Goal: Task Accomplishment & Management: Manage account settings

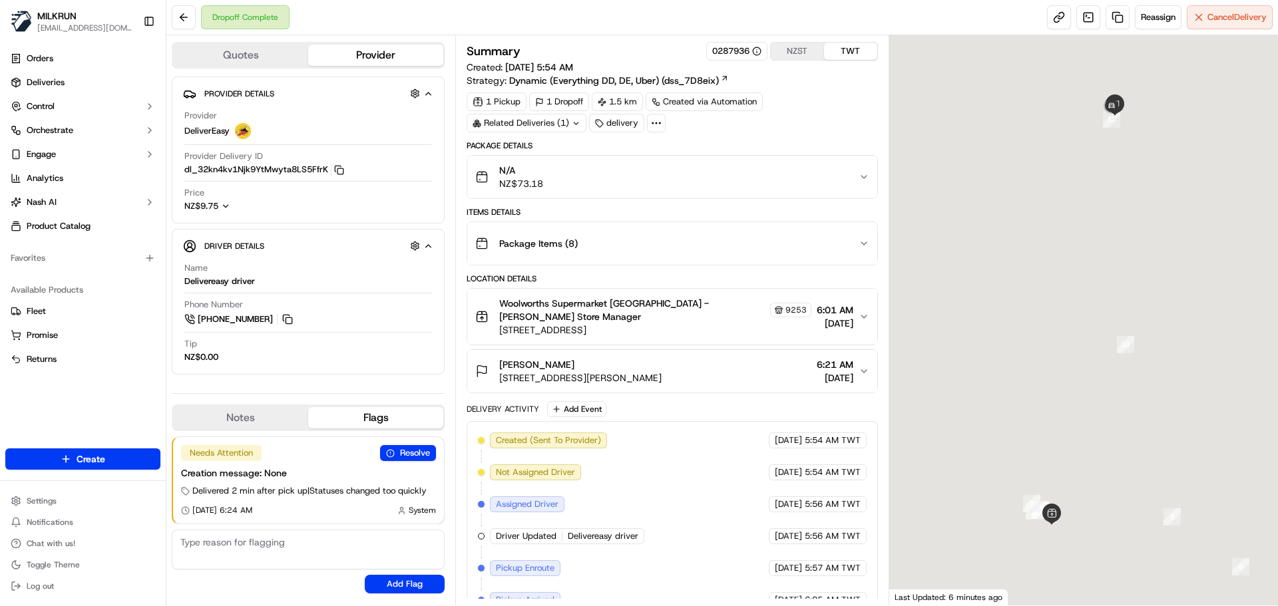
click at [730, 476] on div "Created (Sent To Provider) DeliverEasy [DATE] 5:54 AM TWT Not Assigned Driver D…" at bounding box center [672, 600] width 388 height 335
click at [730, 476] on div "Created (Sent To Provider) DeliverEasy 16/09/2025 5:54 AM TWT Not Assigned Driv…" at bounding box center [672, 600] width 388 height 335
click at [679, 530] on div "Created (Sent To Provider) DeliverEasy 16/09/2025 5:54 AM TWT Not Assigned Driv…" at bounding box center [672, 600] width 388 height 335
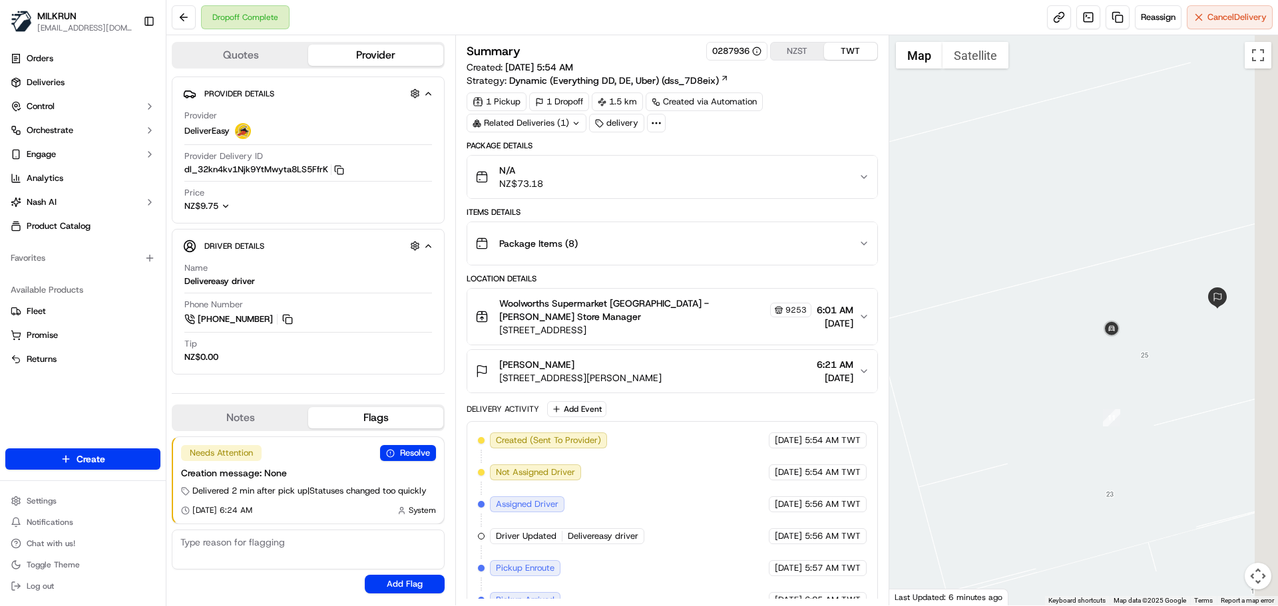
click at [1040, 207] on div at bounding box center [1083, 320] width 389 height 570
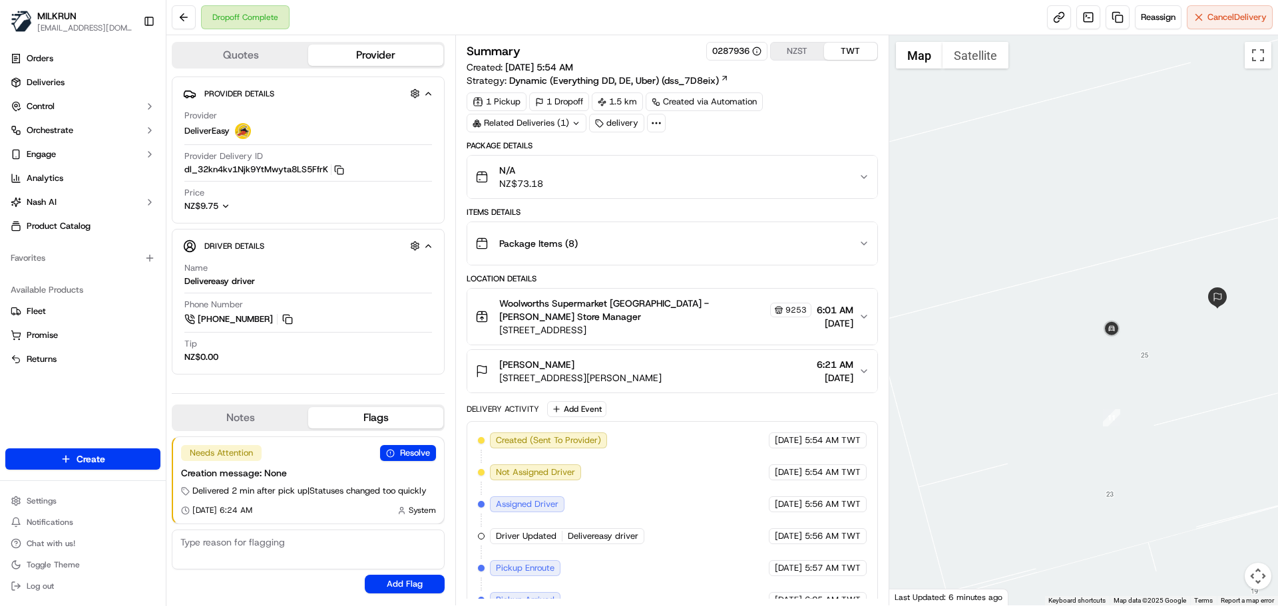
click at [634, 530] on span "Delivereasy driver" at bounding box center [603, 536] width 71 height 12
drag, startPoint x: 634, startPoint y: 520, endPoint x: 637, endPoint y: 446, distance: 73.3
click at [637, 448] on div "Created (Sent To Provider) DeliverEasy 16/09/2025 5:54 AM TWT Not Assigned Driv…" at bounding box center [672, 600] width 388 height 335
click at [663, 592] on div "Created (Sent To Provider) DeliverEasy 16/09/2025 5:54 AM TWT Not Assigned Driv…" at bounding box center [672, 600] width 388 height 335
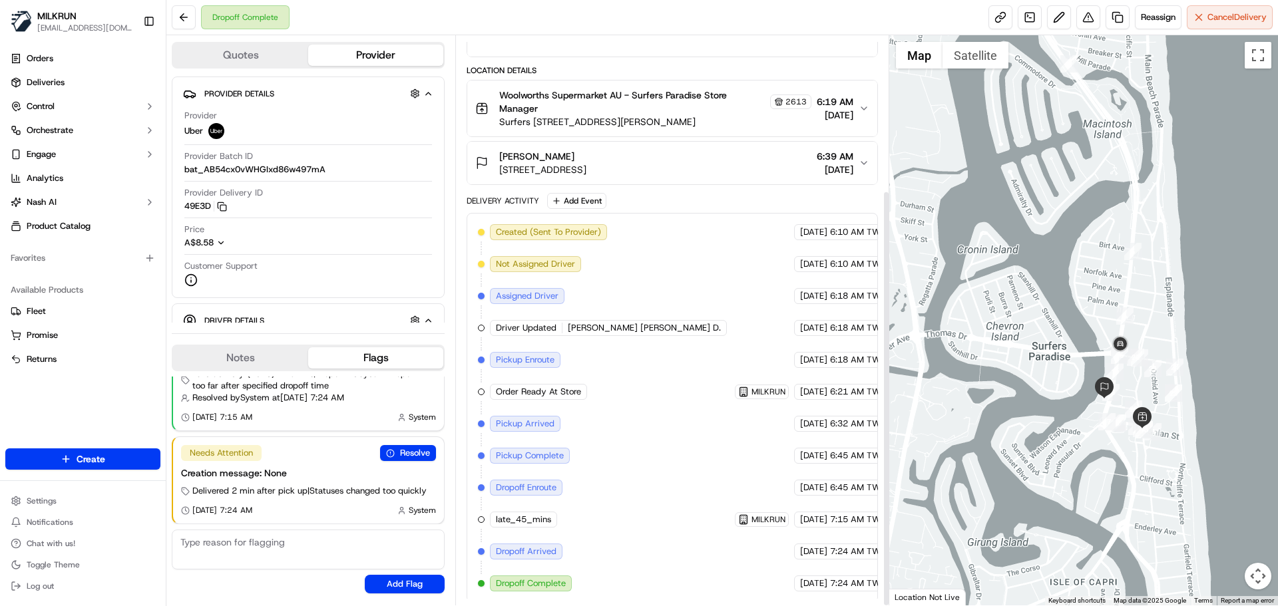
scroll to position [212, 0]
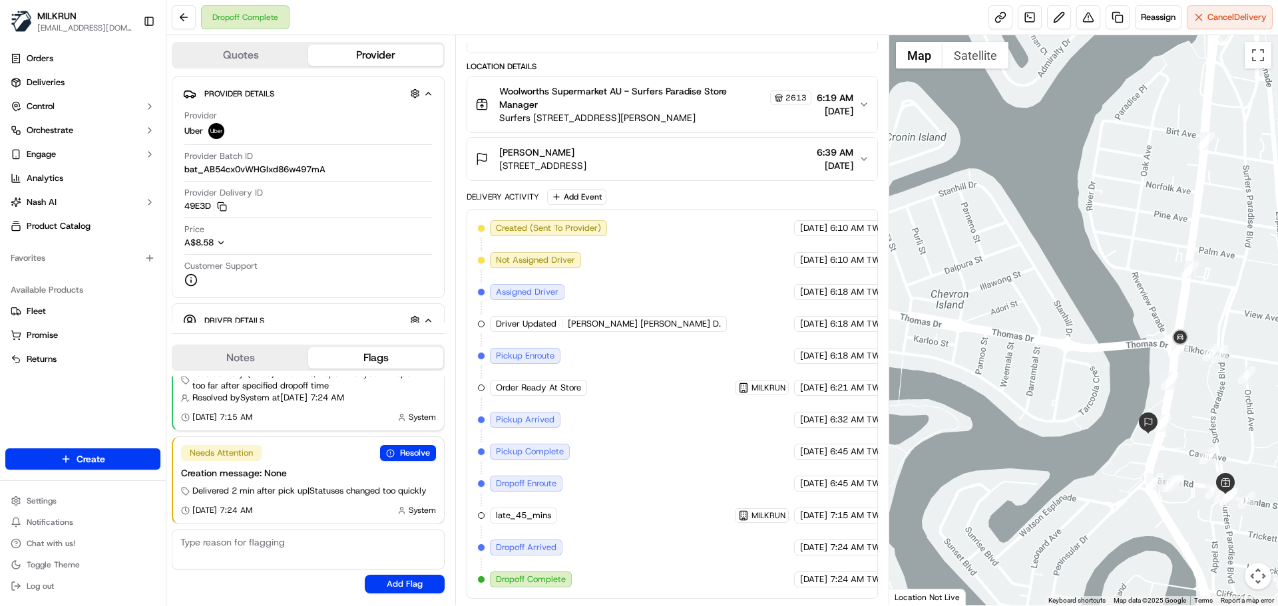
drag, startPoint x: 1172, startPoint y: 365, endPoint x: 1101, endPoint y: 352, distance: 72.3
click at [1101, 352] on div at bounding box center [1083, 320] width 389 height 570
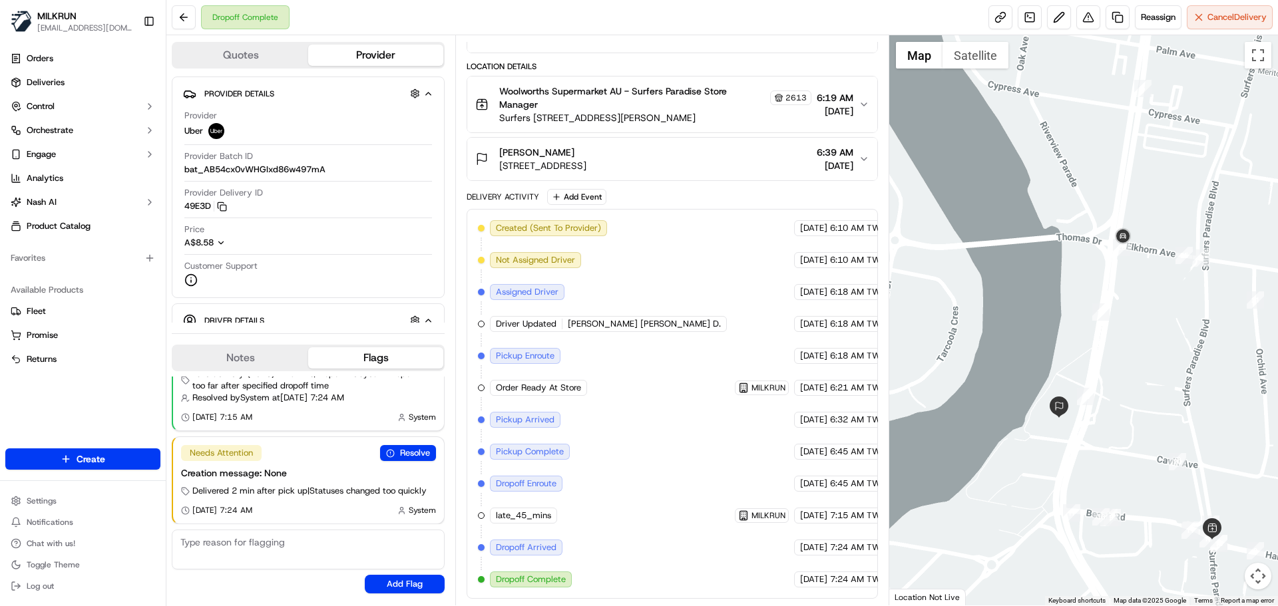
drag, startPoint x: 1130, startPoint y: 405, endPoint x: 1155, endPoint y: 293, distance: 115.1
click at [1155, 293] on div at bounding box center [1083, 320] width 389 height 570
click at [794, 586] on div "16/09/2025 7:24 AM TWT" at bounding box center [843, 580] width 98 height 16
drag, startPoint x: 793, startPoint y: 586, endPoint x: 811, endPoint y: 498, distance: 89.0
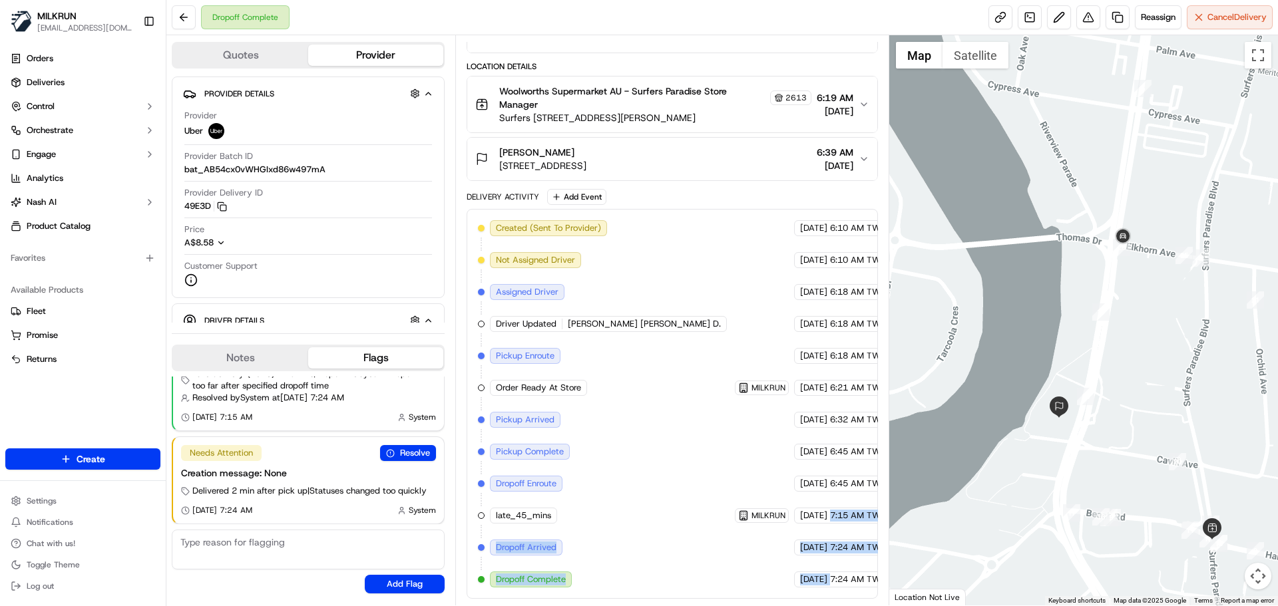
click at [810, 499] on div "Created (Sent To Provider) Uber 16/09/2025 6:10 AM TWT Not Assigned Driver Uber…" at bounding box center [672, 403] width 388 height 367
click at [827, 566] on div "Created (Sent To Provider) Uber 16/09/2025 6:10 AM TWT Not Assigned Driver Uber…" at bounding box center [672, 403] width 388 height 367
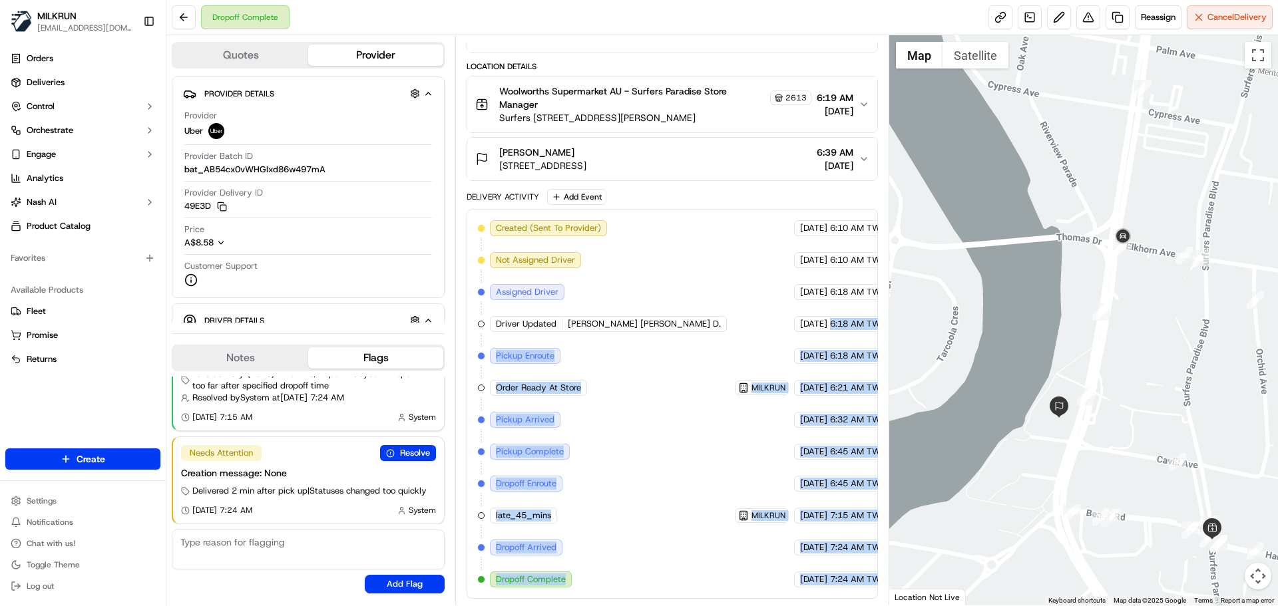
drag, startPoint x: 827, startPoint y: 566, endPoint x: 797, endPoint y: 259, distance: 308.9
click at [797, 260] on div "Created (Sent To Provider) Uber 16/09/2025 6:10 AM TWT Not Assigned Driver Uber…" at bounding box center [672, 403] width 388 height 367
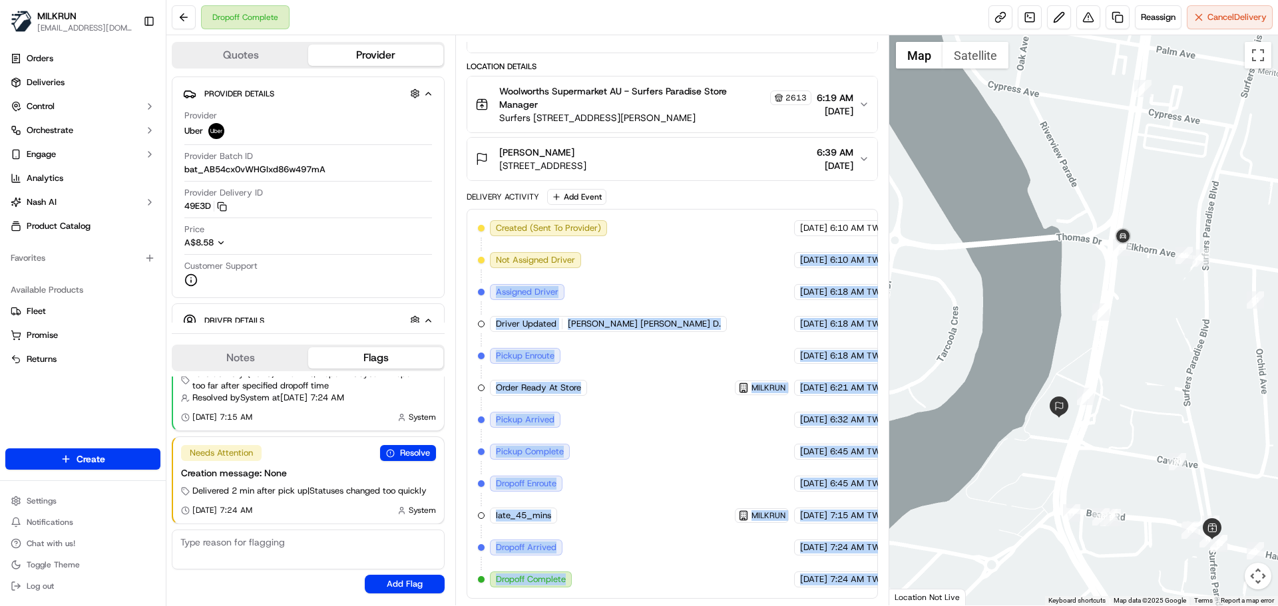
click at [826, 435] on div "Created (Sent To Provider) Uber 16/09/2025 6:10 AM TWT Not Assigned Driver Uber…" at bounding box center [672, 403] width 388 height 367
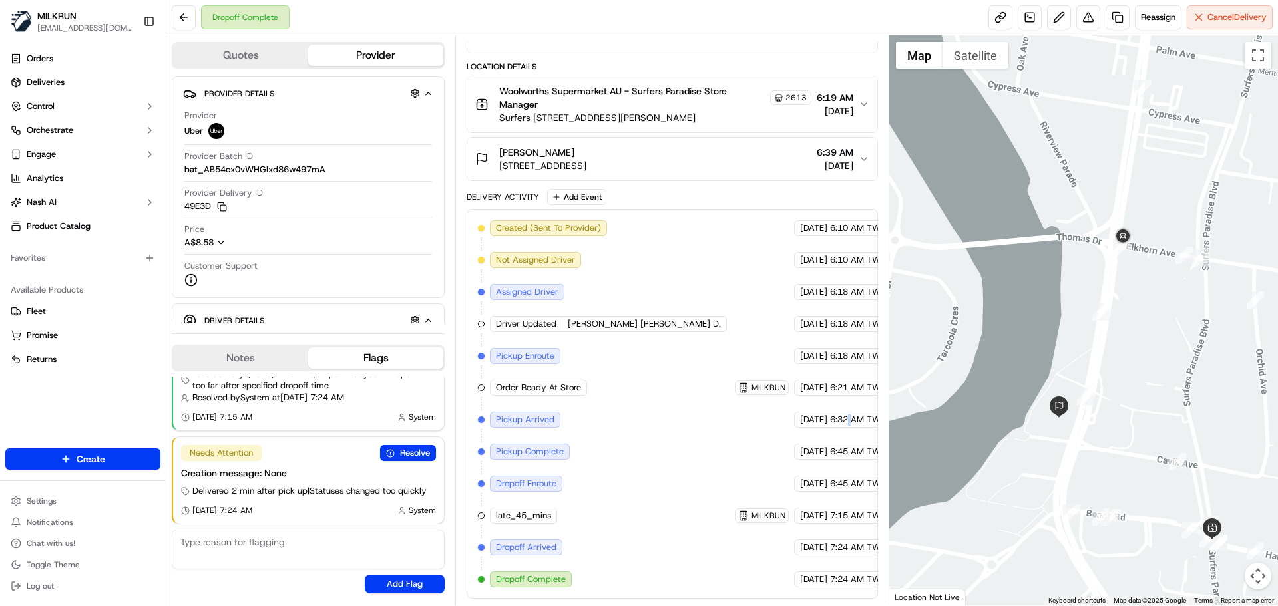
click at [826, 435] on div "Created (Sent To Provider) Uber 16/09/2025 6:10 AM TWT Not Assigned Driver Uber…" at bounding box center [672, 403] width 388 height 367
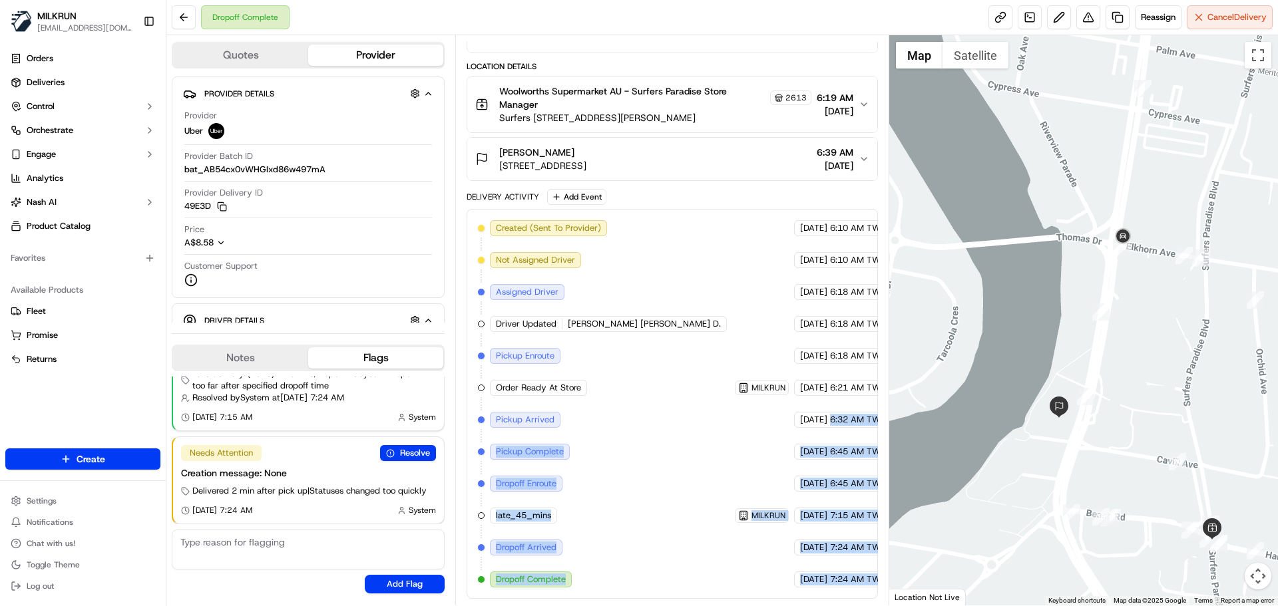
drag, startPoint x: 826, startPoint y: 435, endPoint x: 840, endPoint y: 611, distance: 176.2
click at [840, 606] on html "MILKRUN snatividad@woolworths.com.au Toggle Sidebar Orders Deliveries Control O…" at bounding box center [639, 303] width 1278 height 606
click at [842, 583] on span "7:24 AM TWT" at bounding box center [858, 580] width 56 height 12
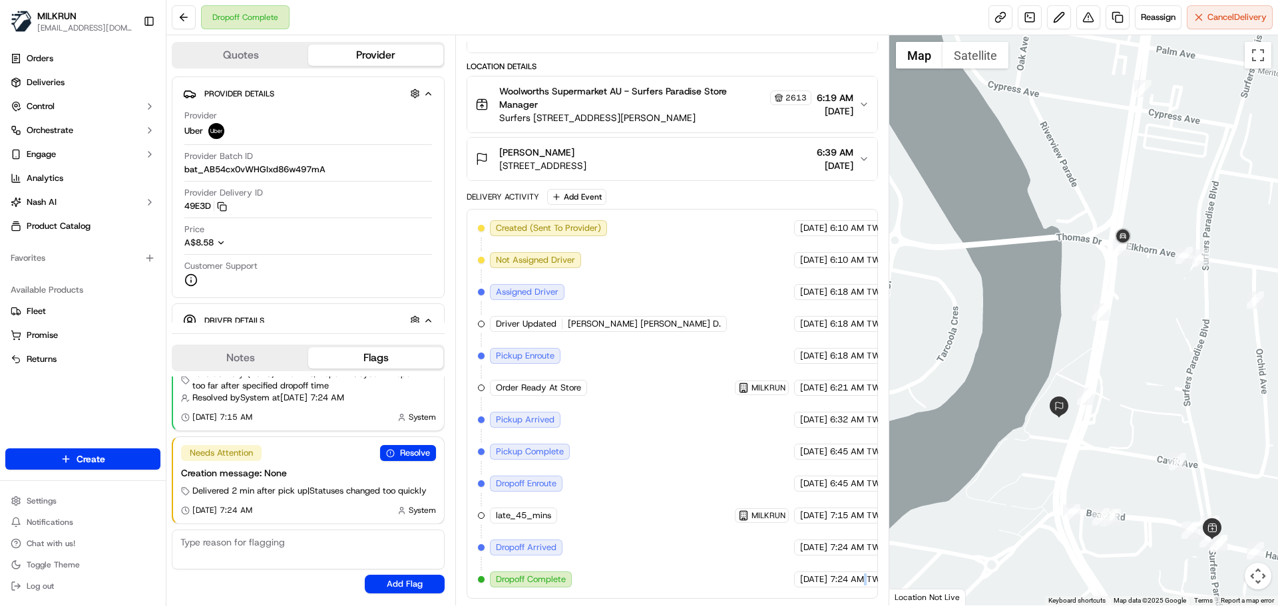
click at [842, 583] on span "7:24 AM TWT" at bounding box center [858, 580] width 56 height 12
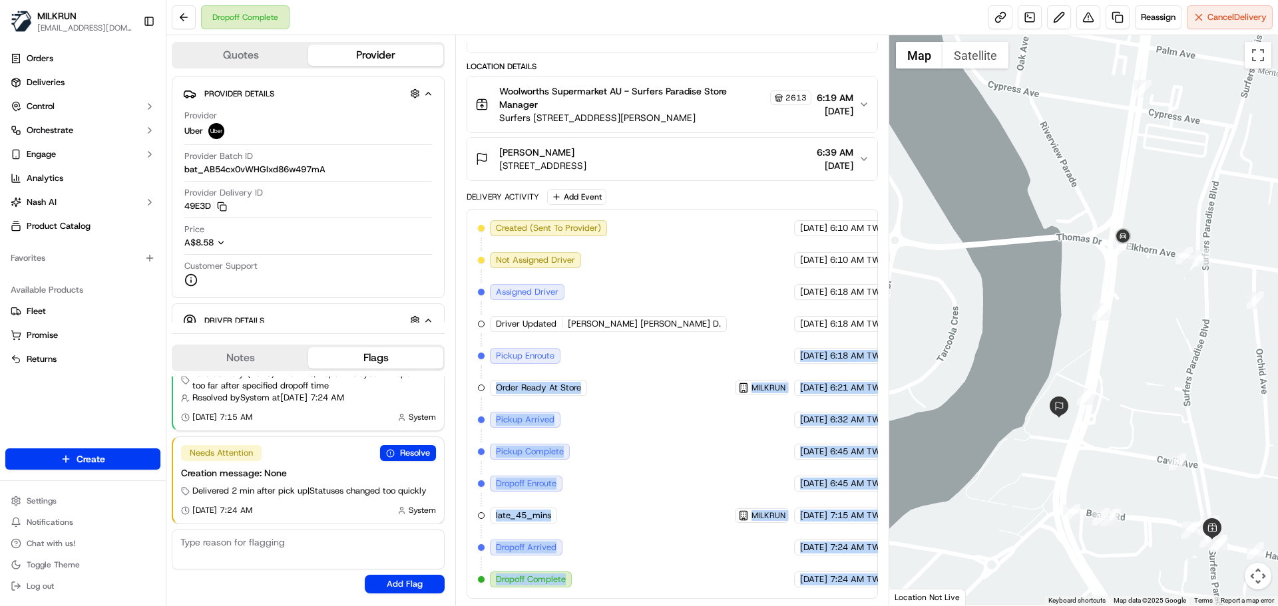
drag, startPoint x: 842, startPoint y: 583, endPoint x: 789, endPoint y: 305, distance: 283.2
click at [789, 307] on div "Created (Sent To Provider) Uber 16/09/2025 6:10 AM TWT Not Assigned Driver Uber…" at bounding box center [672, 403] width 388 height 367
click at [807, 512] on div "16/09/2025 7:15 AM TWT" at bounding box center [843, 516] width 98 height 16
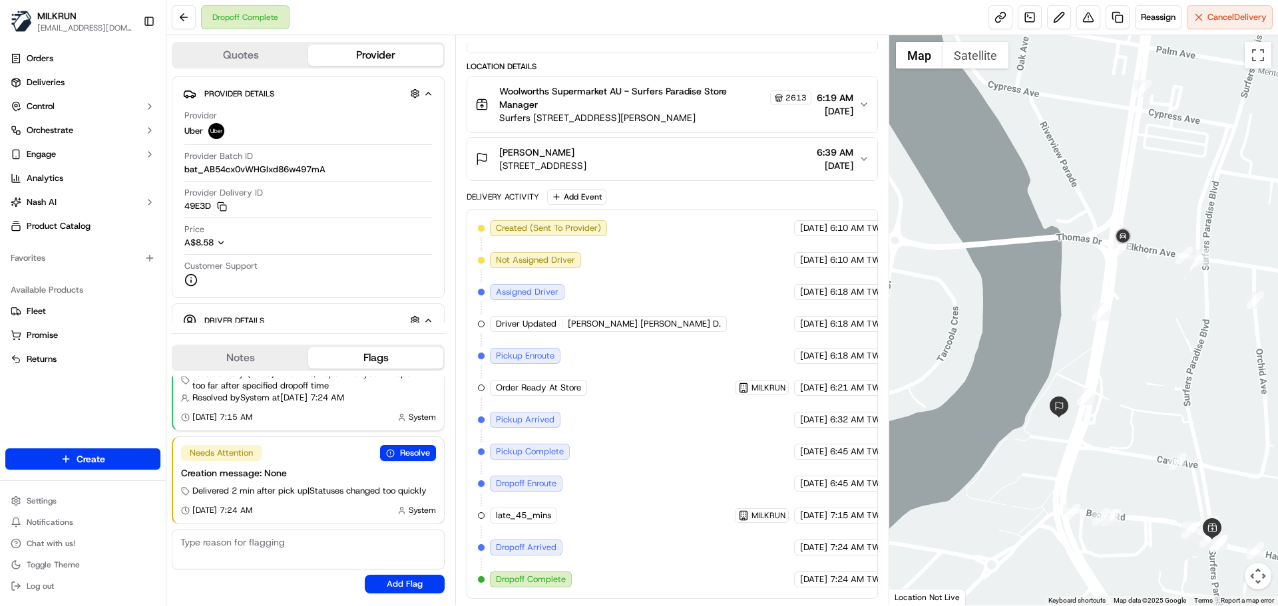
click at [800, 387] on span "[DATE]" at bounding box center [813, 388] width 27 height 12
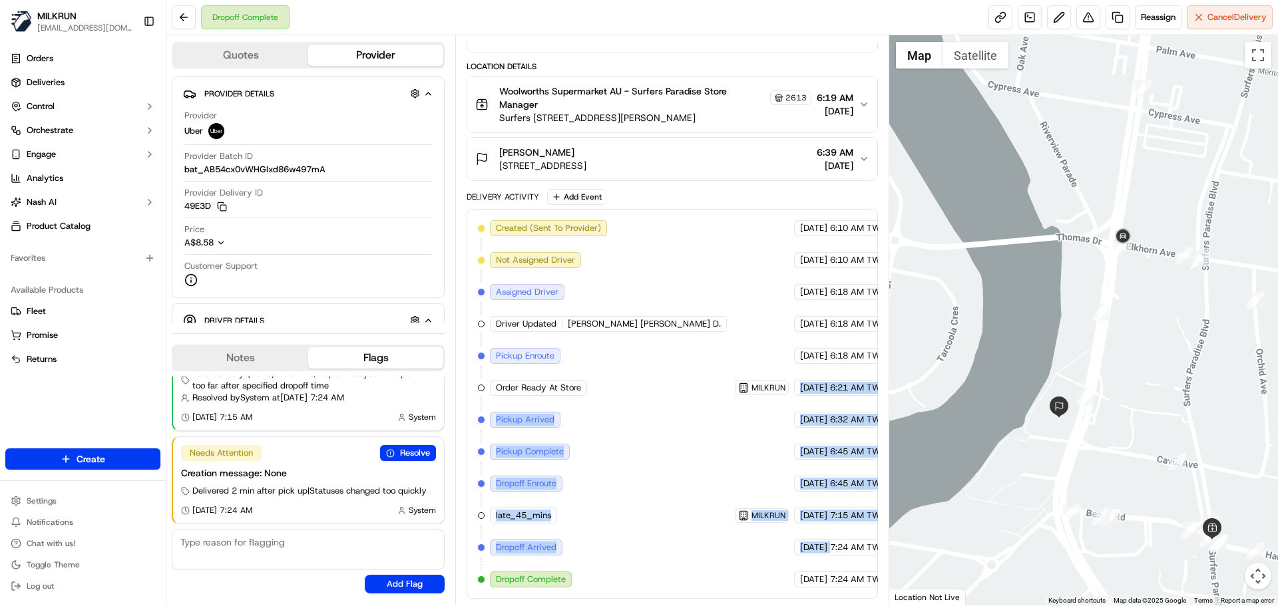
drag, startPoint x: 755, startPoint y: 387, endPoint x: 807, endPoint y: 562, distance: 183.2
click at [807, 561] on div "Created (Sent To Provider) Uber 16/09/2025 6:10 AM TWT Not Assigned Driver Uber…" at bounding box center [672, 403] width 388 height 367
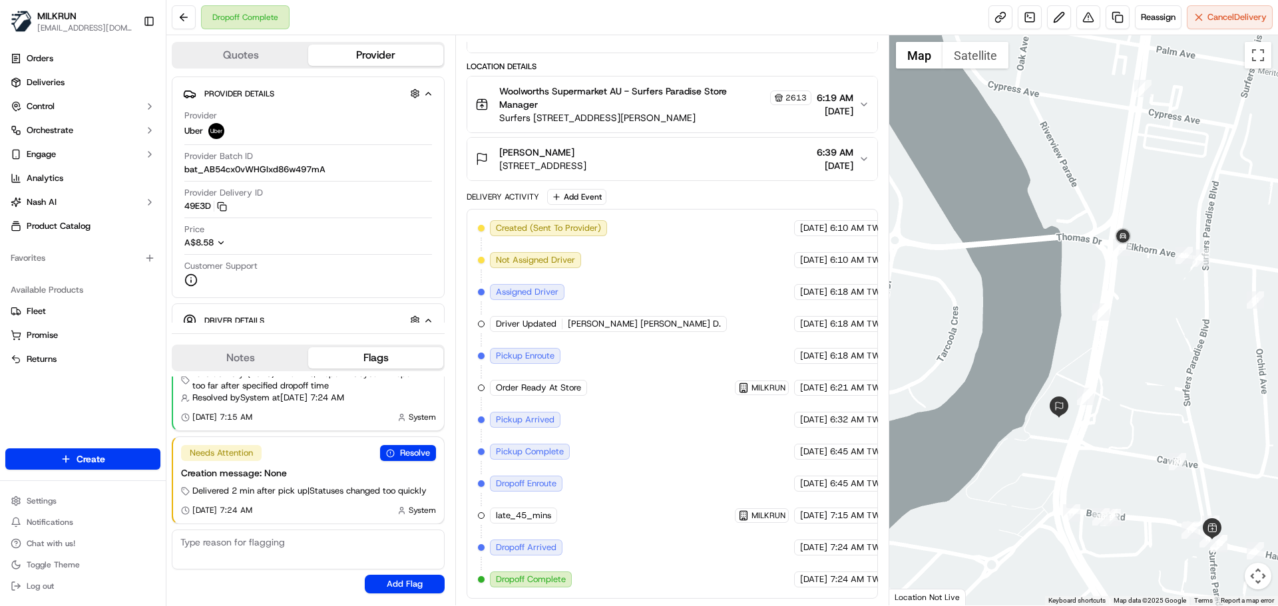
click at [830, 579] on span "7:24 AM TWT" at bounding box center [858, 580] width 56 height 12
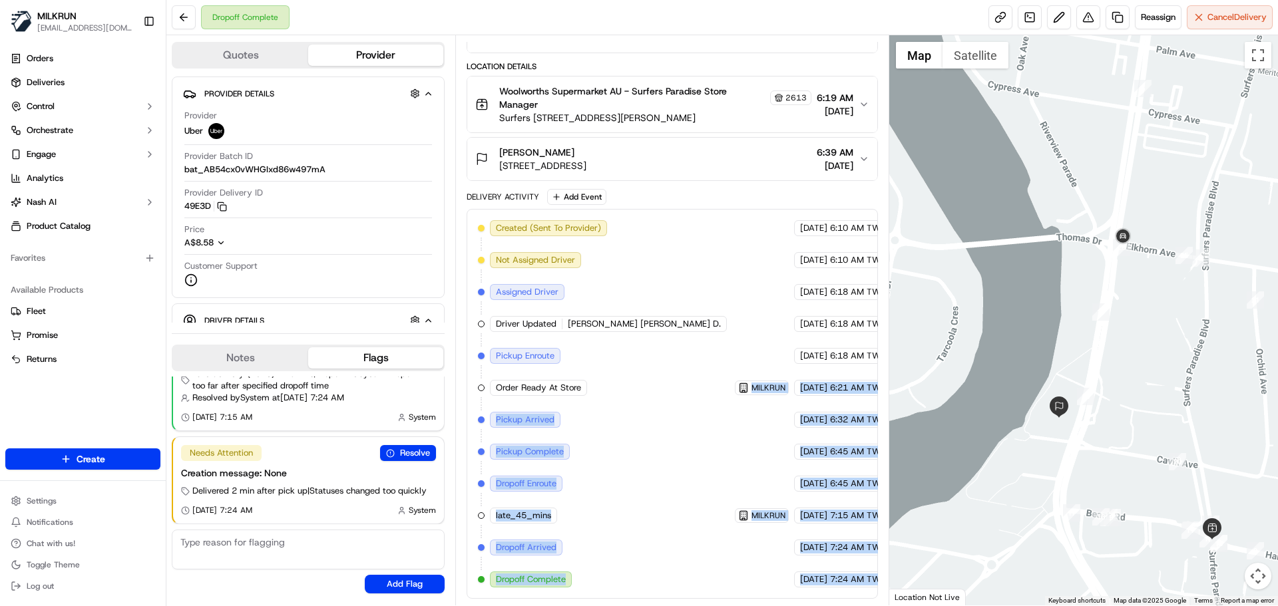
drag, startPoint x: 812, startPoint y: 579, endPoint x: 633, endPoint y: 335, distance: 303.2
click at [643, 343] on div "Created (Sent To Provider) Uber 16/09/2025 6:10 AM TWT Not Assigned Driver Uber…" at bounding box center [672, 403] width 388 height 367
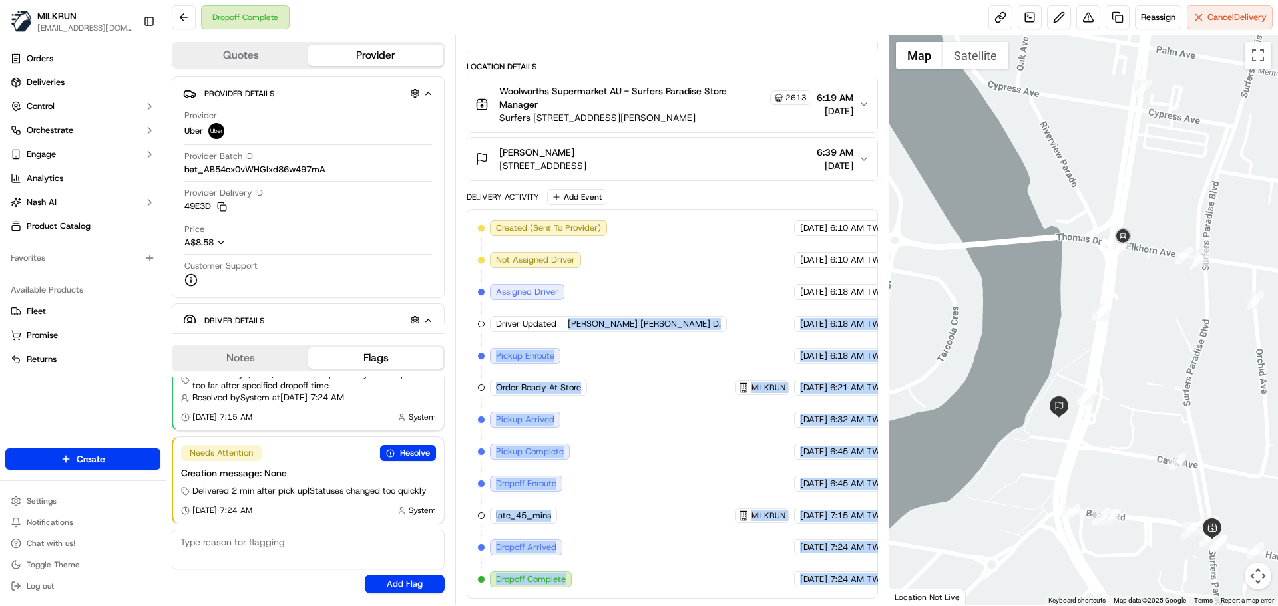
click at [648, 457] on div "Created (Sent To Provider) Uber 16/09/2025 6:10 AM TWT Not Assigned Driver Uber…" at bounding box center [672, 403] width 388 height 367
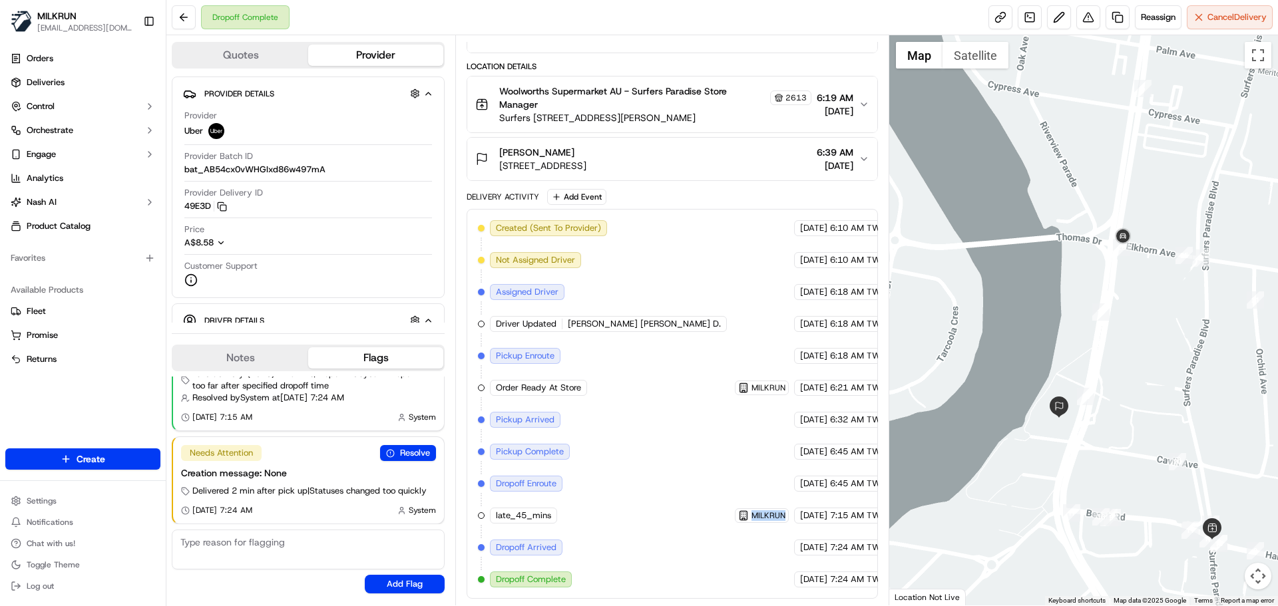
click at [648, 457] on div "Created (Sent To Provider) Uber 16/09/2025 6:10 AM TWT Not Assigned Driver Uber…" at bounding box center [672, 403] width 388 height 367
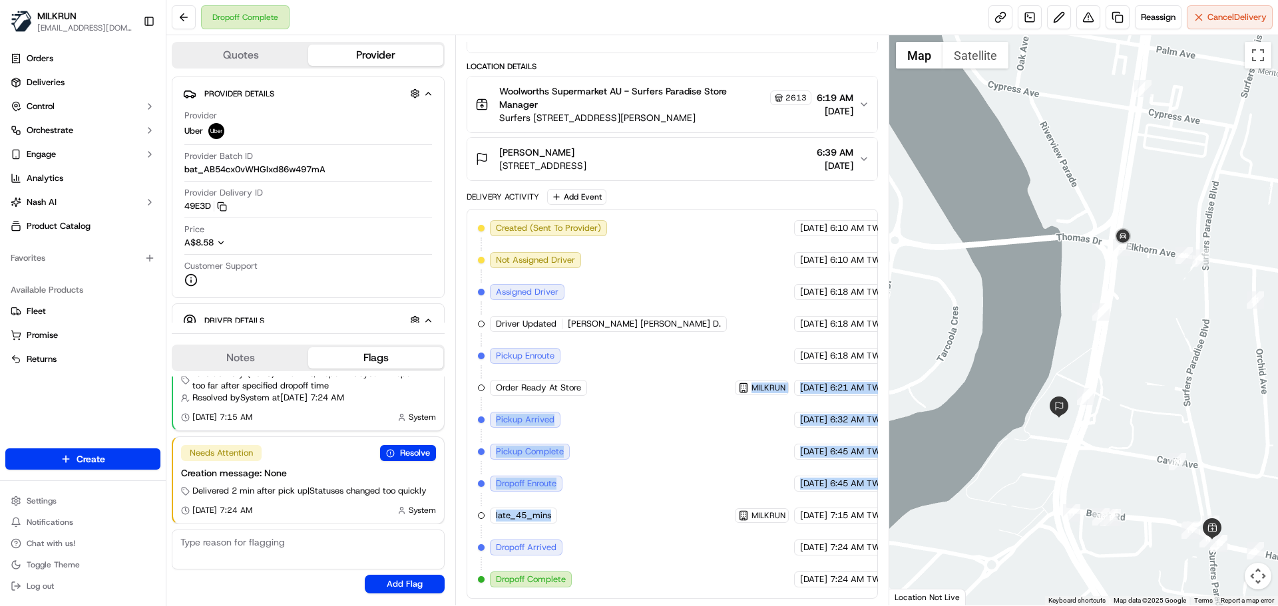
drag, startPoint x: 647, startPoint y: 454, endPoint x: 650, endPoint y: 375, distance: 79.9
click at [648, 355] on div "Created (Sent To Provider) Uber 16/09/2025 6:10 AM TWT Not Assigned Driver Uber…" at bounding box center [672, 403] width 388 height 367
click at [669, 462] on div "Created (Sent To Provider) Uber 16/09/2025 6:10 AM TWT Not Assigned Driver Uber…" at bounding box center [672, 403] width 388 height 367
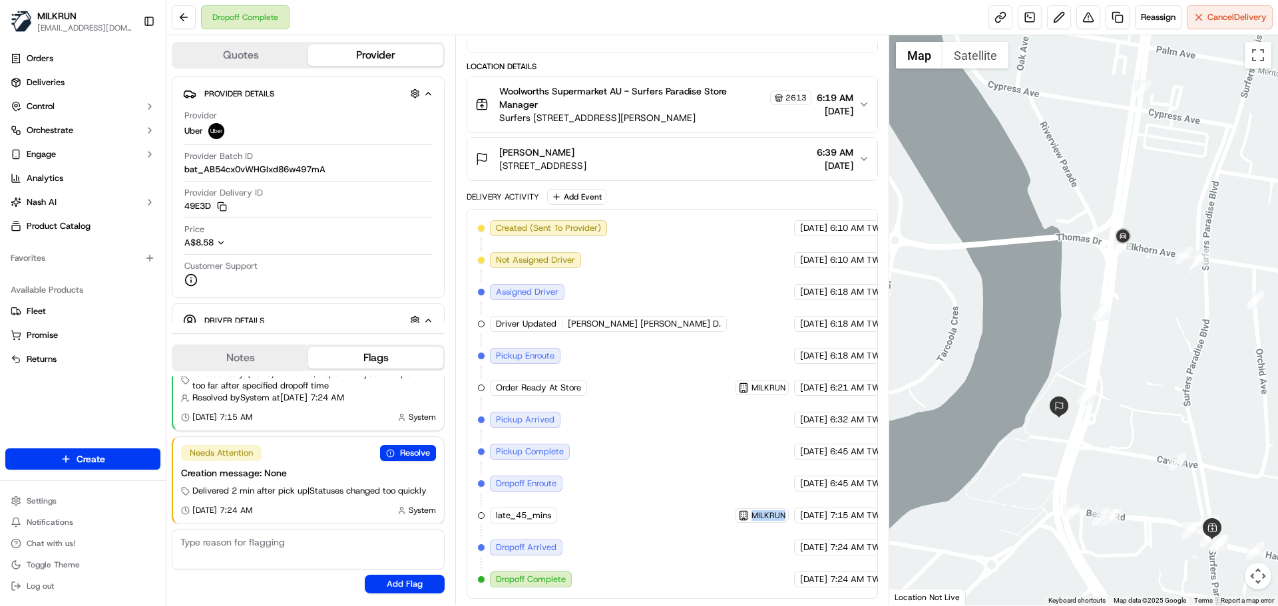
click at [669, 462] on div "Created (Sent To Provider) Uber 16/09/2025 6:10 AM TWT Not Assigned Driver Uber…" at bounding box center [672, 403] width 388 height 367
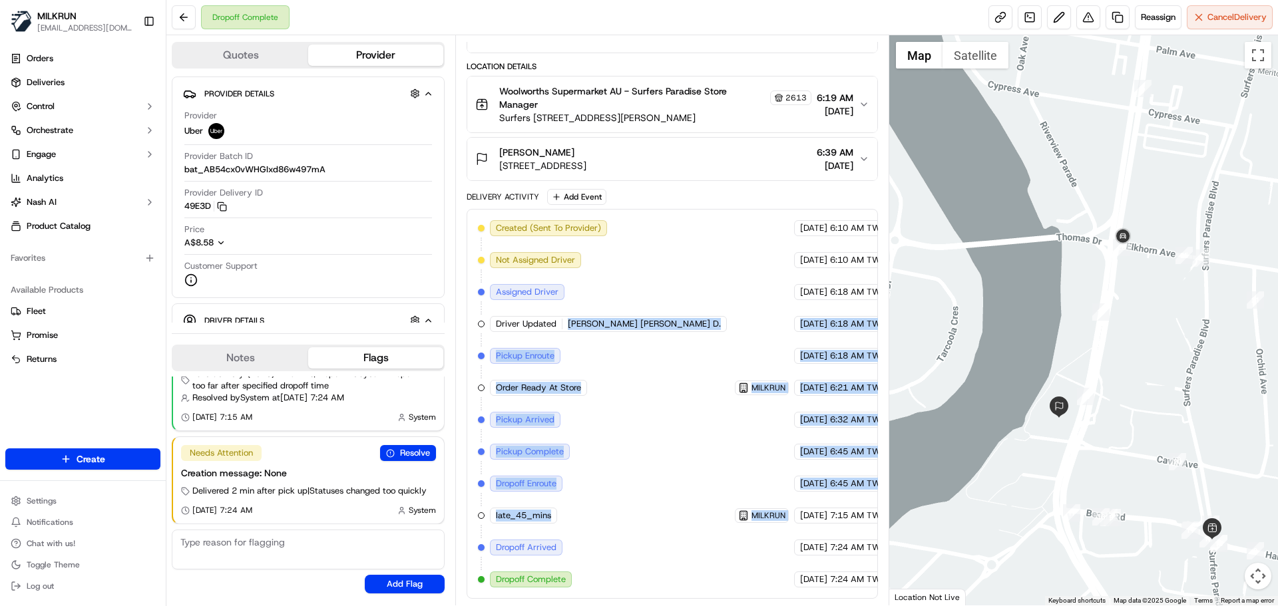
drag, startPoint x: 669, startPoint y: 462, endPoint x: 646, endPoint y: 230, distance: 232.7
click at [645, 246] on div "Created (Sent To Provider) Uber 16/09/2025 6:10 AM TWT Not Assigned Driver Uber…" at bounding box center [672, 403] width 388 height 367
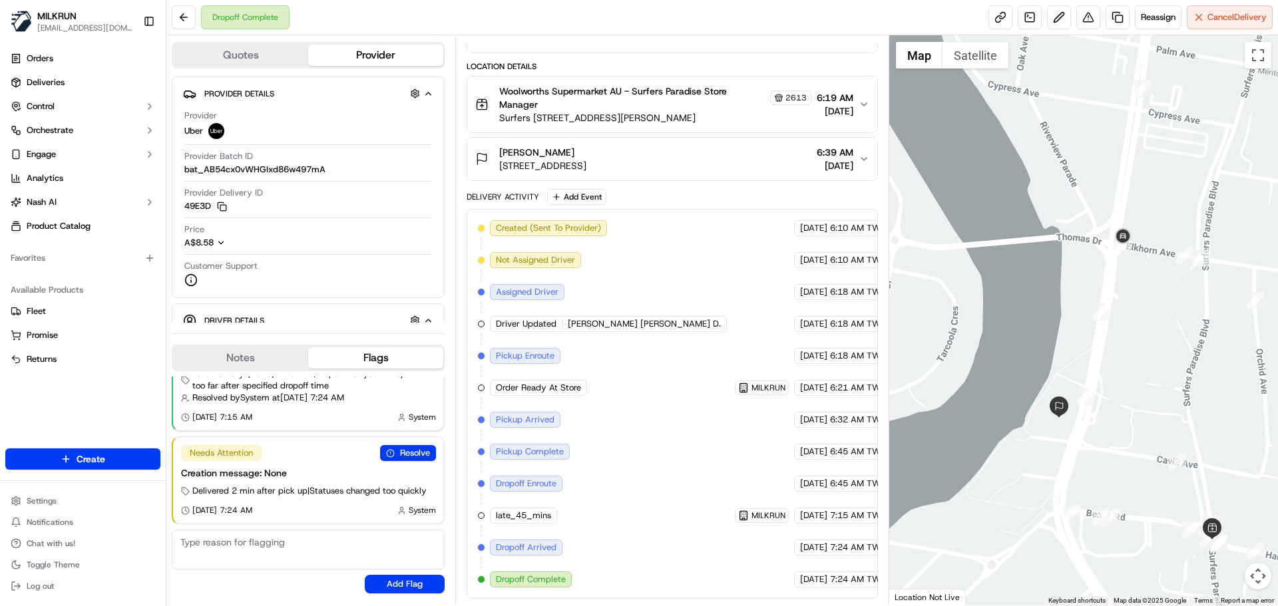
click at [776, 536] on div "Created (Sent To Provider) Uber 16/09/2025 6:10 AM TWT Not Assigned Driver Uber…" at bounding box center [672, 403] width 388 height 367
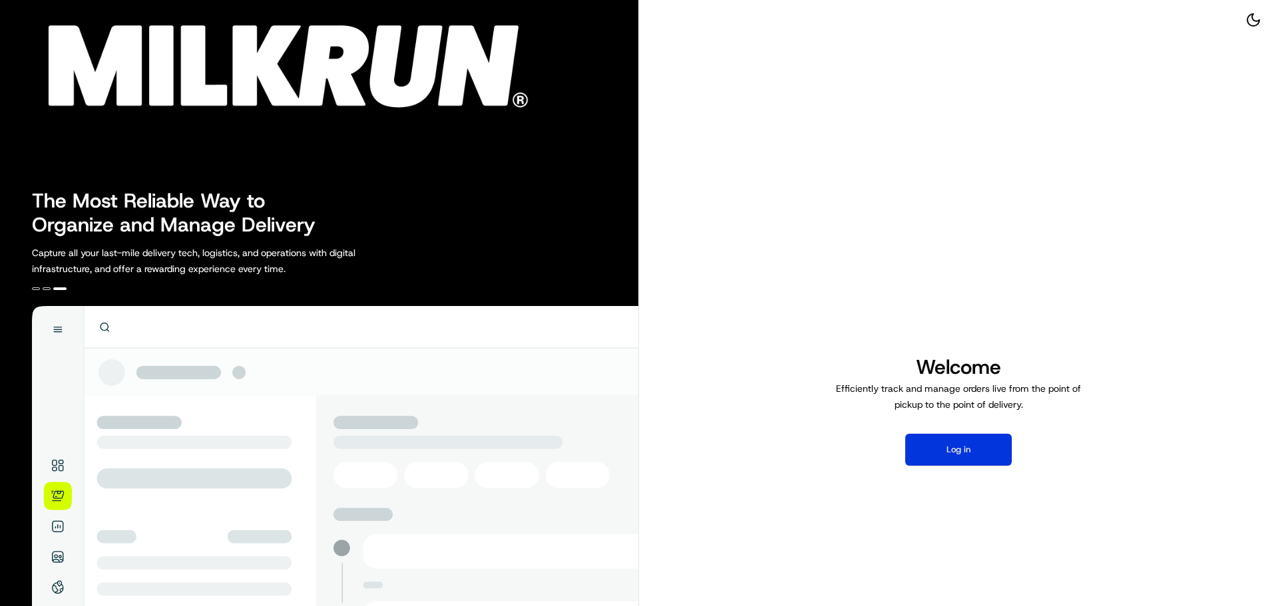
click at [948, 434] on button "Log in" at bounding box center [958, 450] width 106 height 32
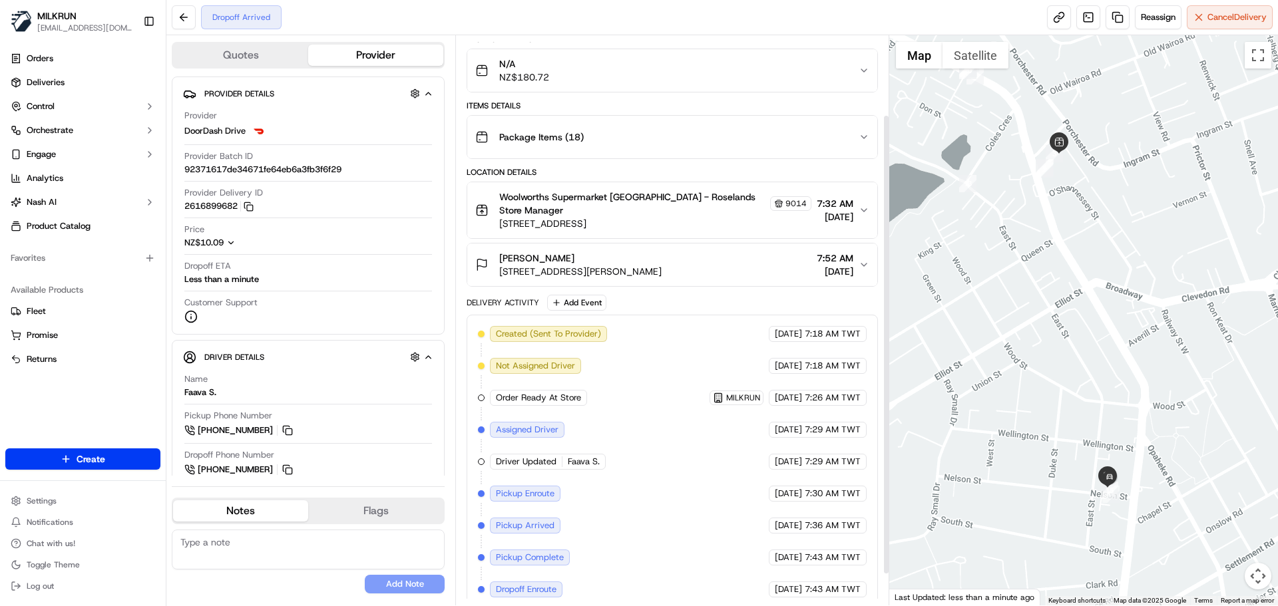
scroll to position [136, 0]
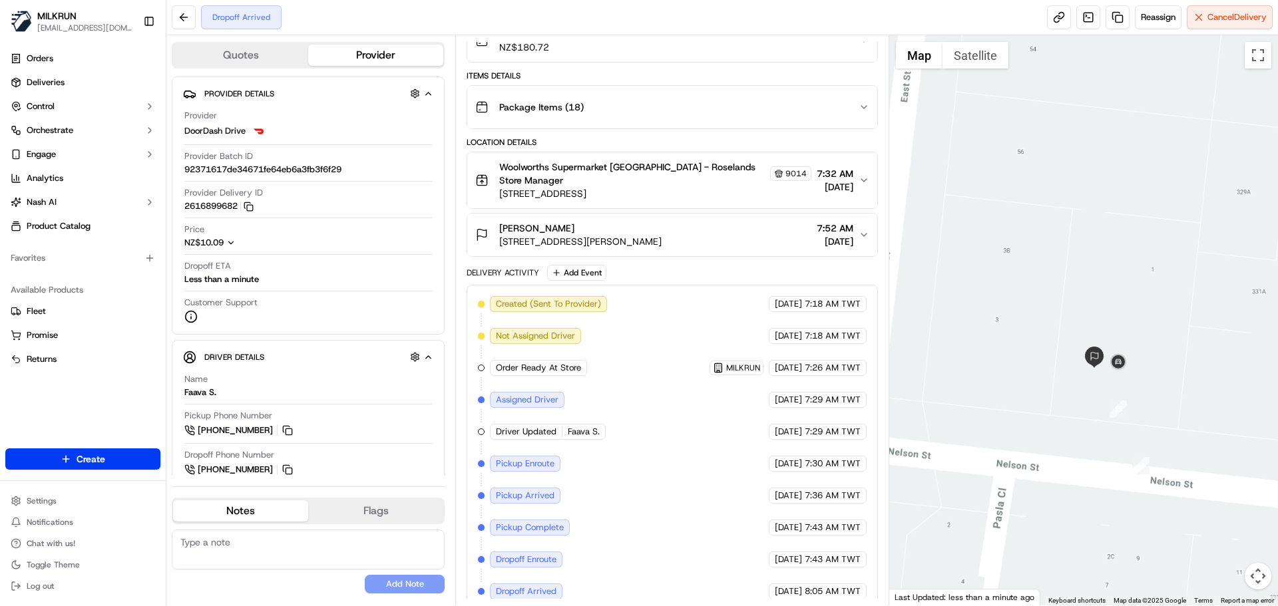
drag, startPoint x: 1059, startPoint y: 529, endPoint x: 1037, endPoint y: 323, distance: 206.7
click at [1037, 323] on div at bounding box center [1083, 320] width 389 height 570
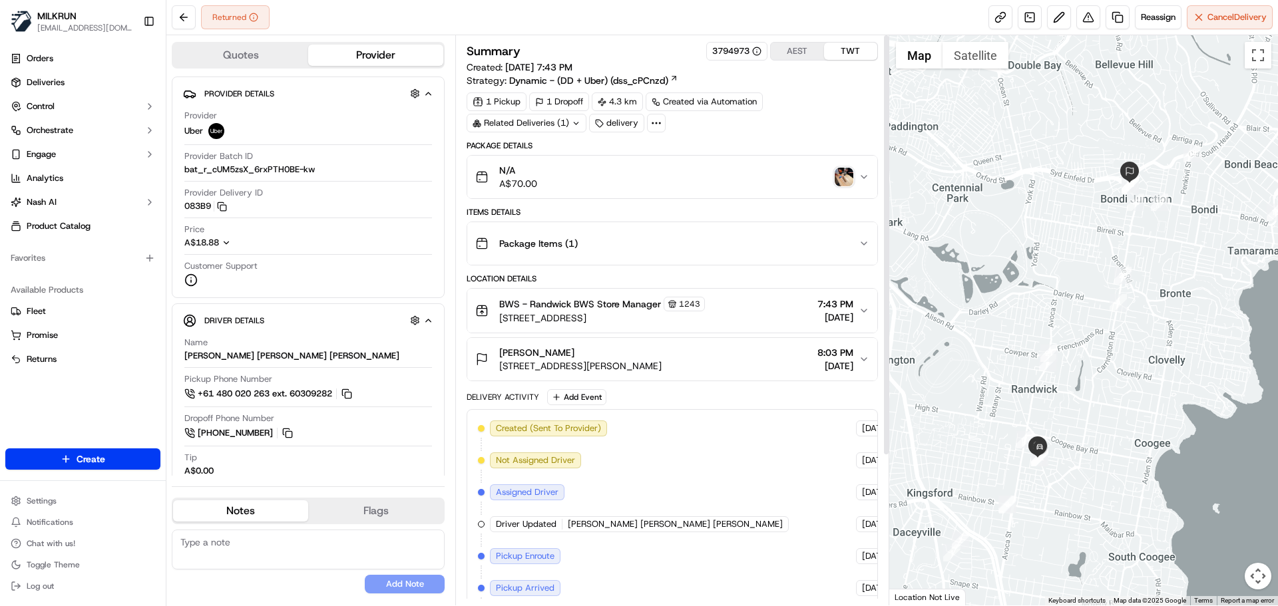
click at [799, 49] on button "AEST" at bounding box center [797, 51] width 53 height 17
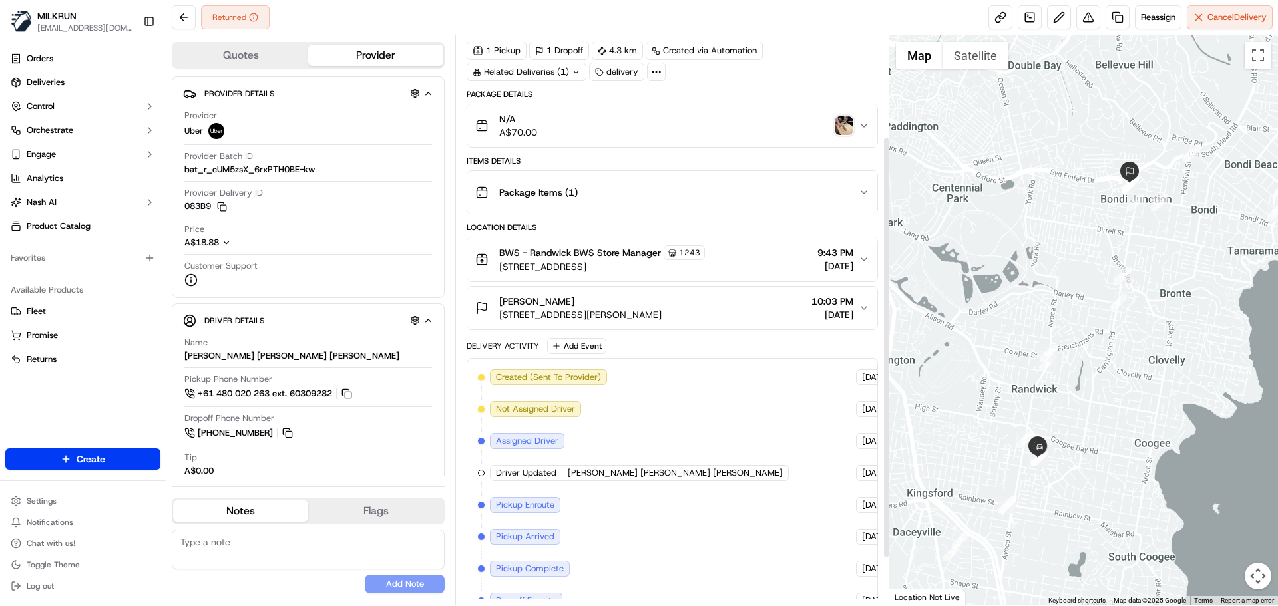
scroll to position [200, 0]
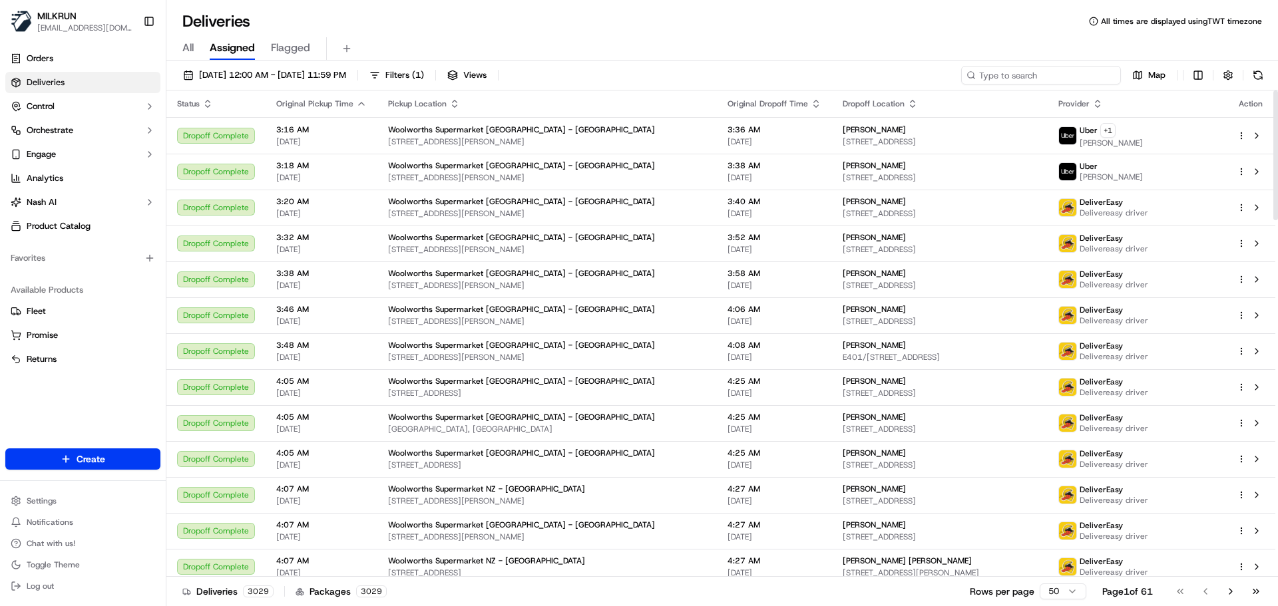
click at [1057, 78] on input at bounding box center [1041, 75] width 160 height 19
paste input "[PERSON_NAME]"
type input "[PERSON_NAME]"
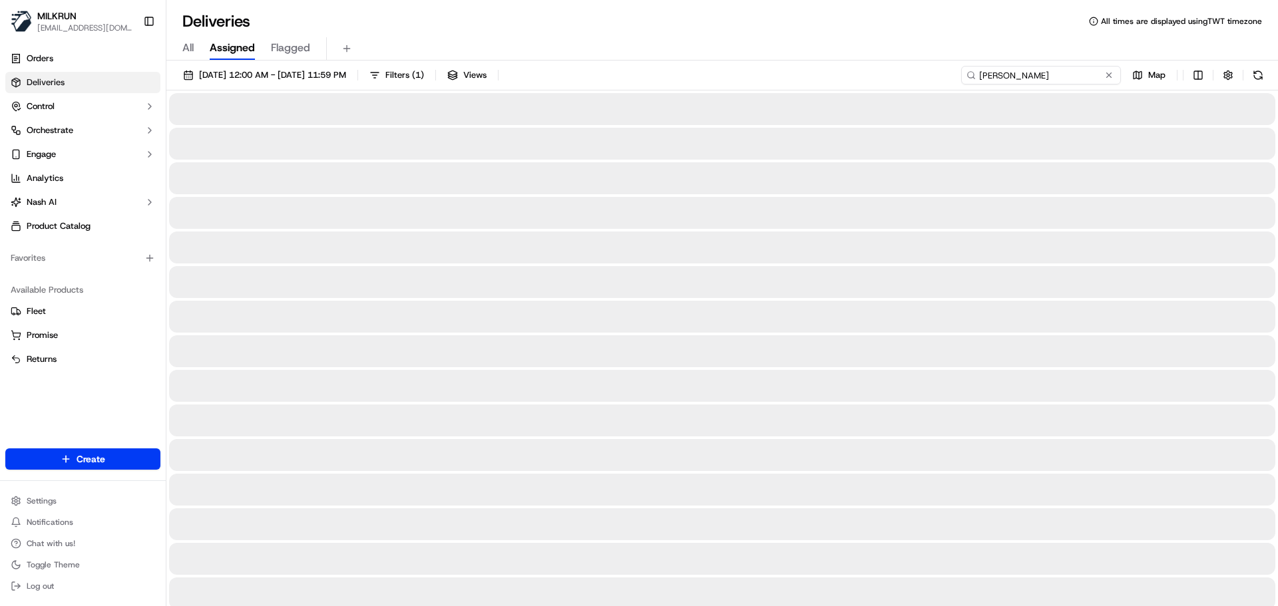
click at [979, 78] on input "[PERSON_NAME]" at bounding box center [1041, 75] width 160 height 19
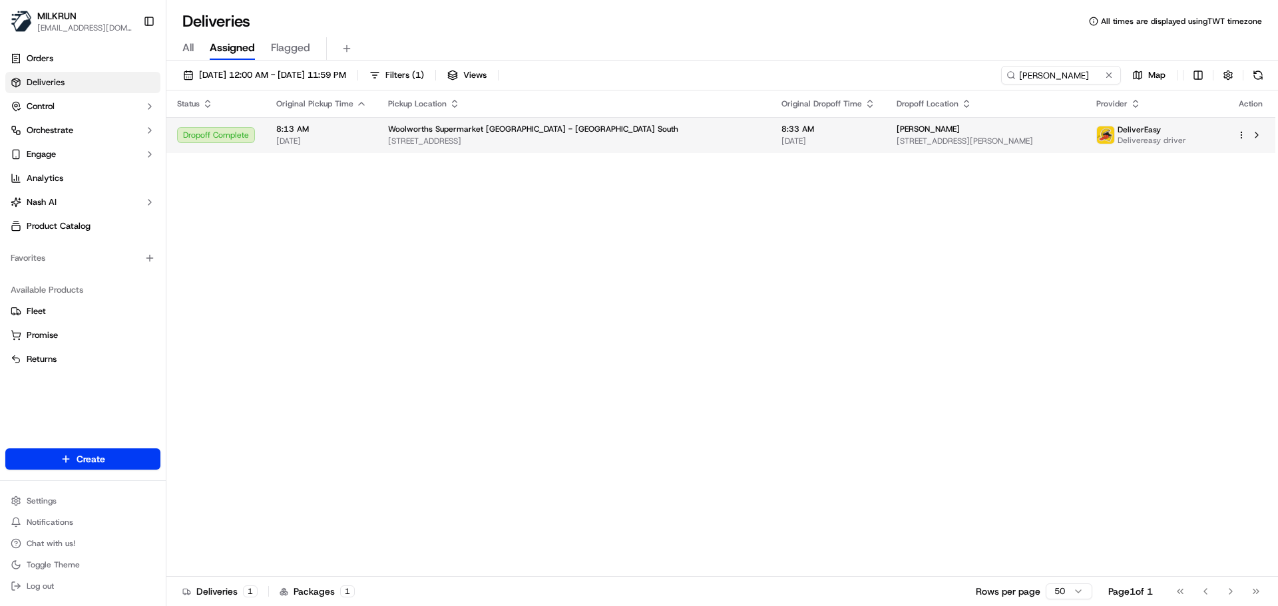
click at [533, 152] on td "Woolworths Supermarket NZ - Dunedin South 323 Andersons Bay Rd, Dunedin, Otago …" at bounding box center [573, 135] width 393 height 36
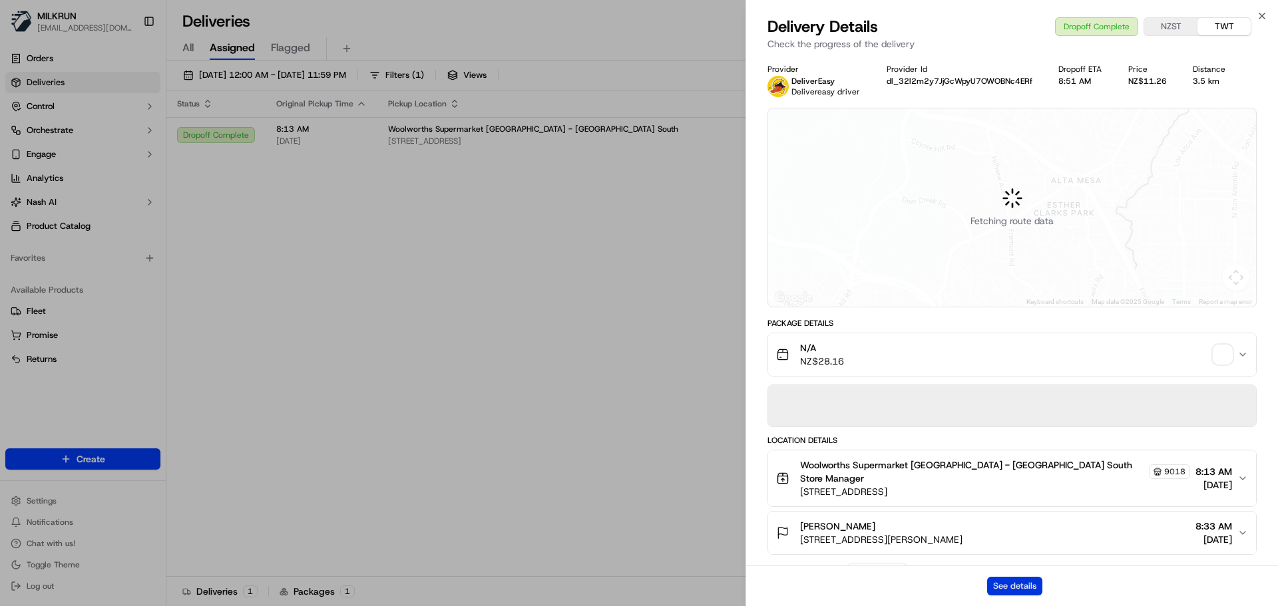
click at [1007, 593] on button "See details" at bounding box center [1014, 586] width 55 height 19
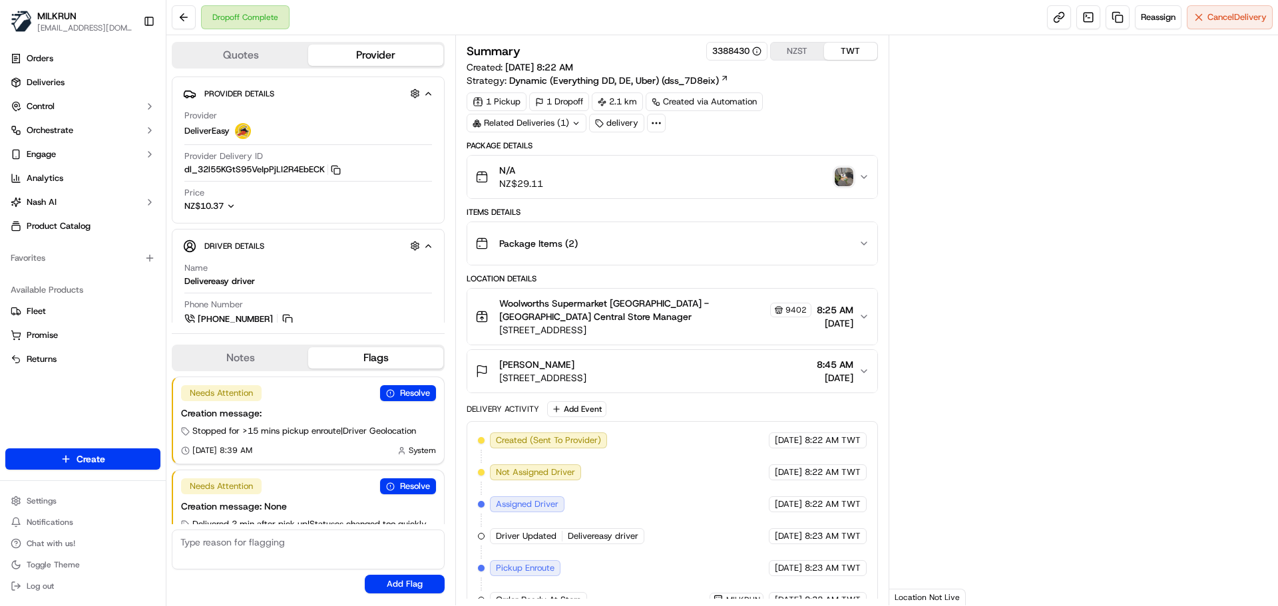
scroll to position [33, 0]
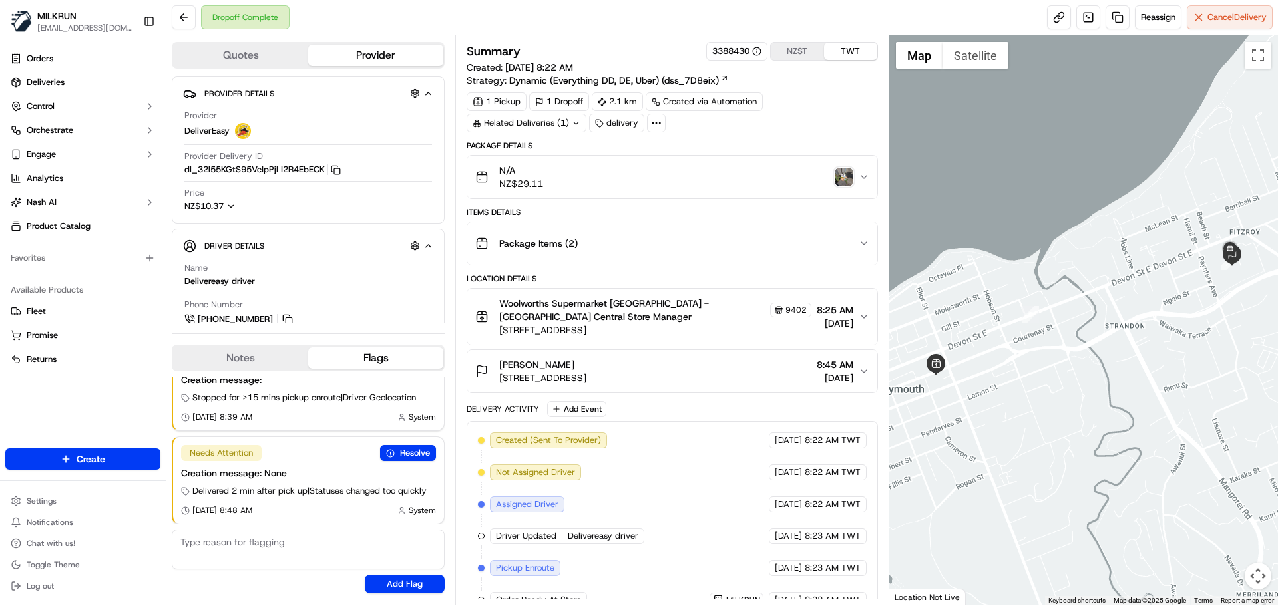
click at [842, 176] on img "button" at bounding box center [843, 177] width 19 height 19
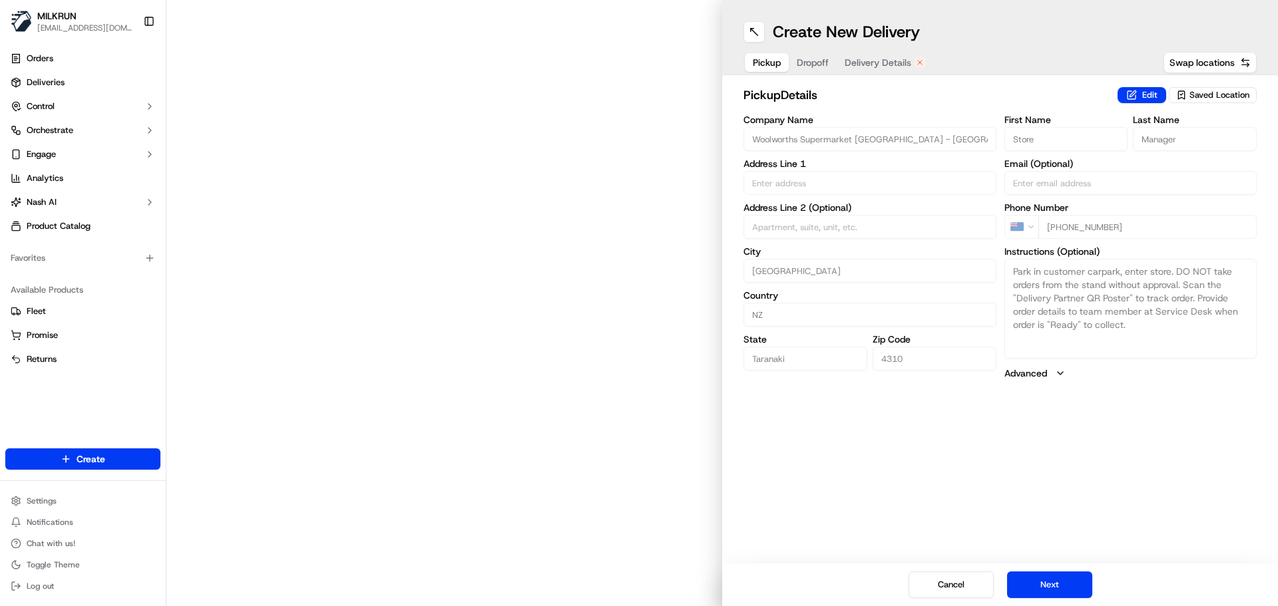
type input "[STREET_ADDRESS]"
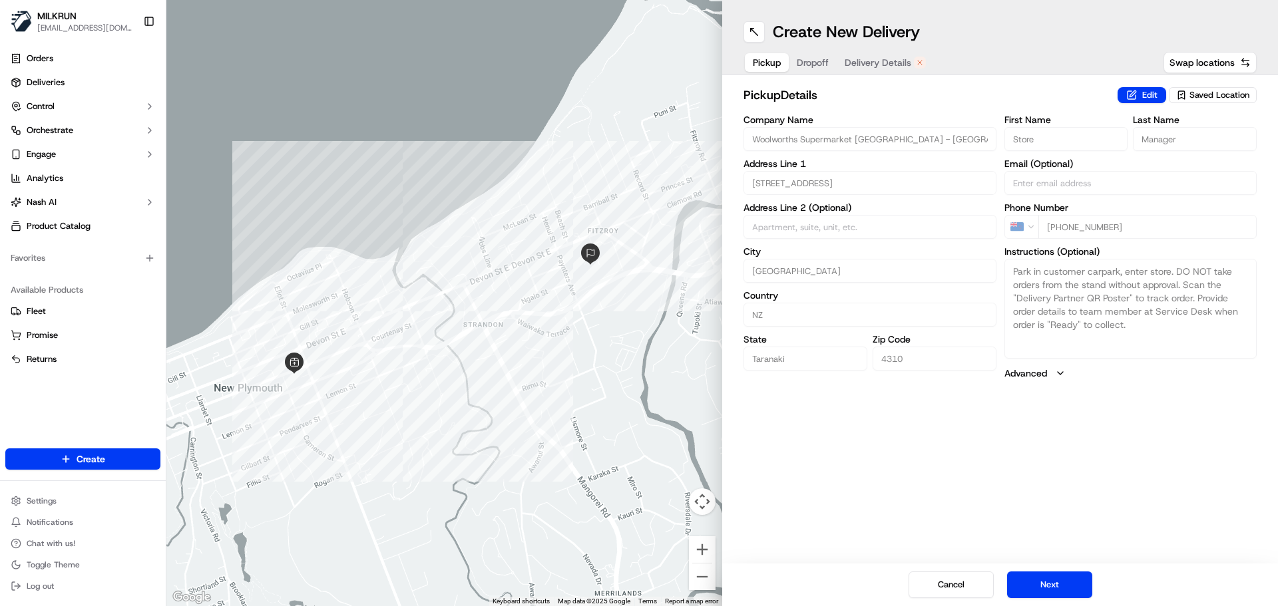
click at [872, 51] on div "Pickup Dropoff Delivery Details" at bounding box center [839, 63] width 192 height 24
click at [874, 55] on button "Delivery Details" at bounding box center [884, 62] width 97 height 19
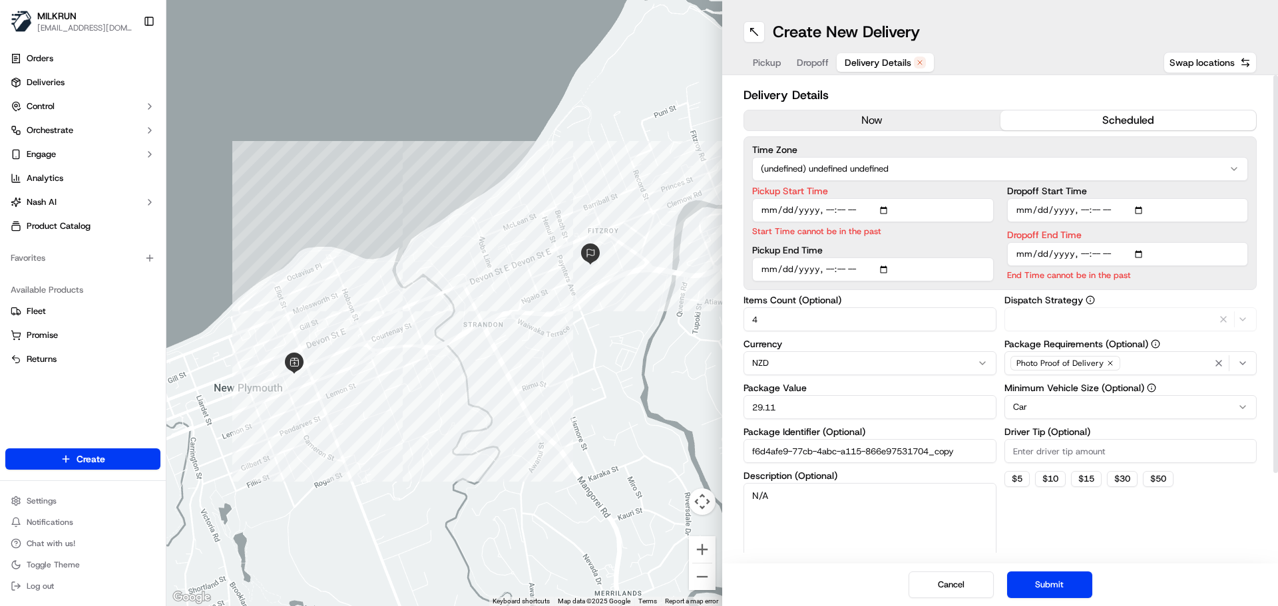
click at [854, 120] on button "now" at bounding box center [872, 120] width 256 height 20
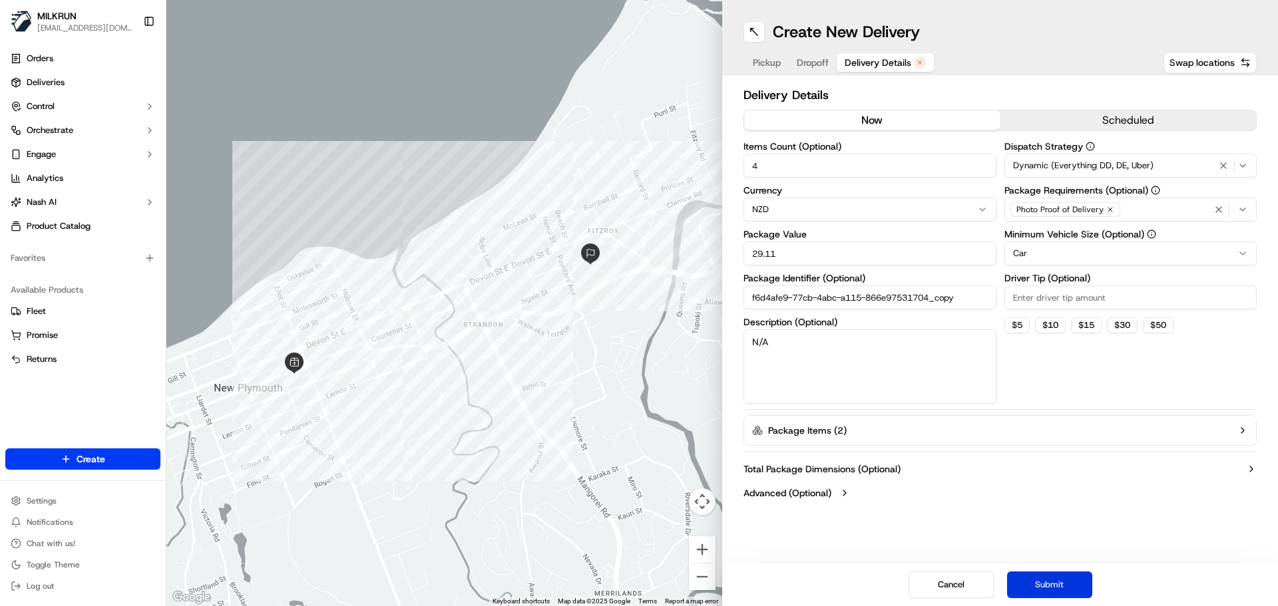
click at [1049, 589] on button "Submit" at bounding box center [1049, 585] width 85 height 27
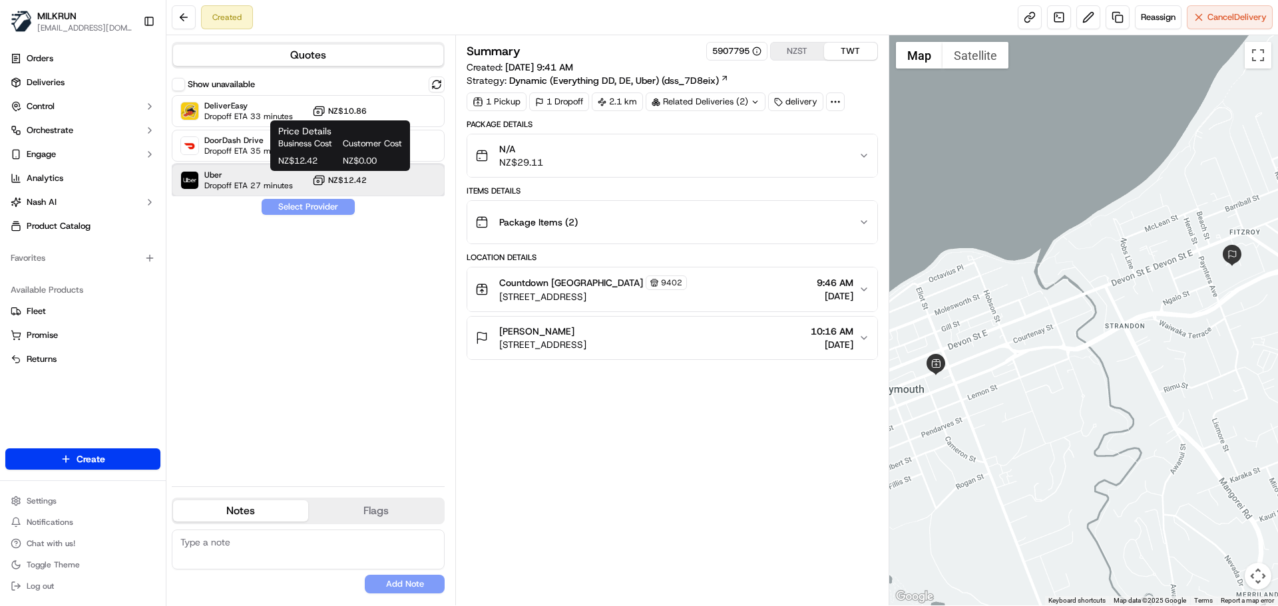
click at [232, 180] on span "Dropoff ETA 27 minutes" at bounding box center [248, 185] width 89 height 11
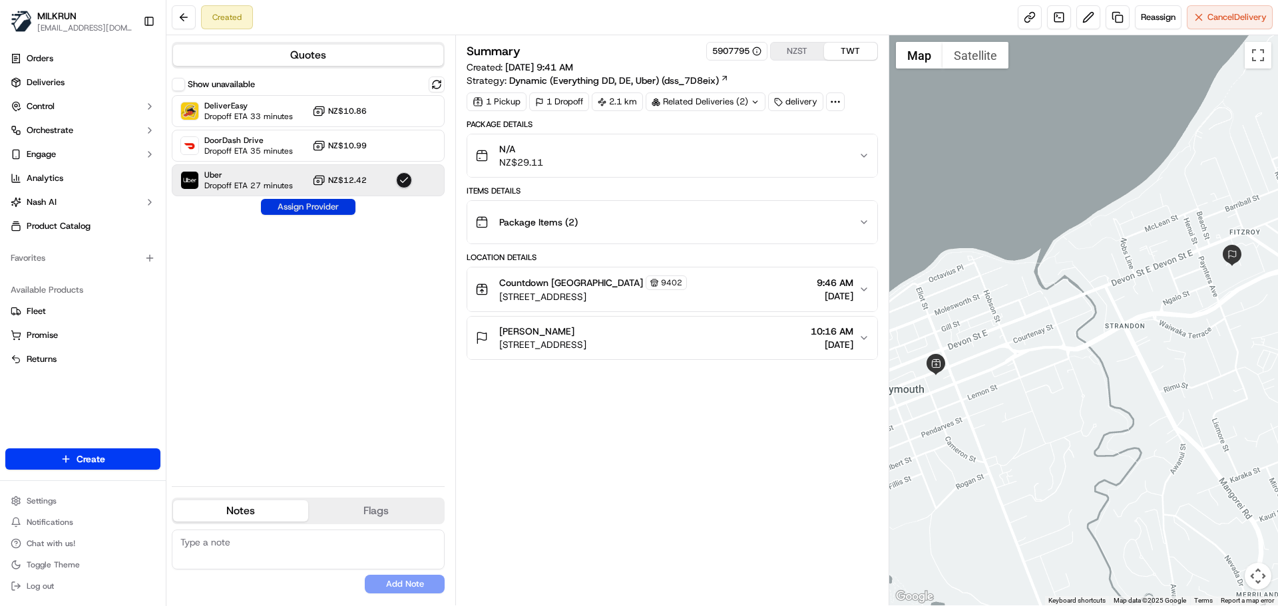
click at [318, 204] on button "Assign Provider" at bounding box center [308, 207] width 94 height 16
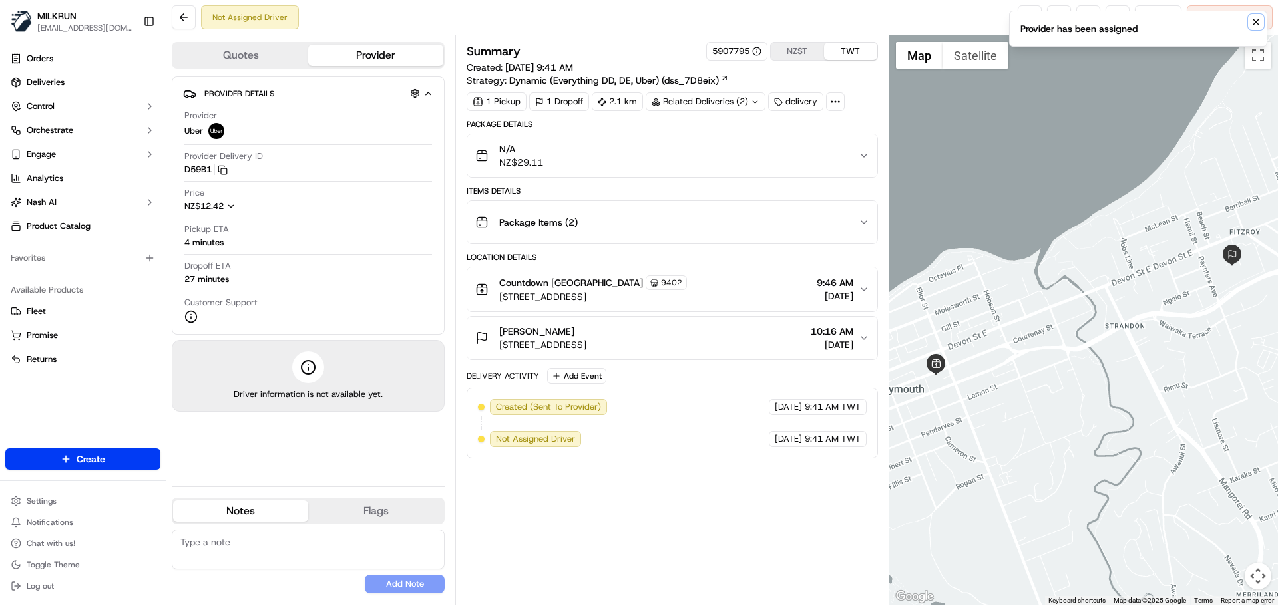
click at [1254, 24] on icon "Notifications (F8)" at bounding box center [1255, 21] width 5 height 5
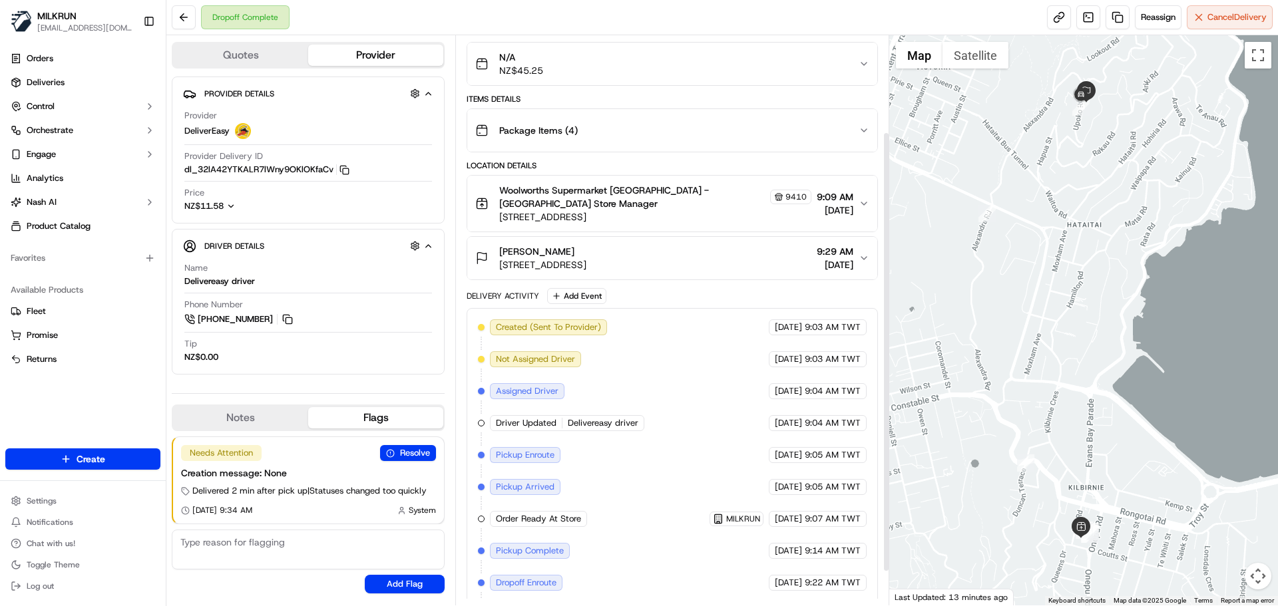
scroll to position [102, 0]
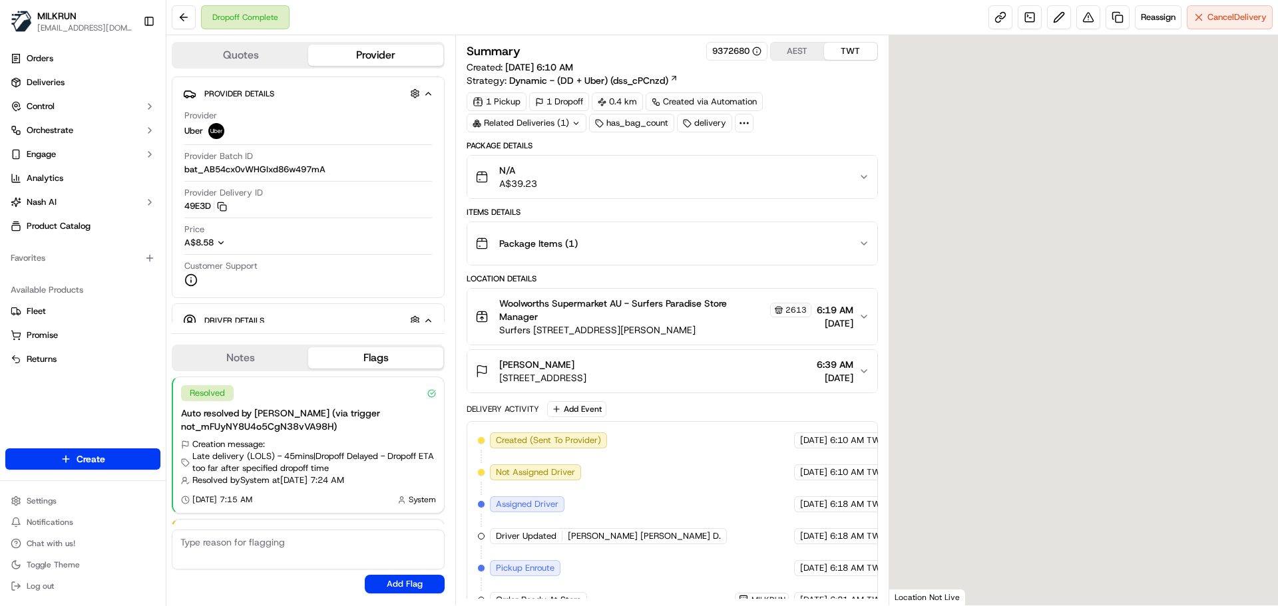
scroll to position [83, 0]
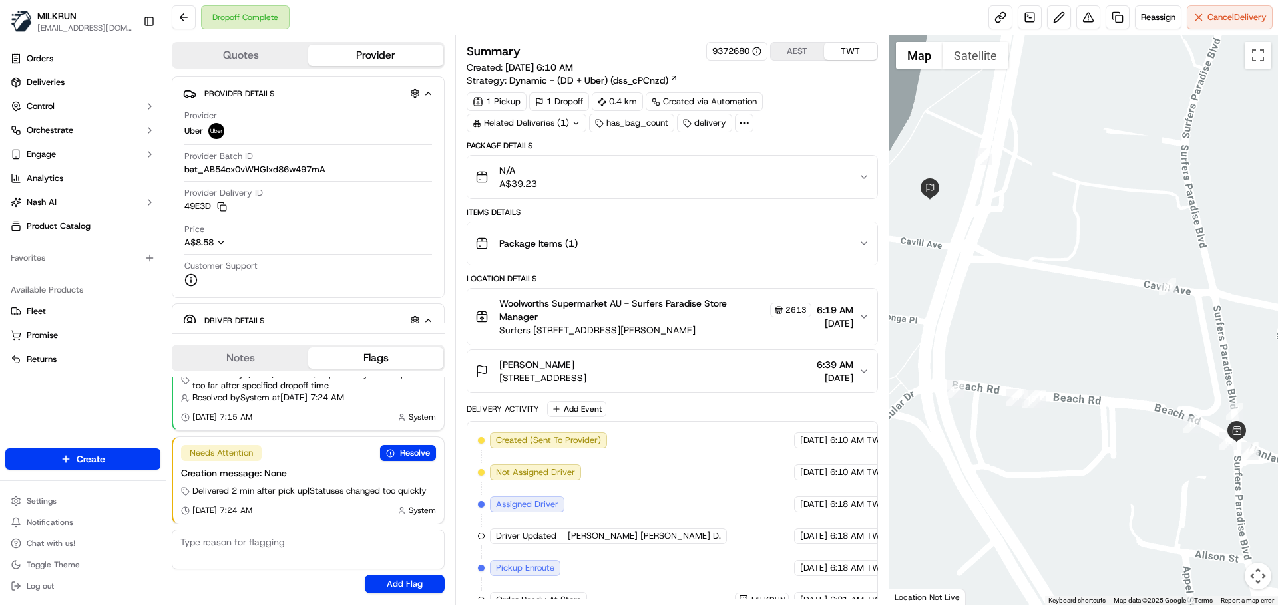
drag, startPoint x: 1039, startPoint y: 254, endPoint x: 1043, endPoint y: 422, distance: 167.8
click at [1043, 422] on div at bounding box center [1083, 320] width 389 height 570
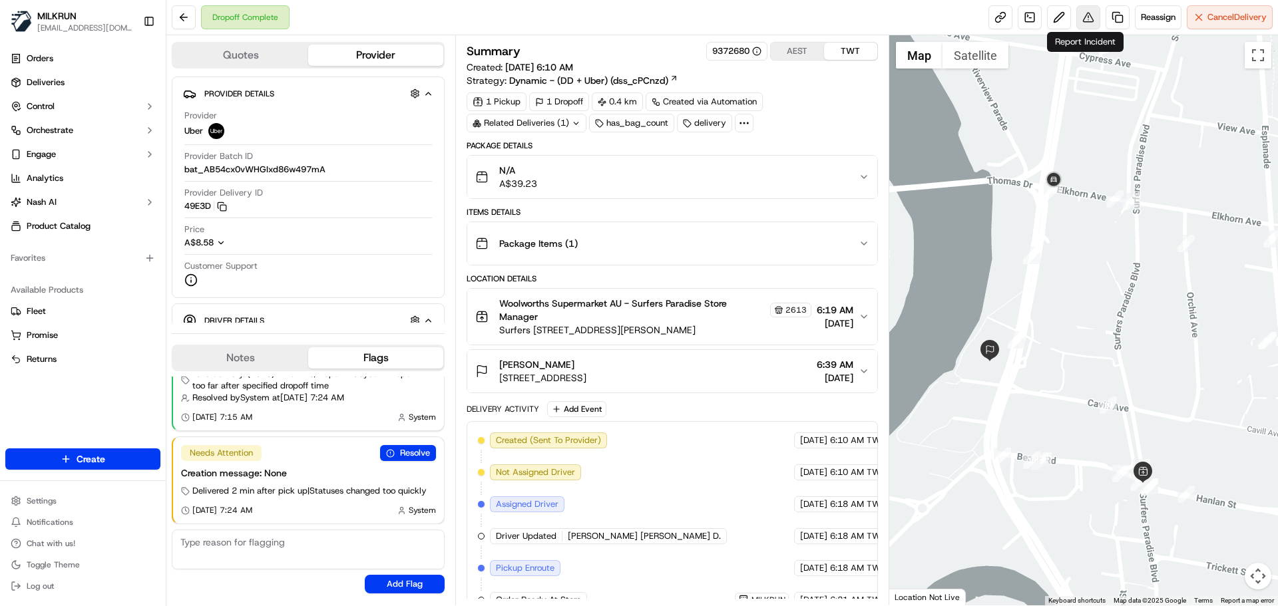
click at [1086, 17] on button at bounding box center [1088, 17] width 24 height 24
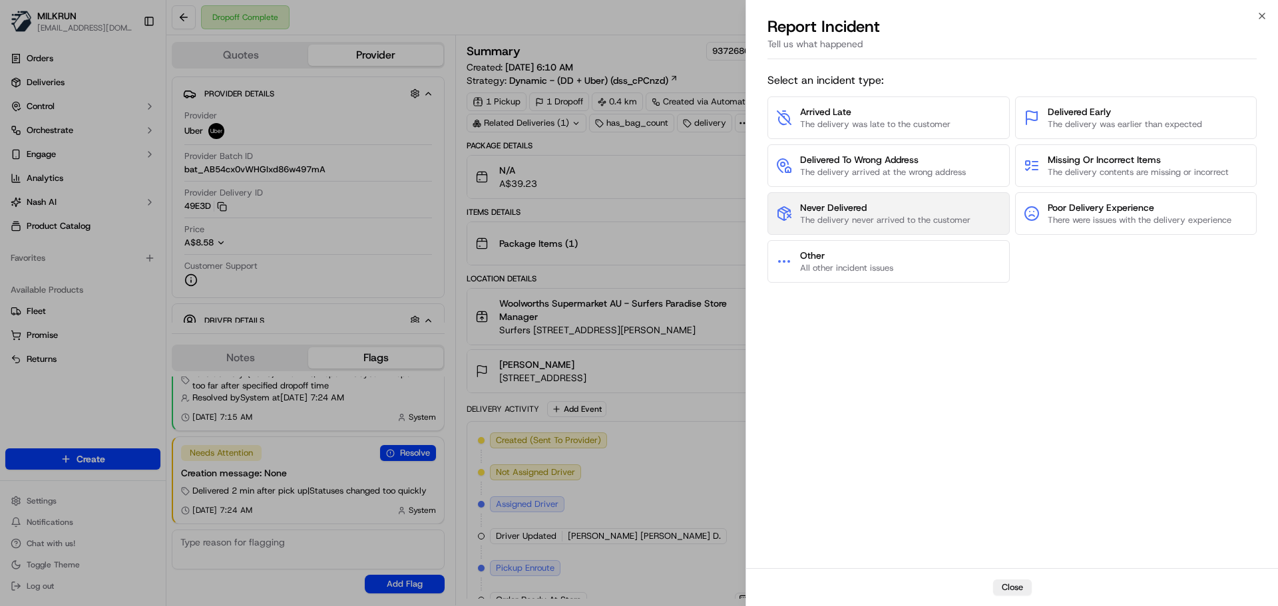
click at [860, 224] on span "The delivery never arrived to the customer" at bounding box center [885, 220] width 170 height 12
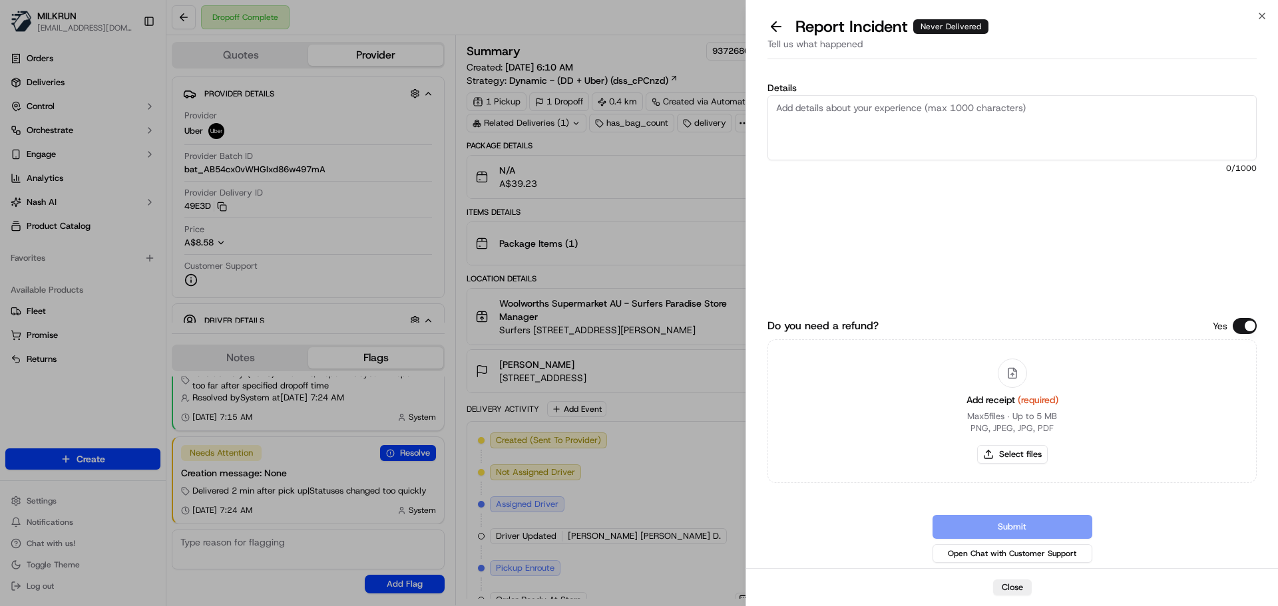
click at [822, 144] on textarea "Details" at bounding box center [1011, 127] width 489 height 65
type textarea "Order was not delivered to the customer."
click at [985, 462] on button "Select files" at bounding box center [1012, 454] width 71 height 19
type input "C:\fakepath\SabineP - Invoice.pdf"
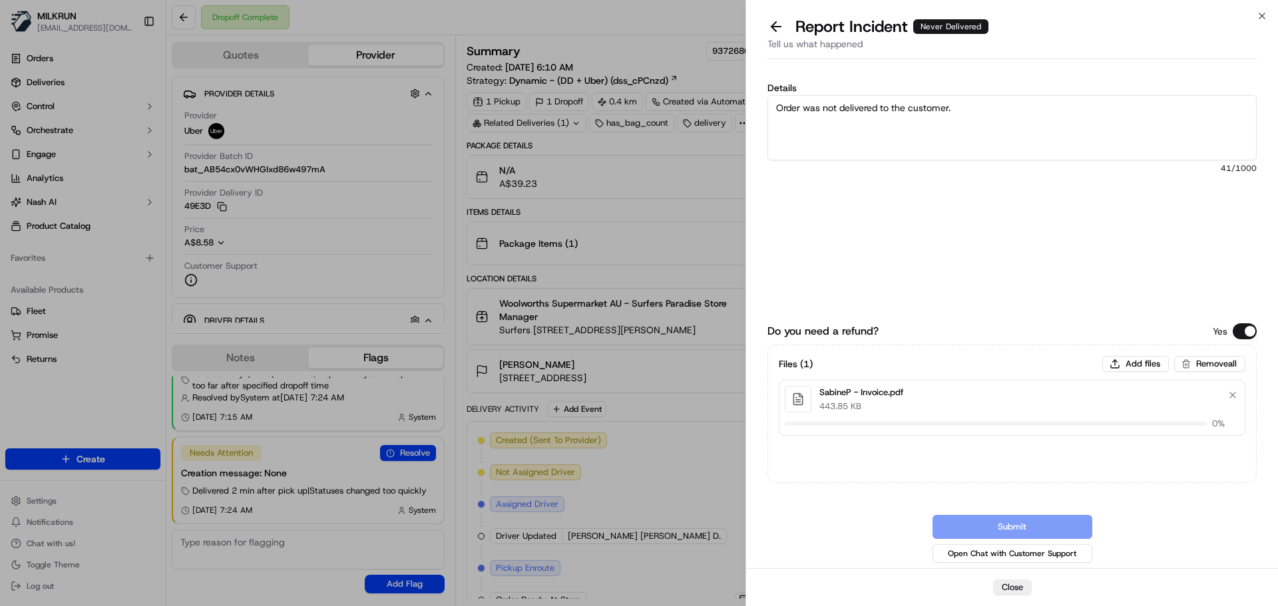
click at [995, 128] on textarea "Order was not delivered to the customer." at bounding box center [1011, 127] width 489 height 65
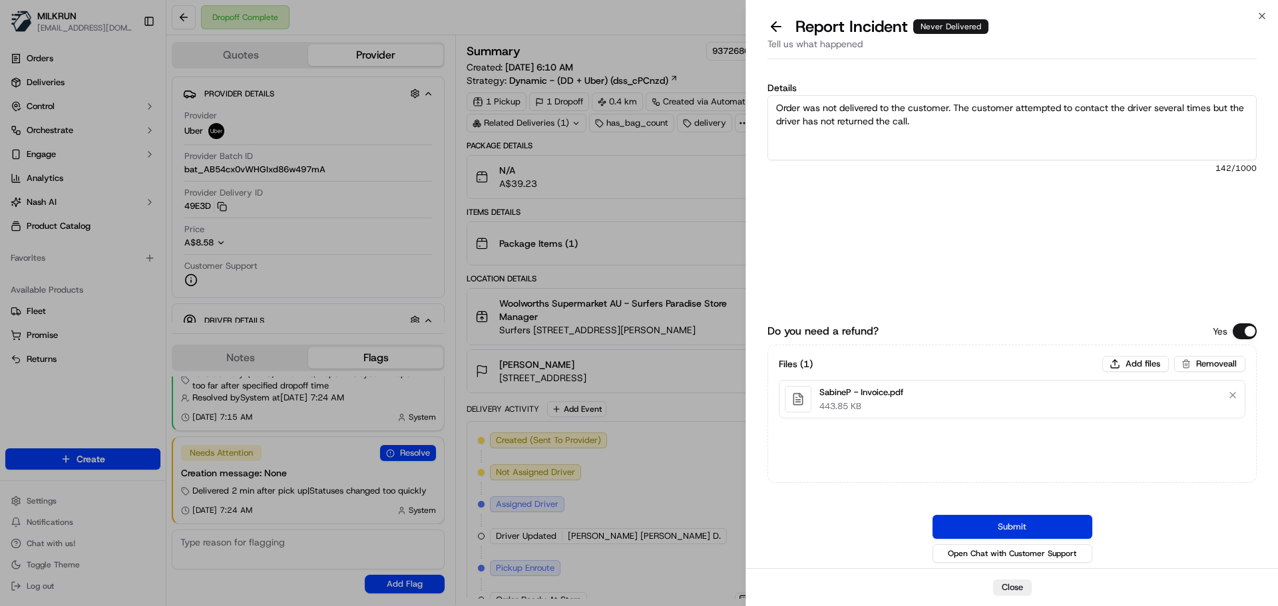
type textarea "Order was not delivered to the customer. The customer attempted to contact the …"
click at [1022, 519] on button "Submit" at bounding box center [1012, 527] width 160 height 24
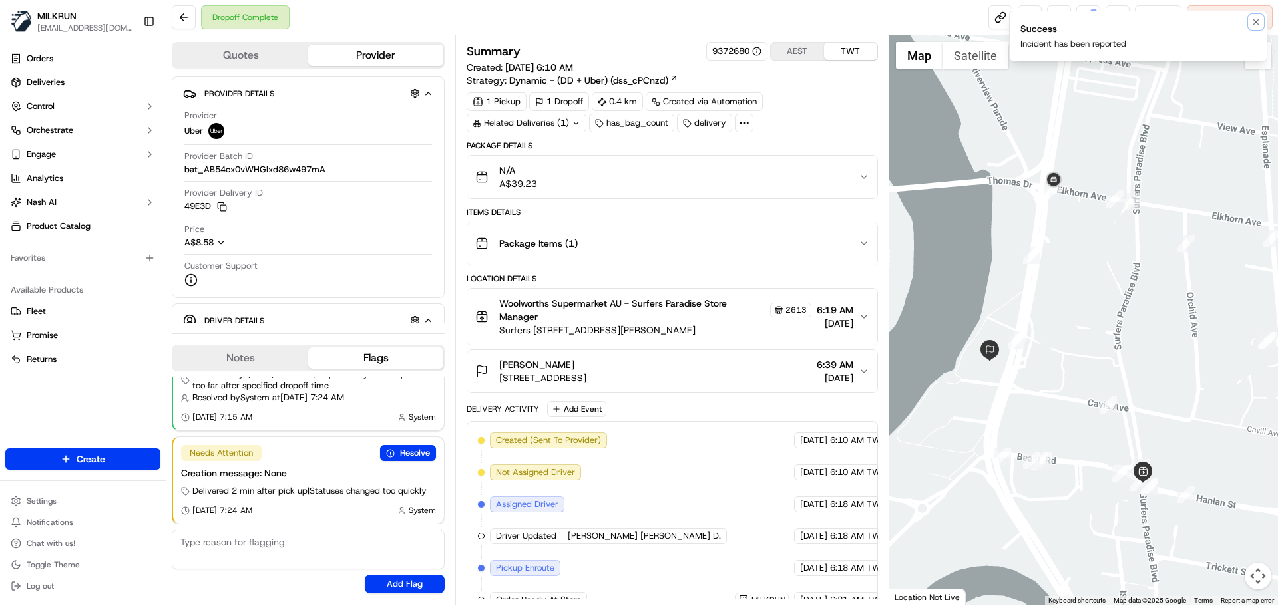
drag, startPoint x: 1256, startPoint y: 22, endPoint x: 1149, endPoint y: 32, distance: 106.9
click at [1255, 22] on icon "Notifications (F8)" at bounding box center [1255, 22] width 11 height 11
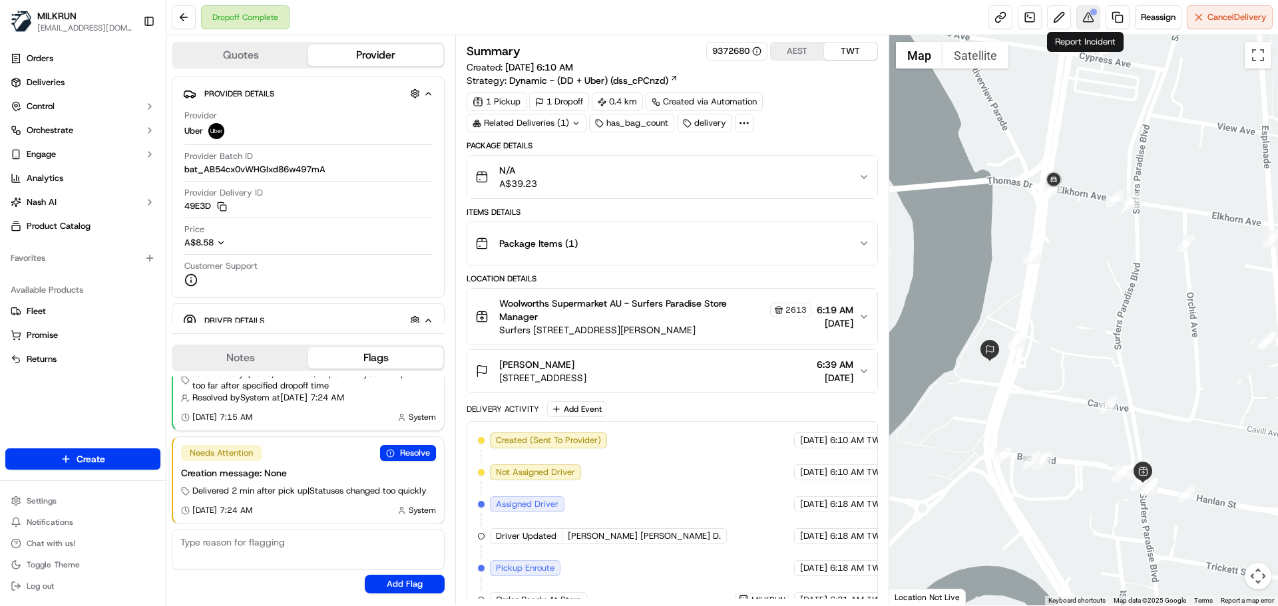
click at [1079, 15] on button at bounding box center [1088, 17] width 24 height 24
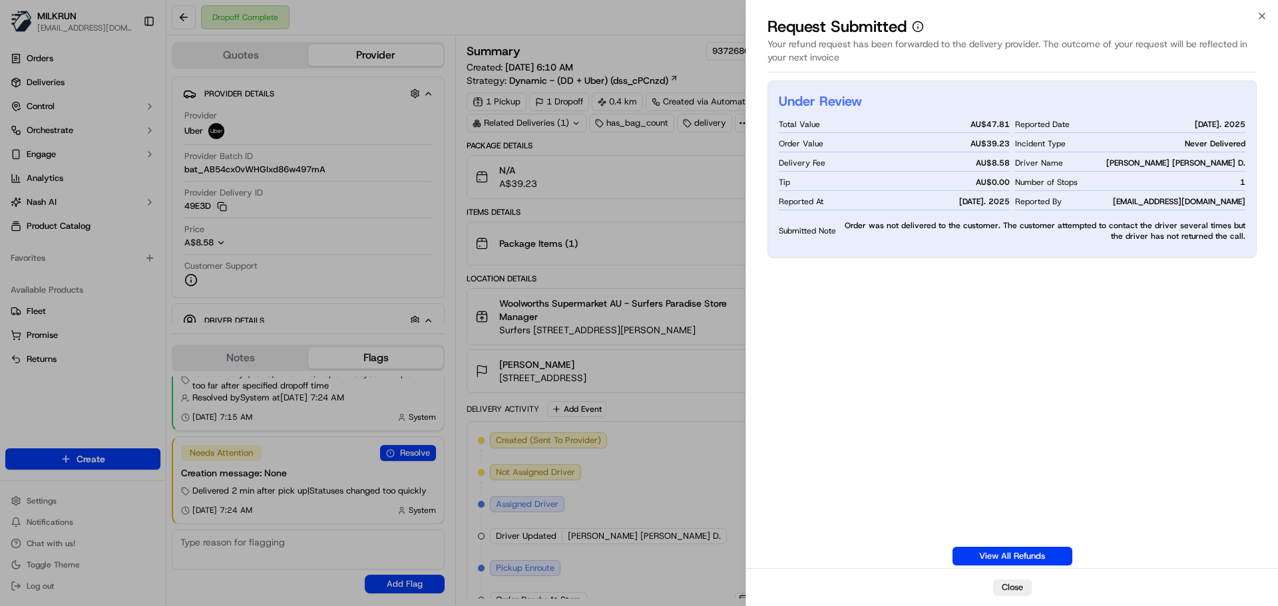
click at [975, 487] on div "Under Review Total Value AU$ 47.81 Order Value AU$ 39.23 Delivery Fee AU$ 8.58 …" at bounding box center [1011, 323] width 489 height 485
click at [1200, 316] on div "Under Review Total Value AU$ 47.81 Order Value AU$ 39.23 Delivery Fee AU$ 8.58 …" at bounding box center [1011, 323] width 489 height 485
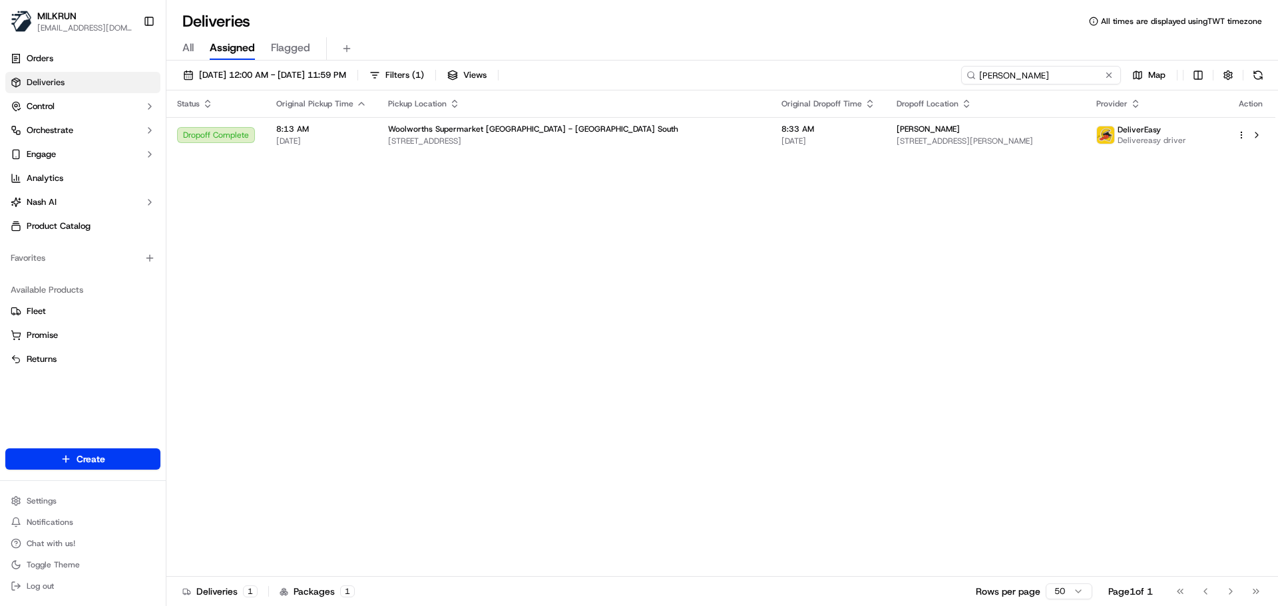
click at [1075, 71] on input "[PERSON_NAME]" at bounding box center [1041, 75] width 160 height 19
click at [1073, 72] on input "[PERSON_NAME]" at bounding box center [1041, 75] width 160 height 19
paste input "b1fbc649-4232-4671-9cc3-13b9b1fb3f54"
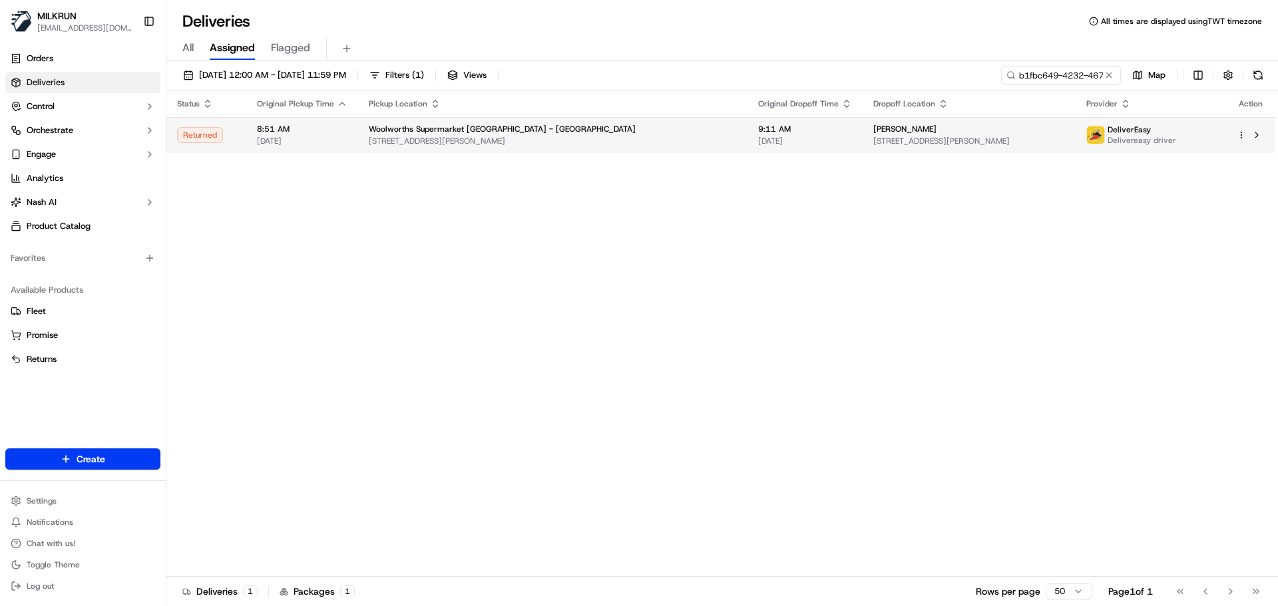
click at [526, 124] on div "Woolworths Supermarket [GEOGRAPHIC_DATA] - [GEOGRAPHIC_DATA]" at bounding box center [553, 129] width 368 height 11
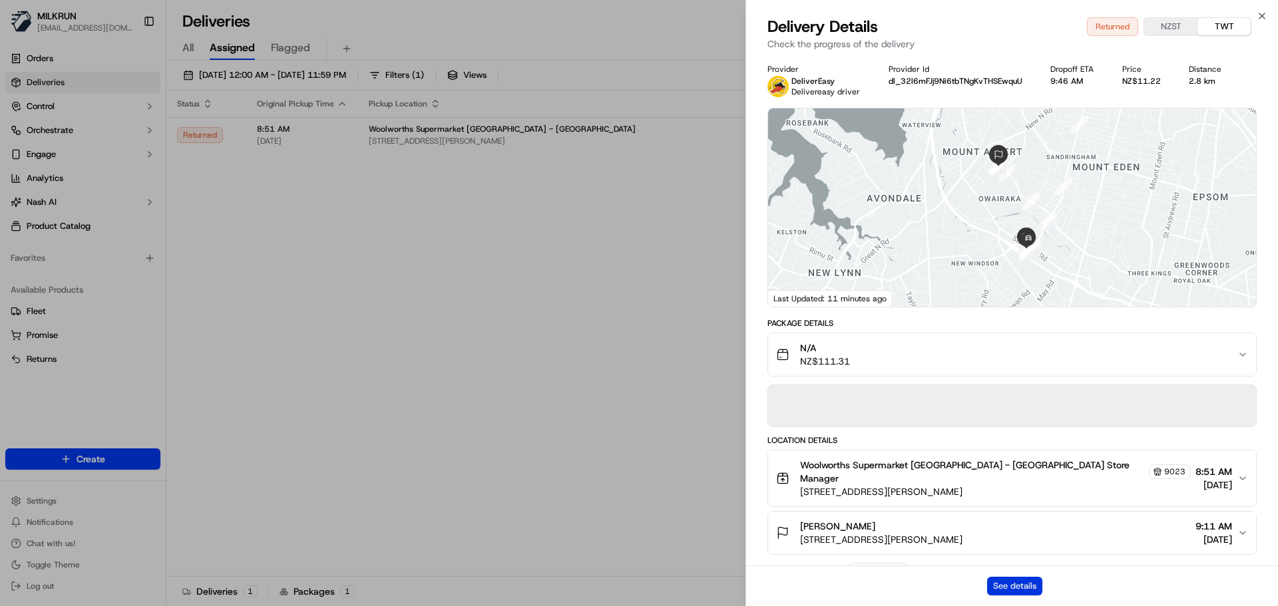
click at [1004, 587] on button "See details" at bounding box center [1014, 586] width 55 height 19
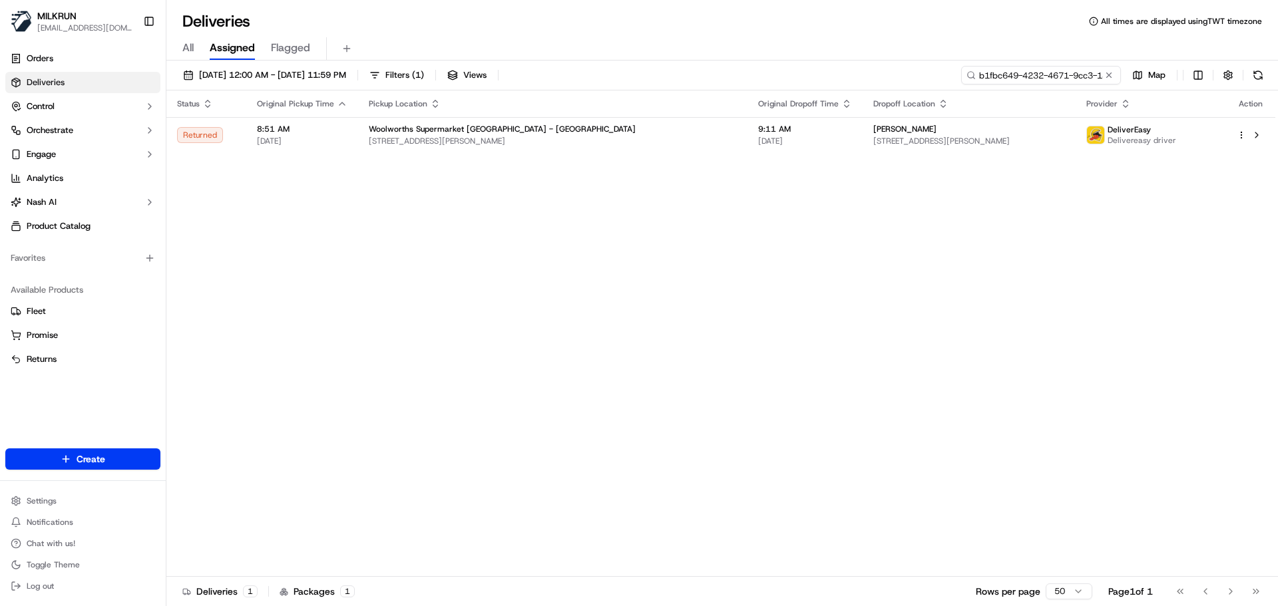
click at [1059, 67] on input "b1fbc649-4232-4671-9cc3-13b9b1fb3f54" at bounding box center [1041, 75] width 160 height 19
paste input "[PERSON_NAME]"
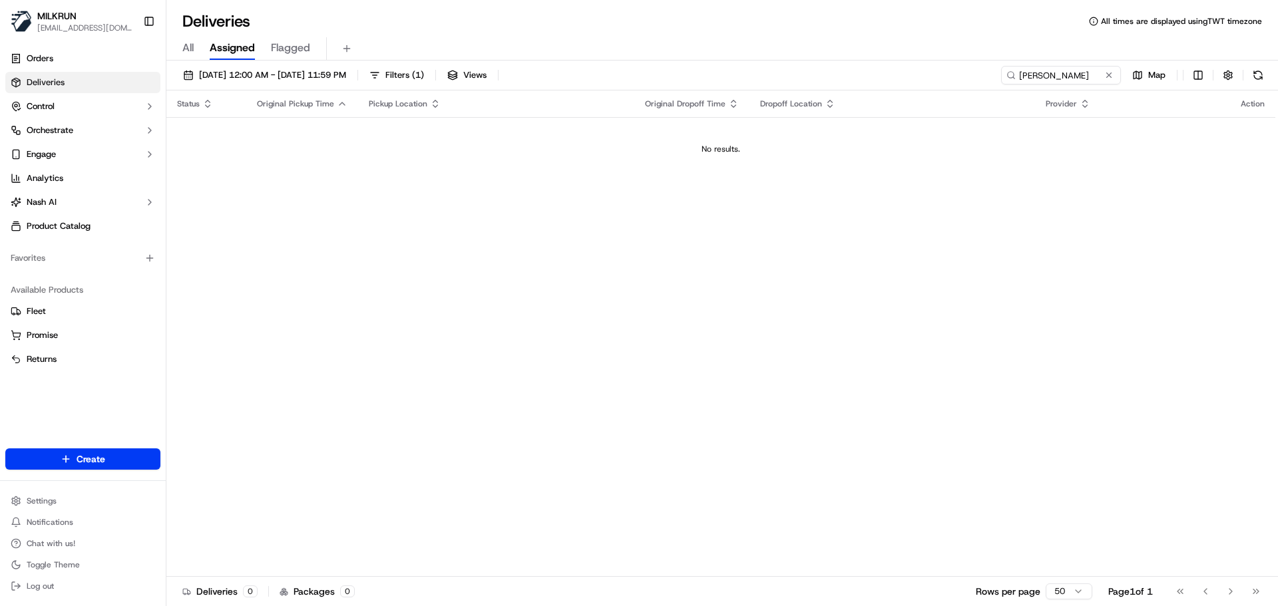
drag, startPoint x: 303, startPoint y: 443, endPoint x: 311, endPoint y: 433, distance: 12.9
click at [303, 443] on div "Status Original Pickup Time Pickup Location Original Dropoff Time Dropoff Locat…" at bounding box center [720, 333] width 1109 height 486
click at [1045, 76] on input "[PERSON_NAME]" at bounding box center [1041, 75] width 160 height 19
click at [1044, 75] on input "[PERSON_NAME]" at bounding box center [1041, 75] width 160 height 19
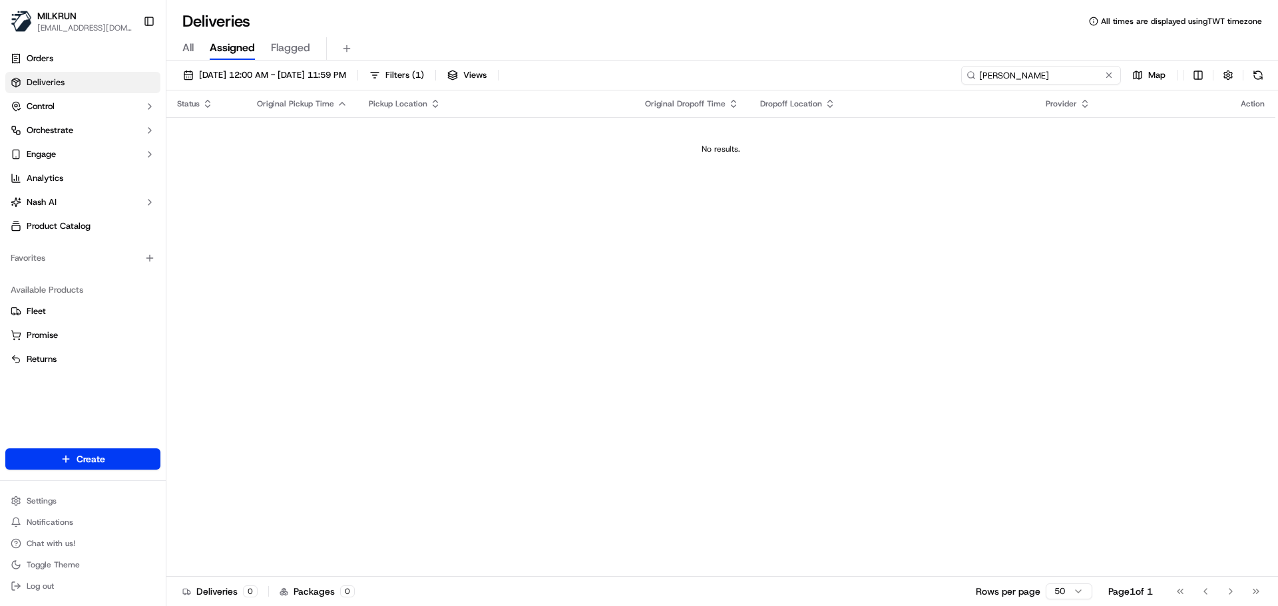
paste input "a"
type input "[PERSON_NAME]"
click at [464, 238] on div "Status Original Pickup Time Pickup Location Original Dropoff Time Dropoff Locat…" at bounding box center [720, 333] width 1109 height 486
click at [211, 75] on span "[DATE] 12:00 AM - [DATE] 11:59 PM" at bounding box center [272, 75] width 147 height 12
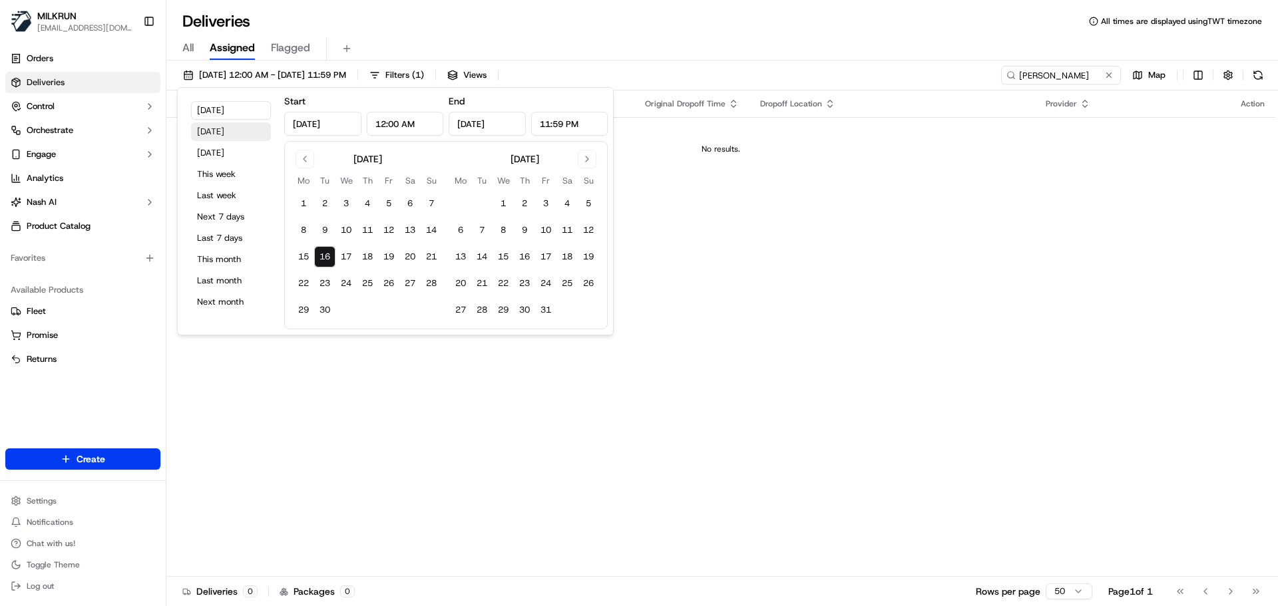
click at [218, 122] on button "[DATE]" at bounding box center [231, 131] width 80 height 19
type input "[DATE]"
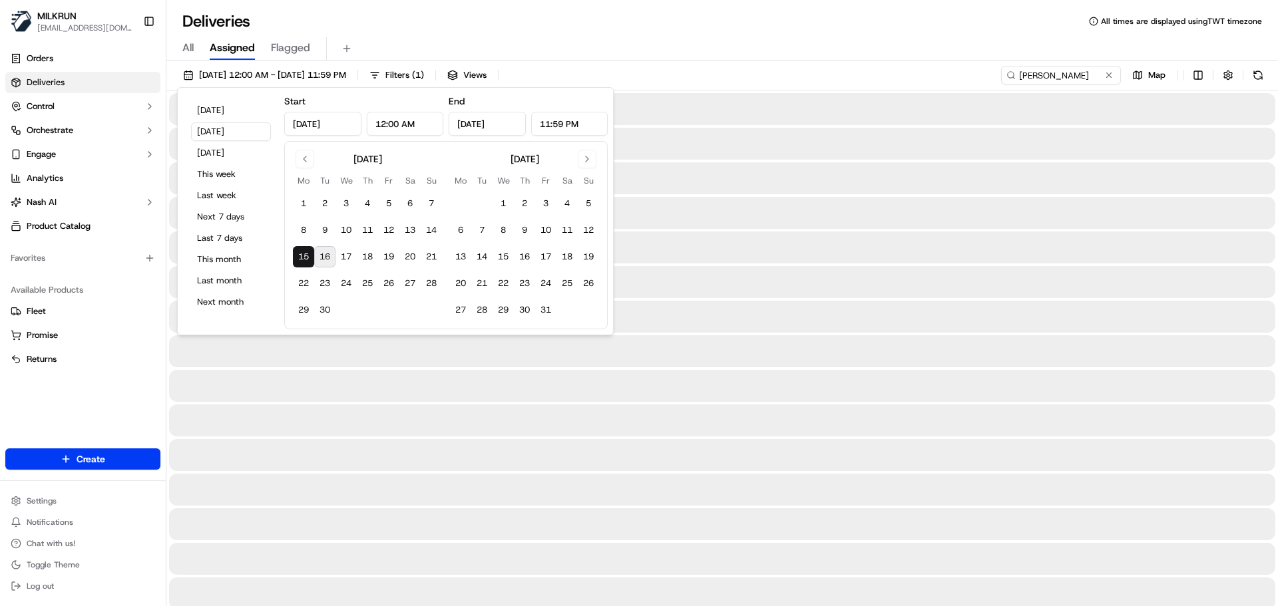
click at [846, 69] on div "[DATE] 12:00 AM - [DATE] 11:59 PM Filters ( 1 ) Views [PERSON_NAME] Map" at bounding box center [721, 78] width 1111 height 25
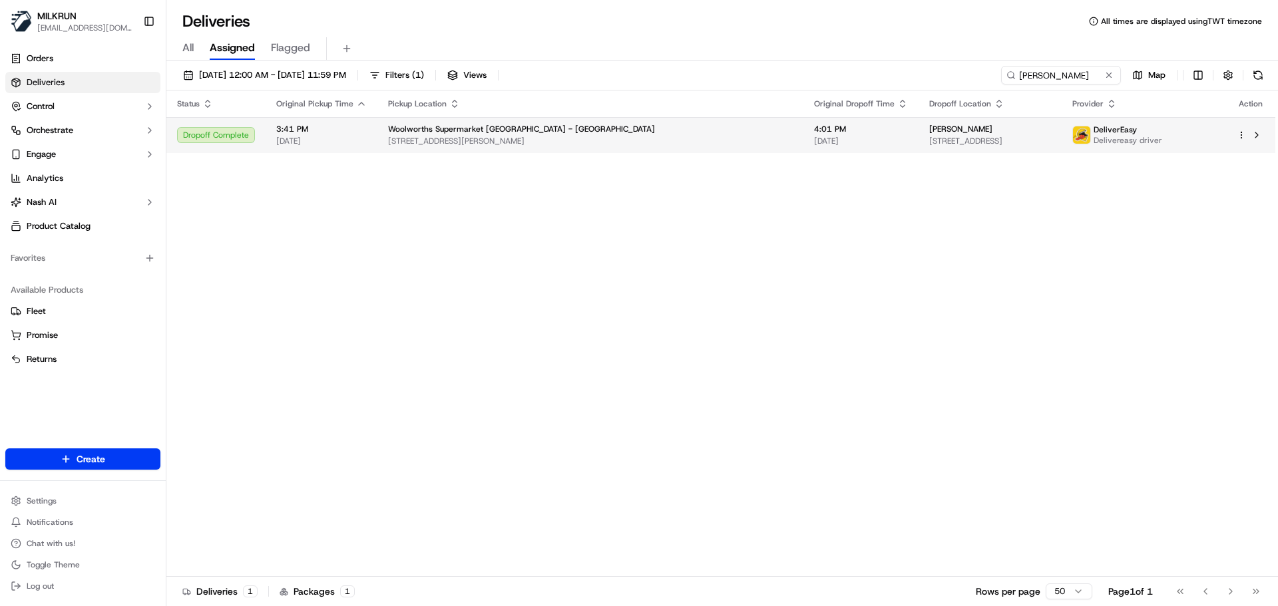
click at [449, 132] on span "Woolworths Supermarket [GEOGRAPHIC_DATA] - [GEOGRAPHIC_DATA]" at bounding box center [521, 129] width 267 height 11
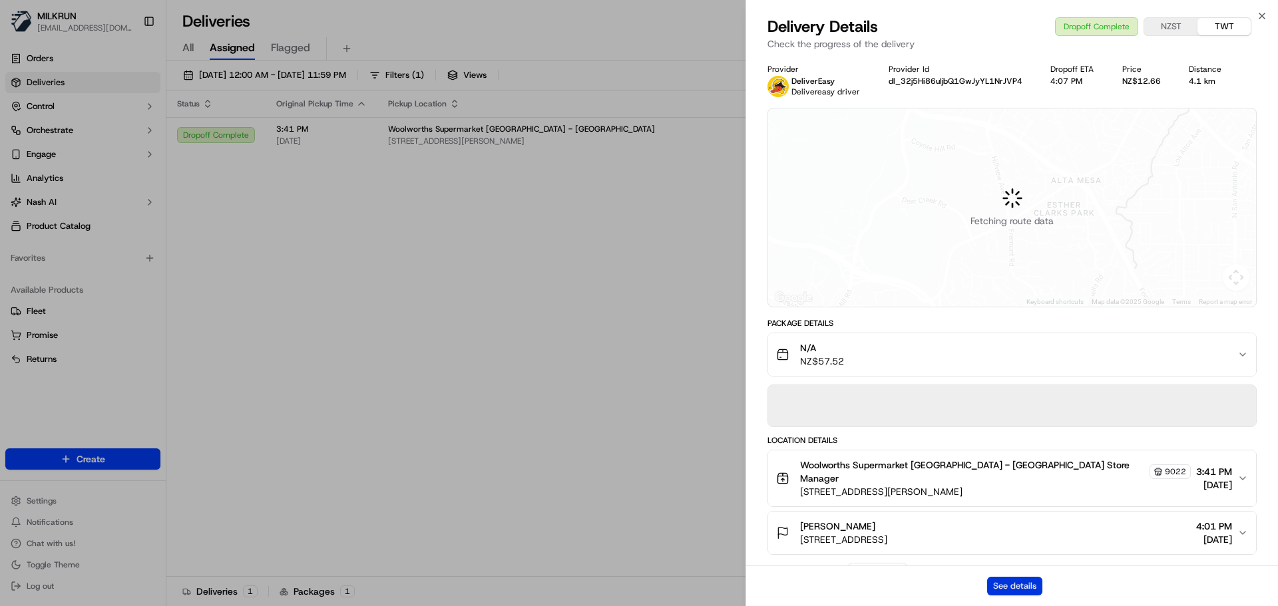
click at [1005, 590] on button "See details" at bounding box center [1014, 586] width 55 height 19
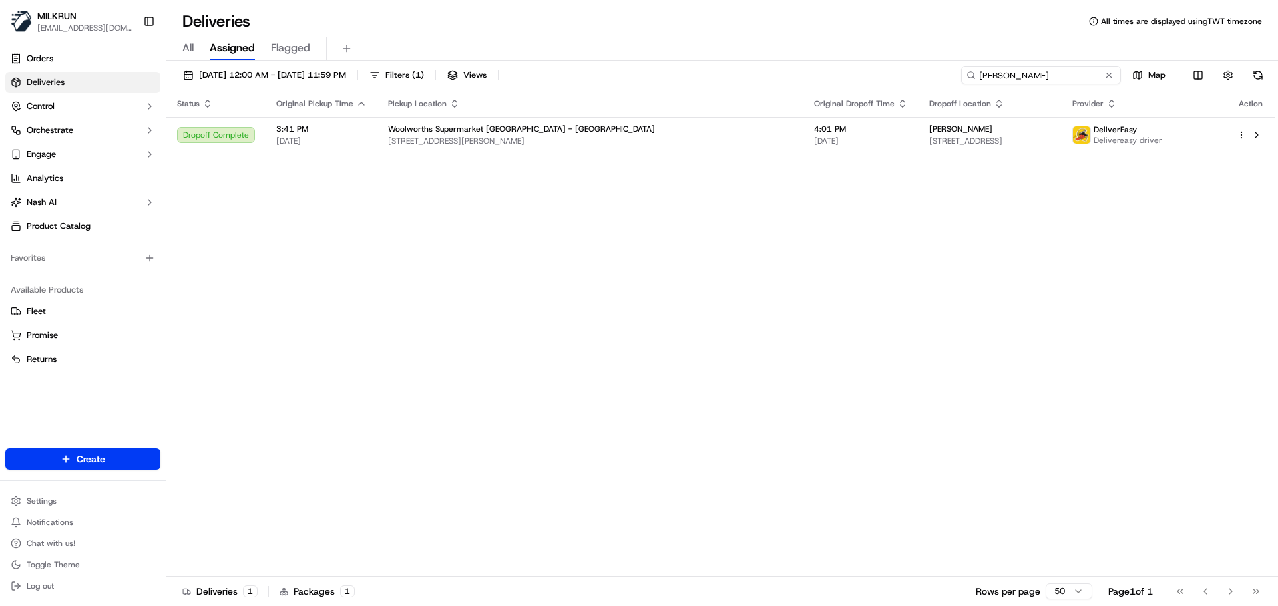
click at [1055, 71] on input "jessica may" at bounding box center [1041, 75] width 160 height 19
click at [1045, 76] on input "jessica may" at bounding box center [1041, 75] width 160 height 19
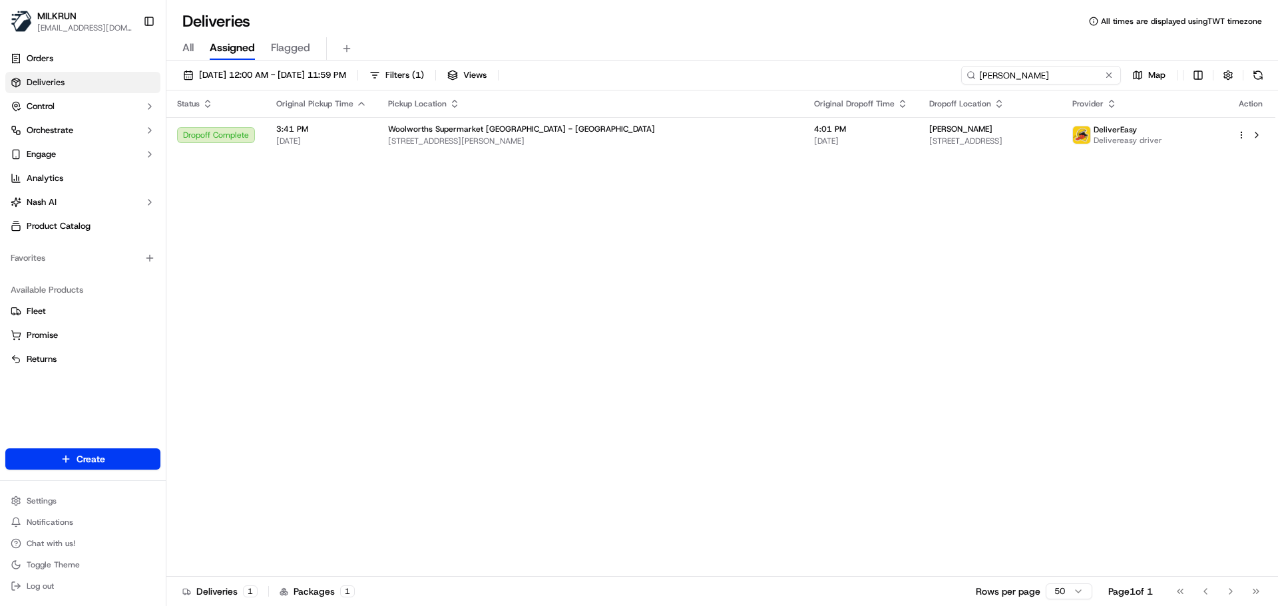
click at [1045, 75] on input "jessica may" at bounding box center [1041, 75] width 160 height 19
paste input "8d89b461-157e-4324-8b89-43679cbf639e"
type input "8d89b461-157e-4324-8b89-43679cbf639e"
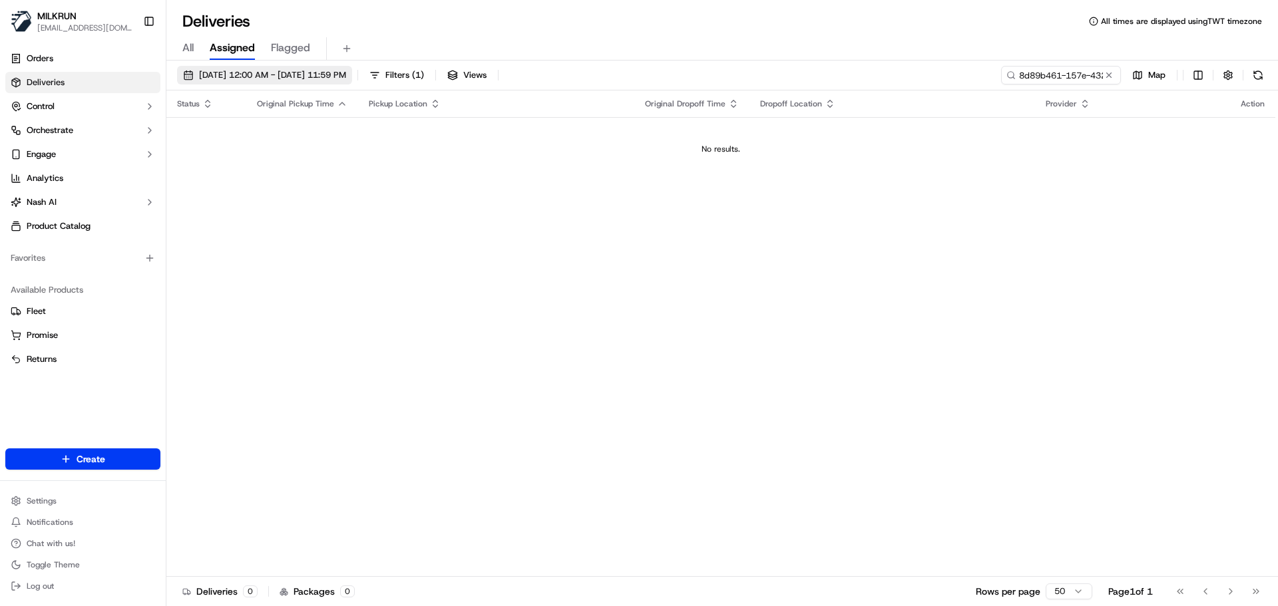
click at [253, 71] on span "15/09/2025 12:00 AM - 15/09/2025 11:59 PM" at bounding box center [272, 75] width 147 height 12
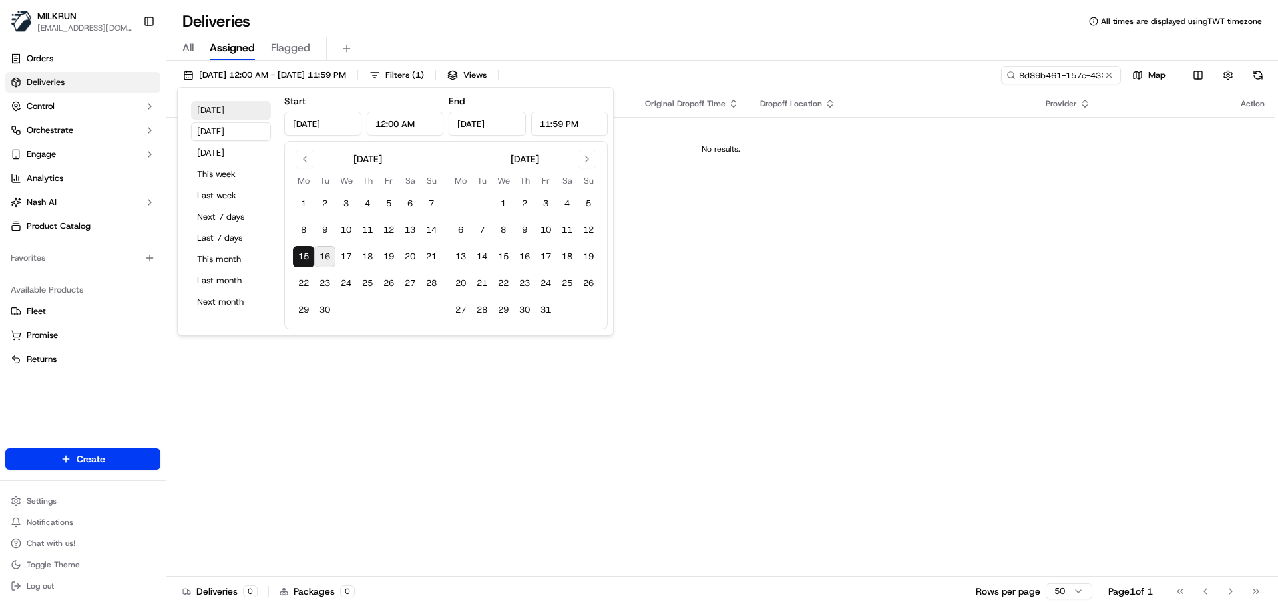
click at [222, 115] on button "Today" at bounding box center [231, 110] width 80 height 19
type input "Sep 16, 2025"
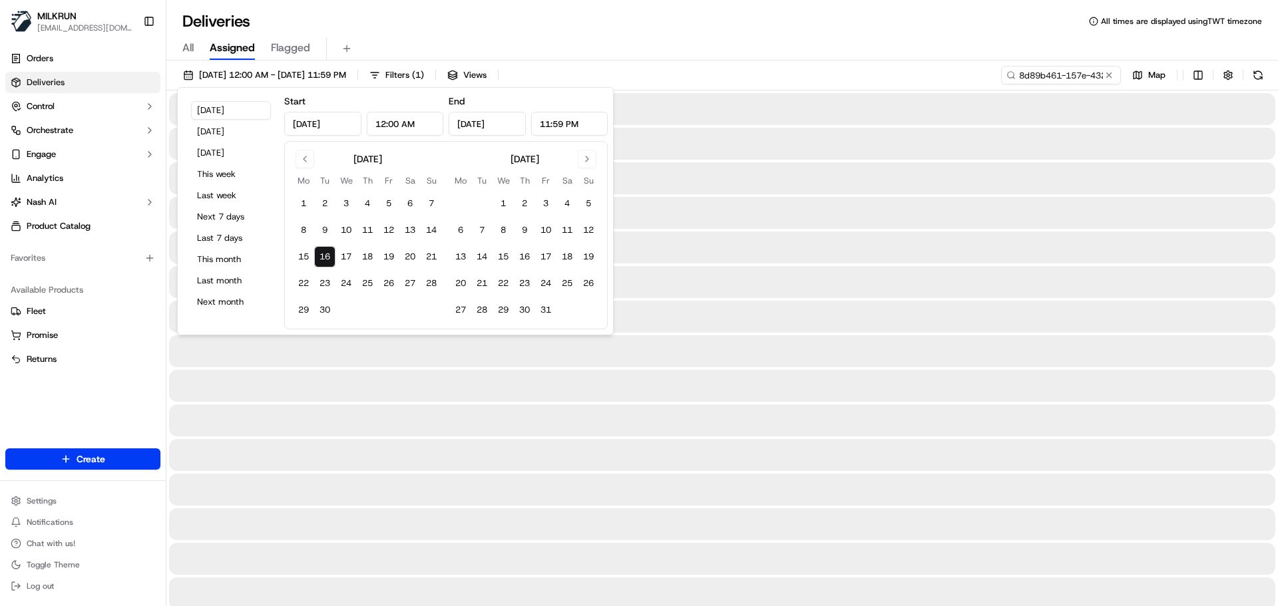
click at [713, 37] on div "All Assigned Flagged" at bounding box center [721, 46] width 1111 height 29
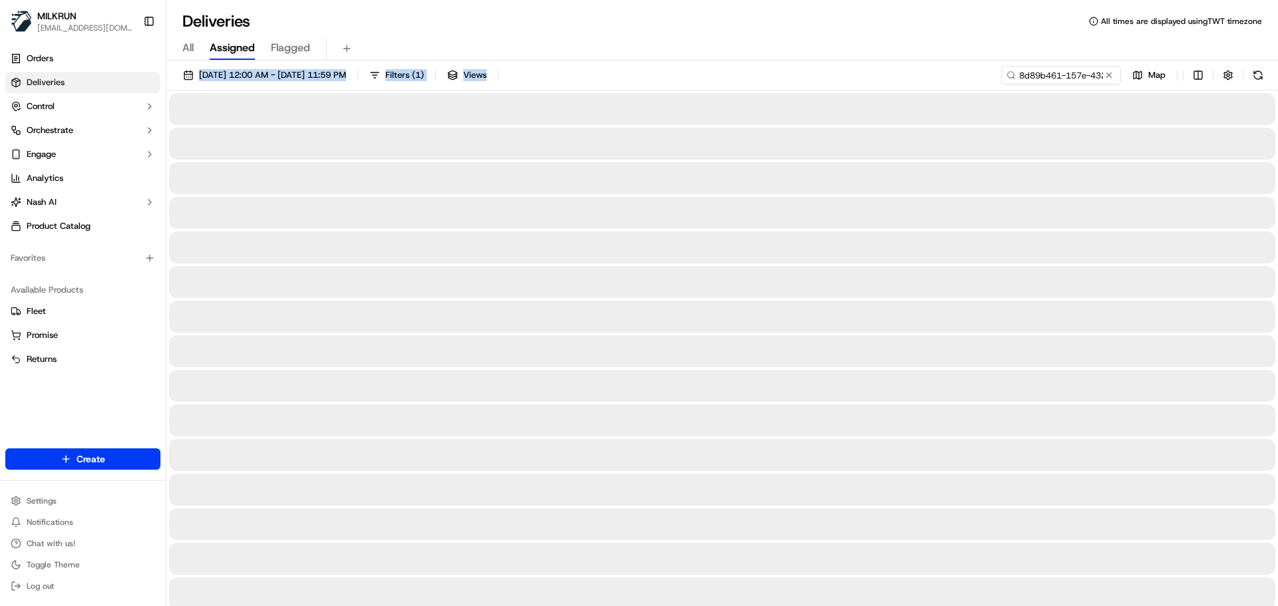
drag, startPoint x: 713, startPoint y: 37, endPoint x: 693, endPoint y: 83, distance: 49.8
click at [693, 83] on div "Deliveries All times are displayed using TWT timezone All Assigned Flagged 16/0…" at bounding box center [721, 303] width 1111 height 606
click at [693, 83] on div "16/09/2025 12:00 AM - 16/09/2025 11:59 PM Filters ( 1 ) Views 8d89b461-157e-432…" at bounding box center [721, 78] width 1111 height 25
drag, startPoint x: 693, startPoint y: 83, endPoint x: 685, endPoint y: 7, distance: 75.6
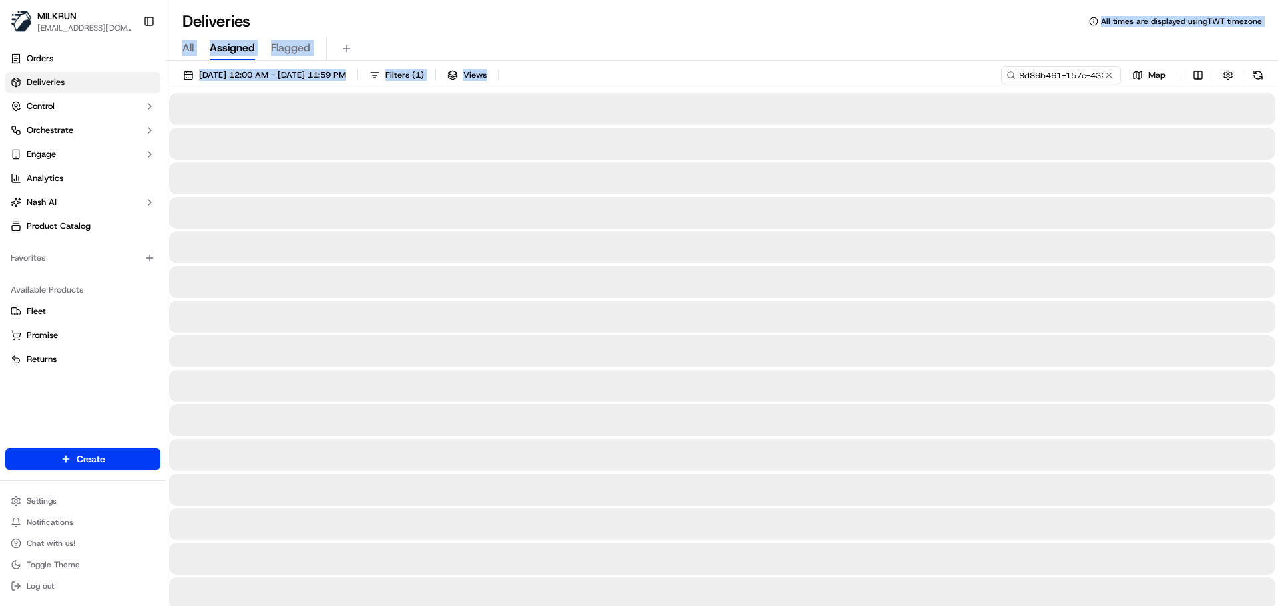
click at [685, 12] on div "Deliveries All times are displayed using TWT timezone All Assigned Flagged 16/0…" at bounding box center [721, 303] width 1111 height 606
click at [687, 58] on div "All Assigned Flagged" at bounding box center [721, 48] width 1111 height 23
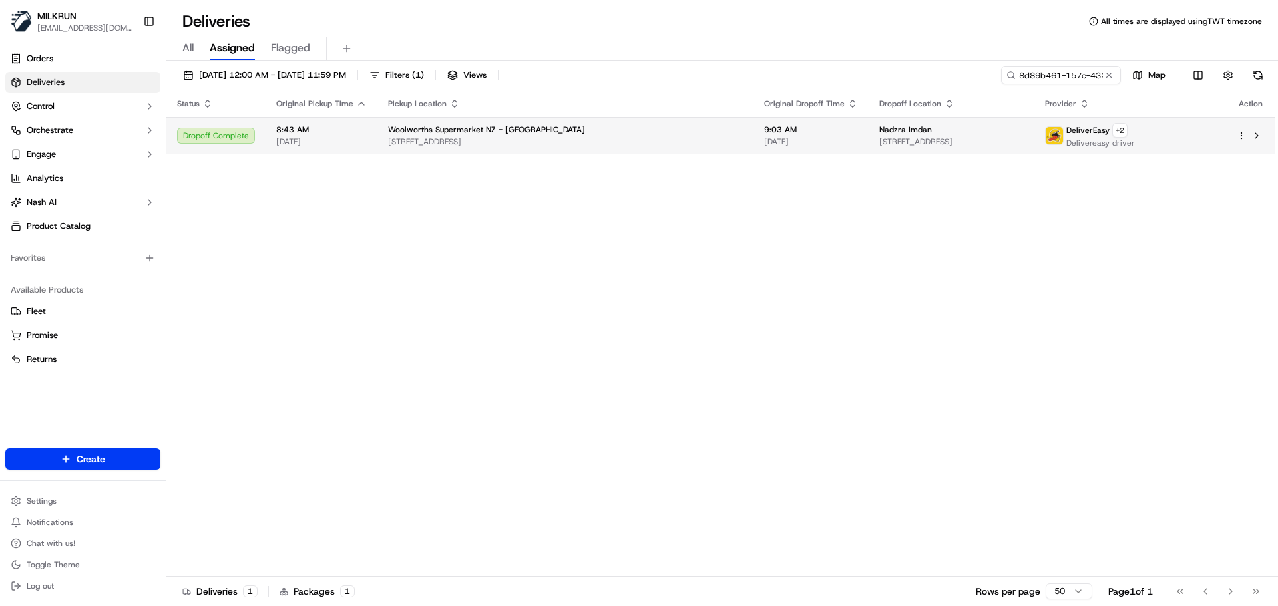
click at [516, 125] on span "Woolworths Supermarket NZ - Regent" at bounding box center [486, 129] width 197 height 11
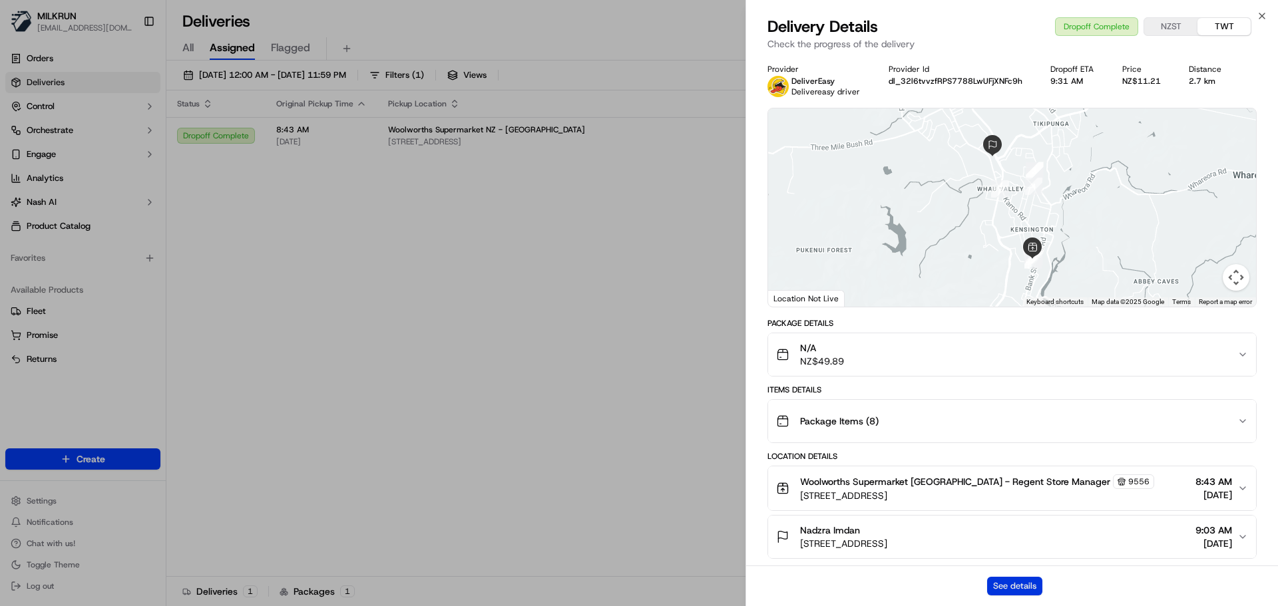
click at [1015, 587] on button "See details" at bounding box center [1014, 586] width 55 height 19
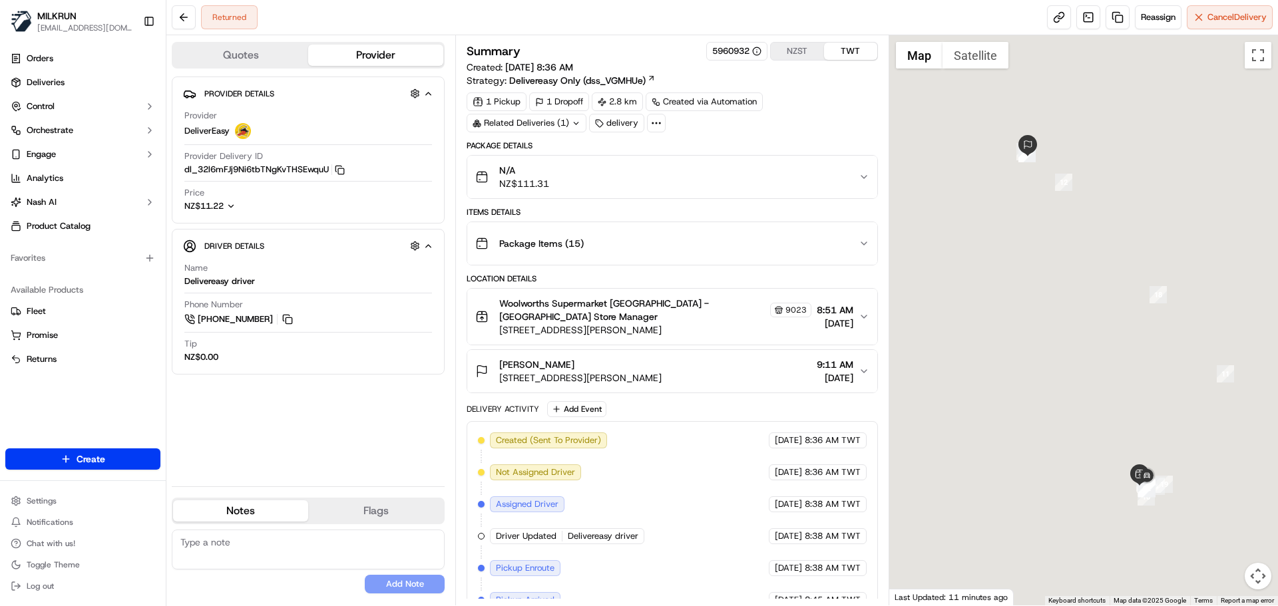
click at [586, 358] on div "[PERSON_NAME]" at bounding box center [580, 364] width 162 height 13
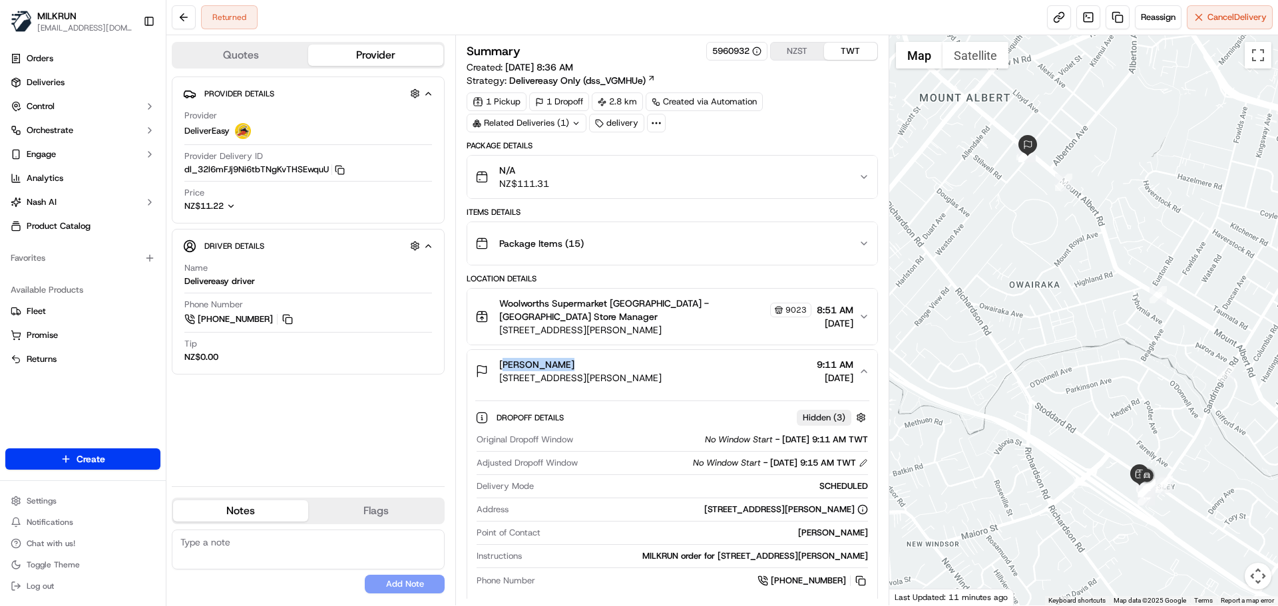
drag, startPoint x: 568, startPoint y: 352, endPoint x: 498, endPoint y: 352, distance: 69.9
click at [498, 358] on div "[PERSON_NAME] [STREET_ADDRESS][PERSON_NAME]" at bounding box center [568, 371] width 186 height 27
copy span "[PERSON_NAME]"
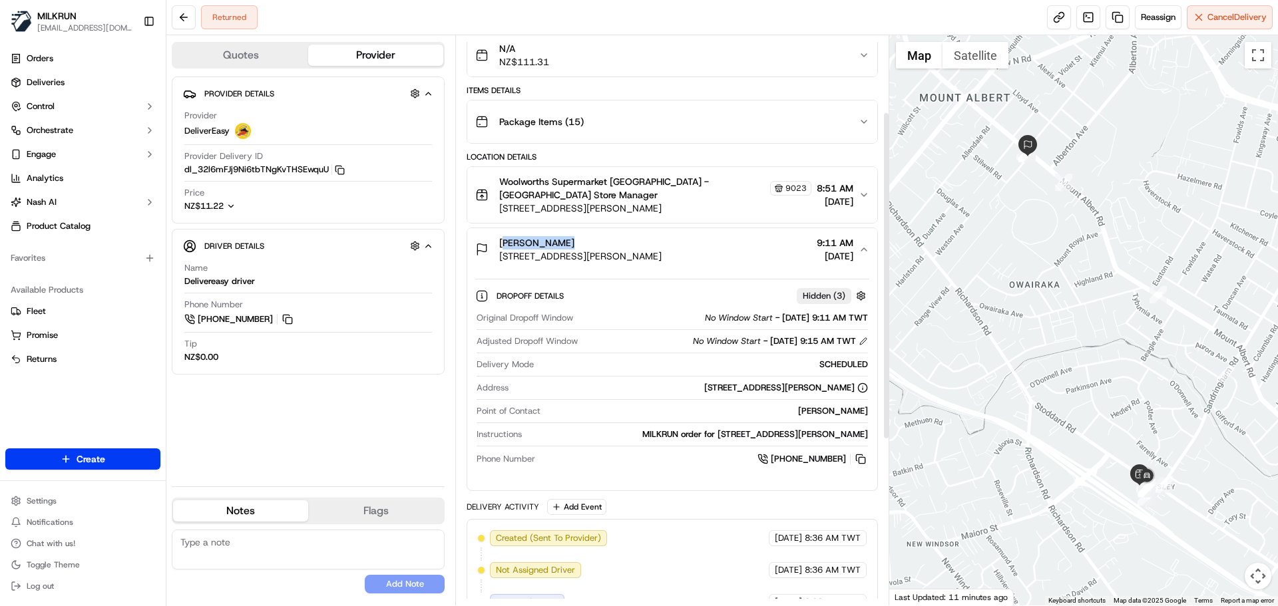
scroll to position [133, 0]
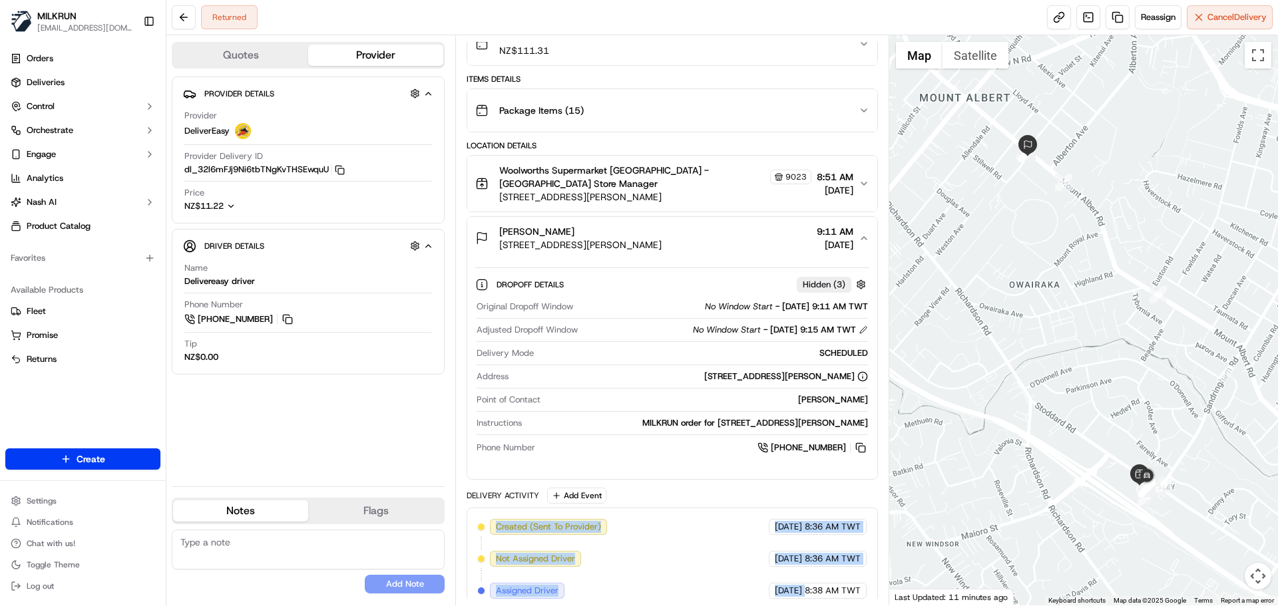
drag, startPoint x: 650, startPoint y: 511, endPoint x: 822, endPoint y: 582, distance: 185.9
click at [821, 585] on span "8:38 AM TWT" at bounding box center [832, 591] width 56 height 12
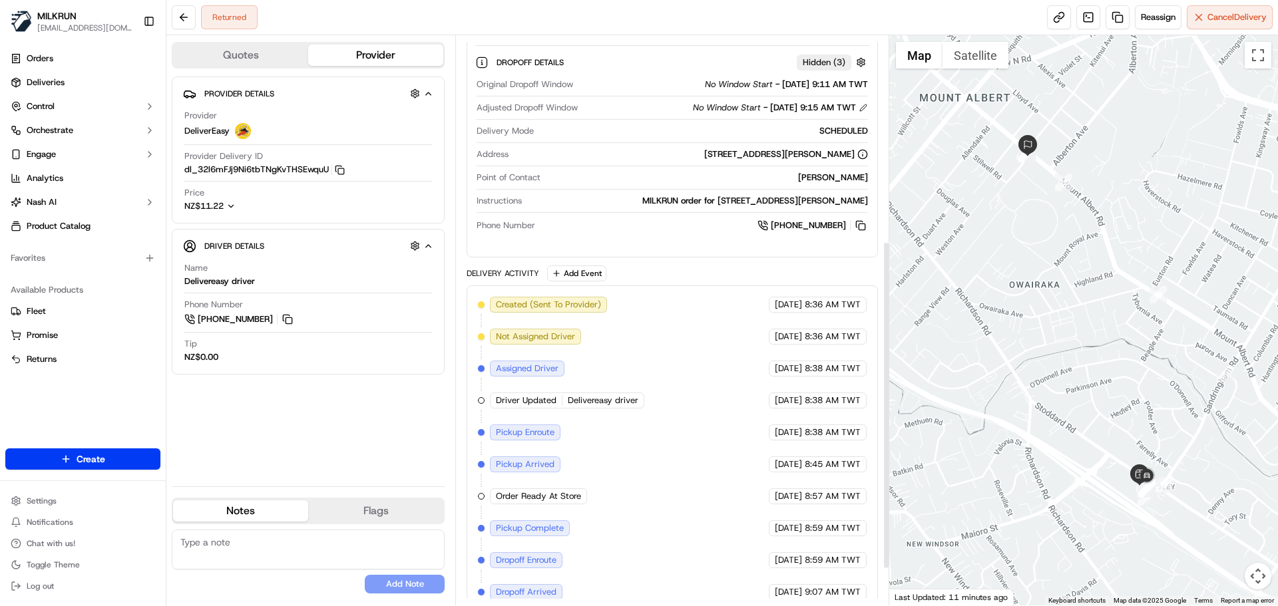
scroll to position [353, 0]
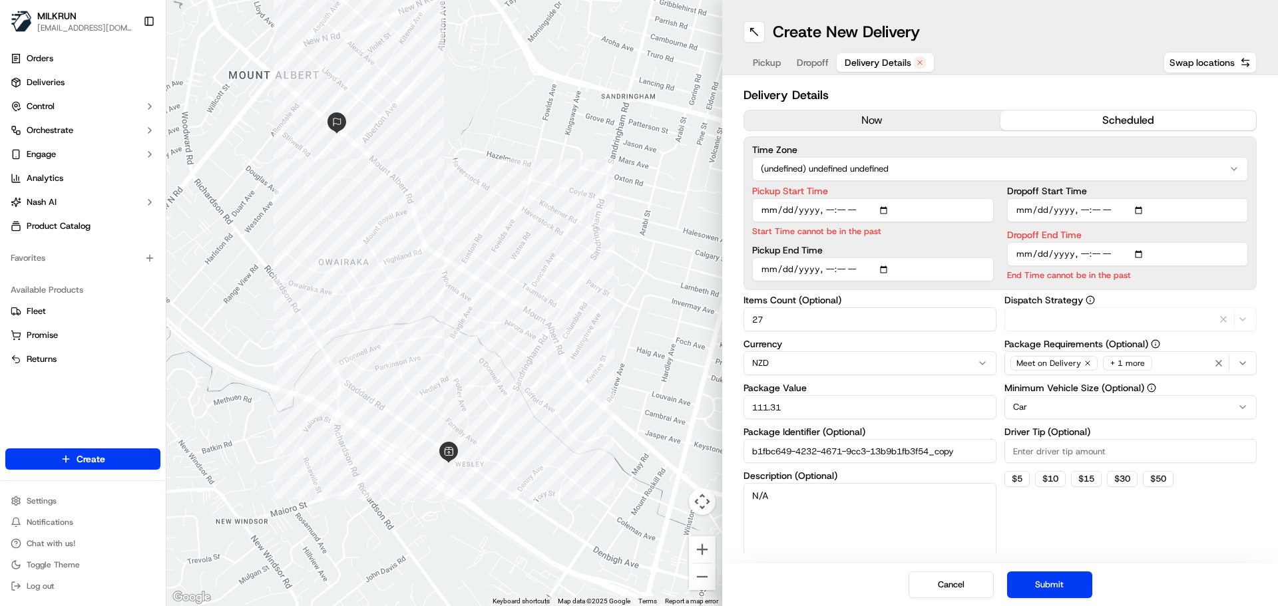
click at [875, 65] on span "Delivery Details" at bounding box center [877, 62] width 67 height 13
click at [866, 127] on button "now" at bounding box center [872, 120] width 256 height 20
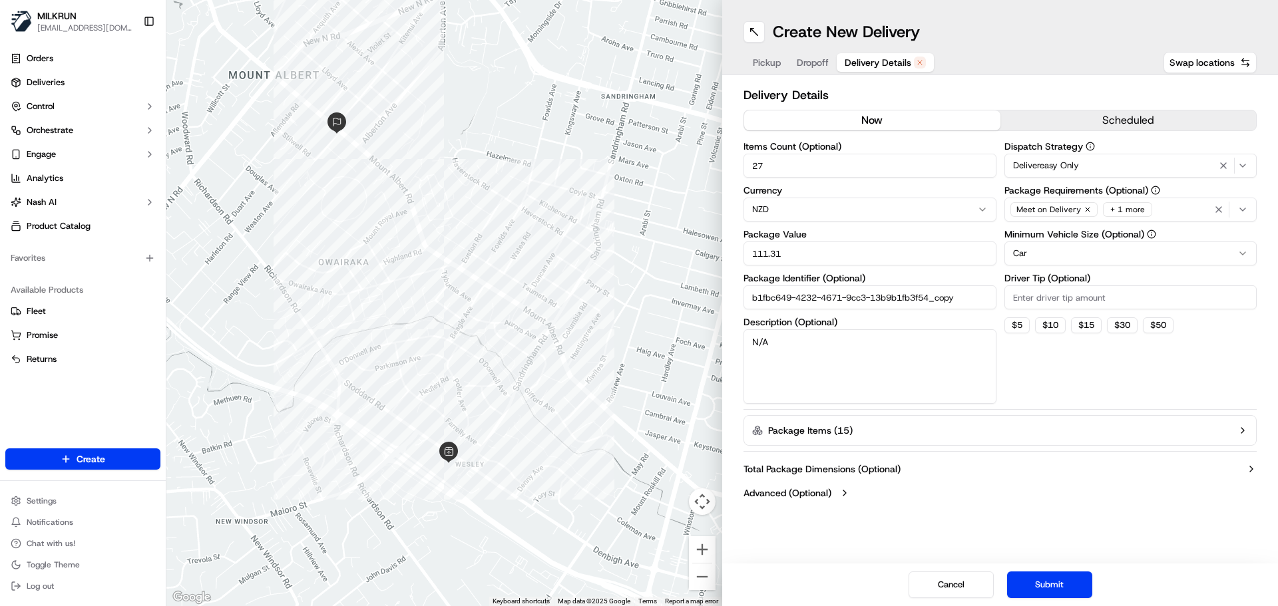
click at [1190, 206] on div "Meet on Delivery + 1 more" at bounding box center [1130, 210] width 246 height 20
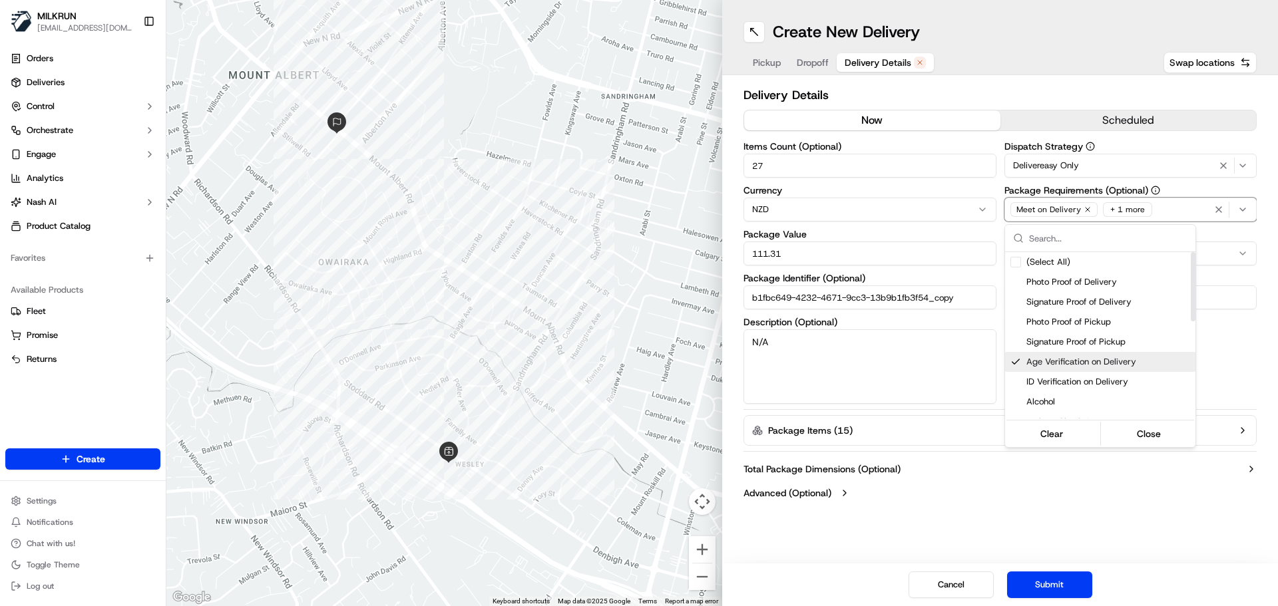
click at [1031, 365] on span "Age Verification on Delivery" at bounding box center [1108, 362] width 164 height 12
click at [1071, 504] on html "MILKRUN [EMAIL_ADDRESS][DOMAIN_NAME] Toggle Sidebar Orders Deliveries Control O…" at bounding box center [639, 303] width 1278 height 606
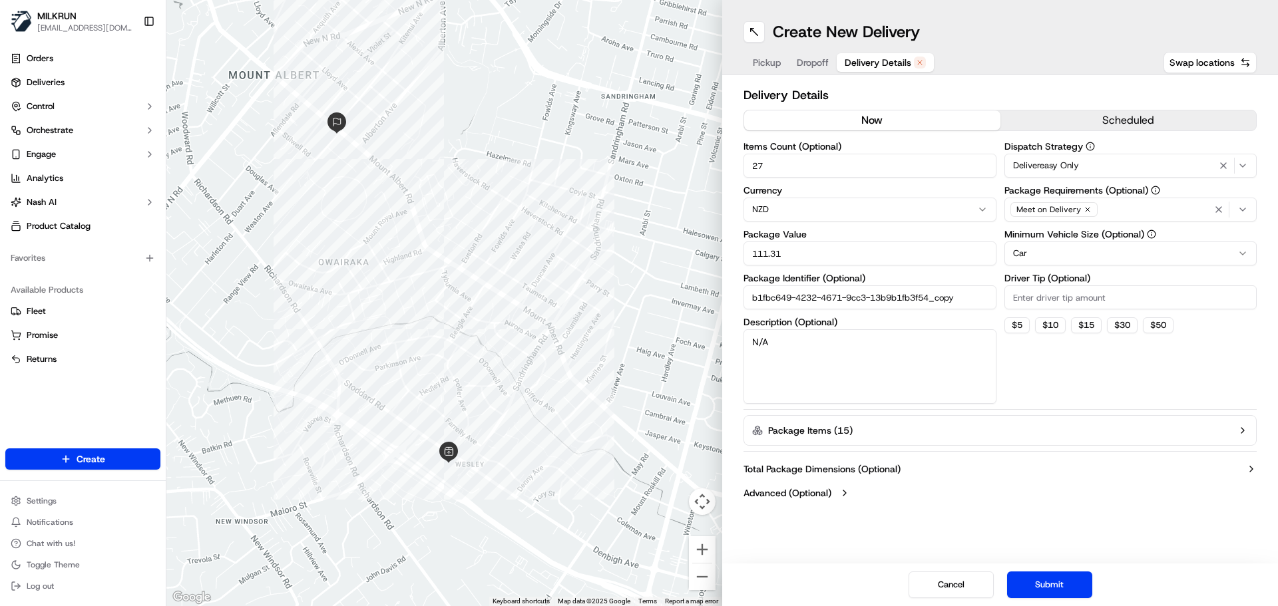
click at [939, 539] on div "Create New Delivery Pickup Dropoff Delivery Details Swap locations Delivery Det…" at bounding box center [1000, 303] width 556 height 606
click at [1039, 591] on button "Submit" at bounding box center [1049, 585] width 85 height 27
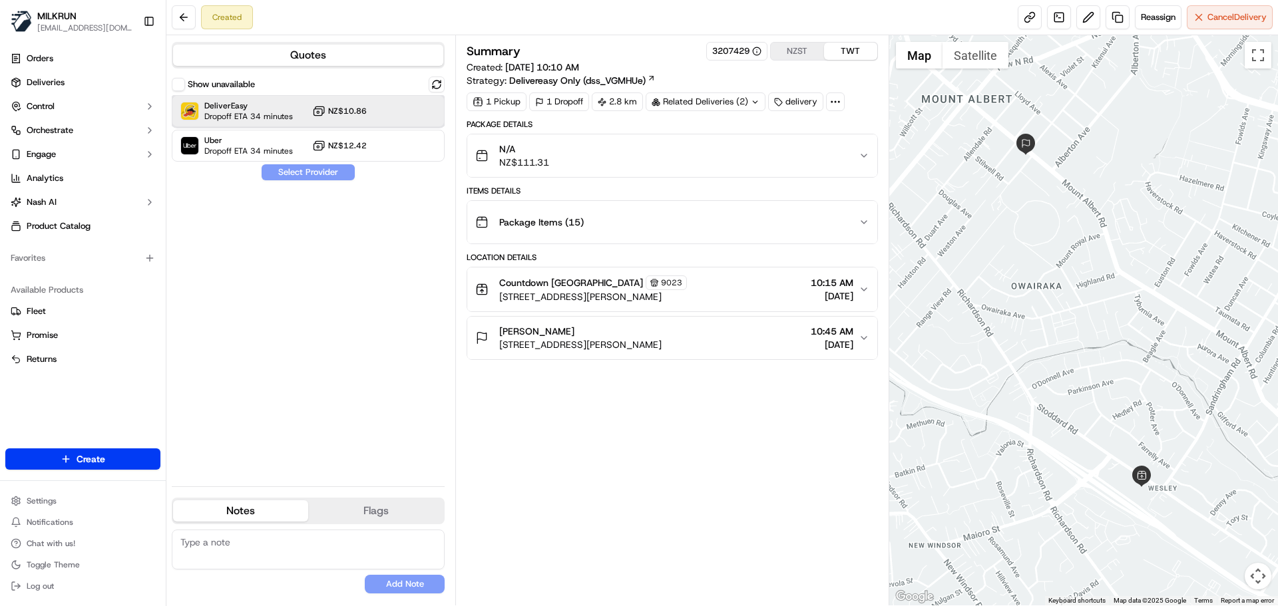
click at [283, 115] on span "Dropoff ETA 34 minutes" at bounding box center [248, 116] width 89 height 11
click at [308, 169] on button "Assign Provider" at bounding box center [308, 172] width 94 height 16
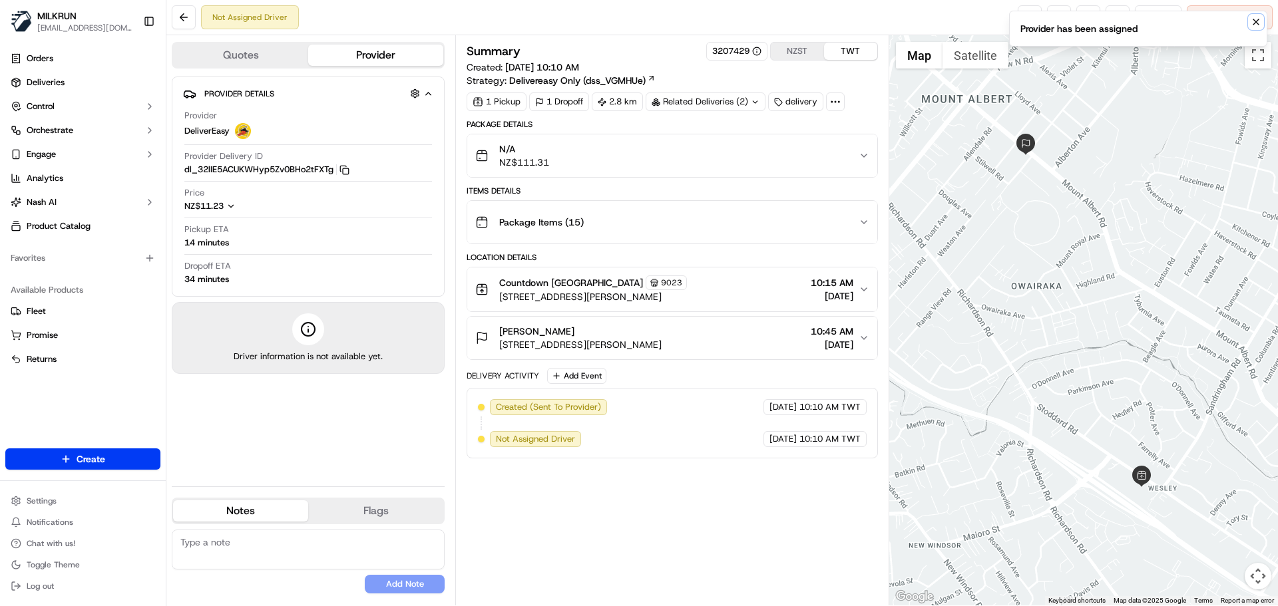
click at [1254, 18] on icon "Notifications (F8)" at bounding box center [1255, 22] width 11 height 11
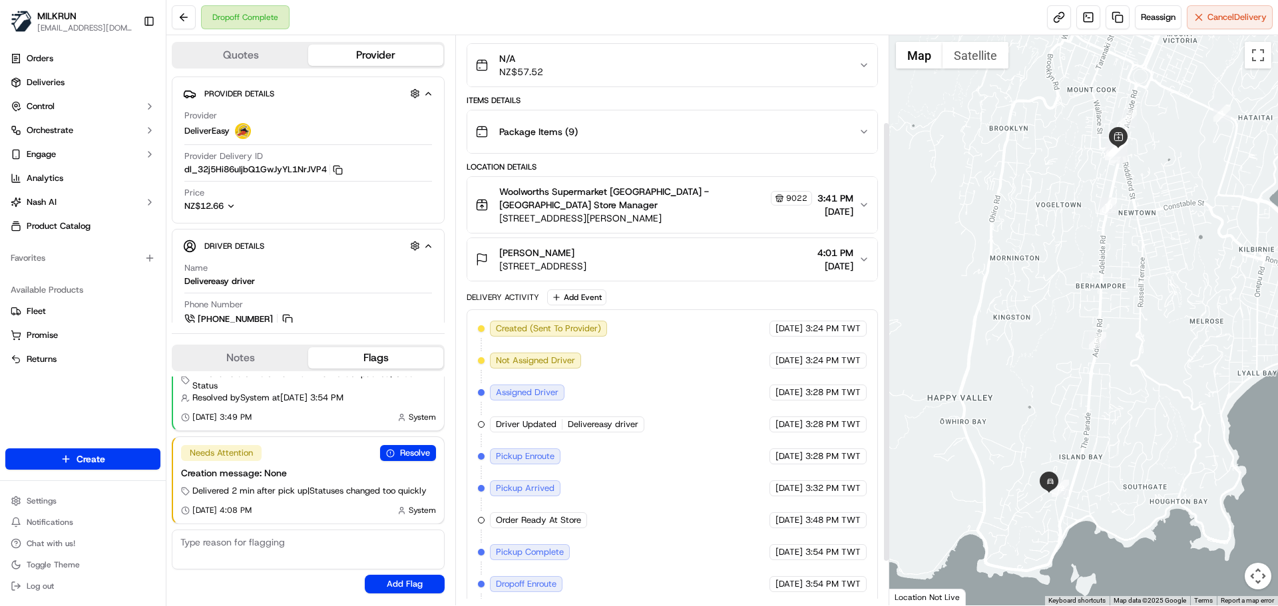
scroll to position [168, 0]
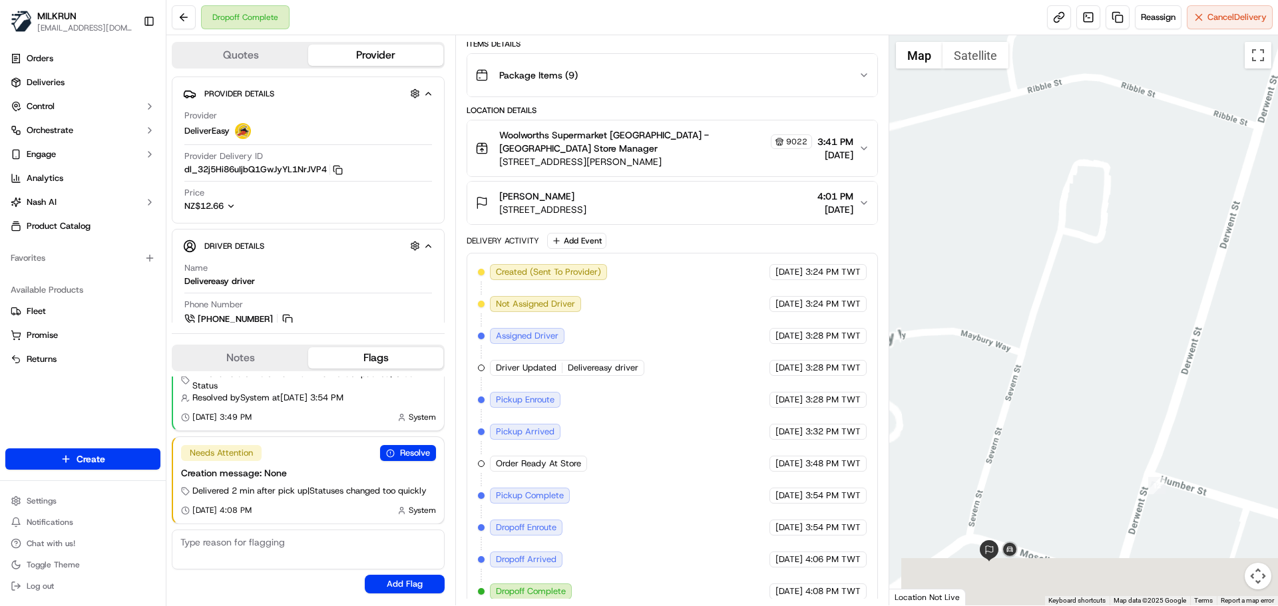
drag, startPoint x: 1053, startPoint y: 508, endPoint x: 1070, endPoint y: 349, distance: 160.0
click at [1070, 349] on div at bounding box center [1083, 320] width 389 height 570
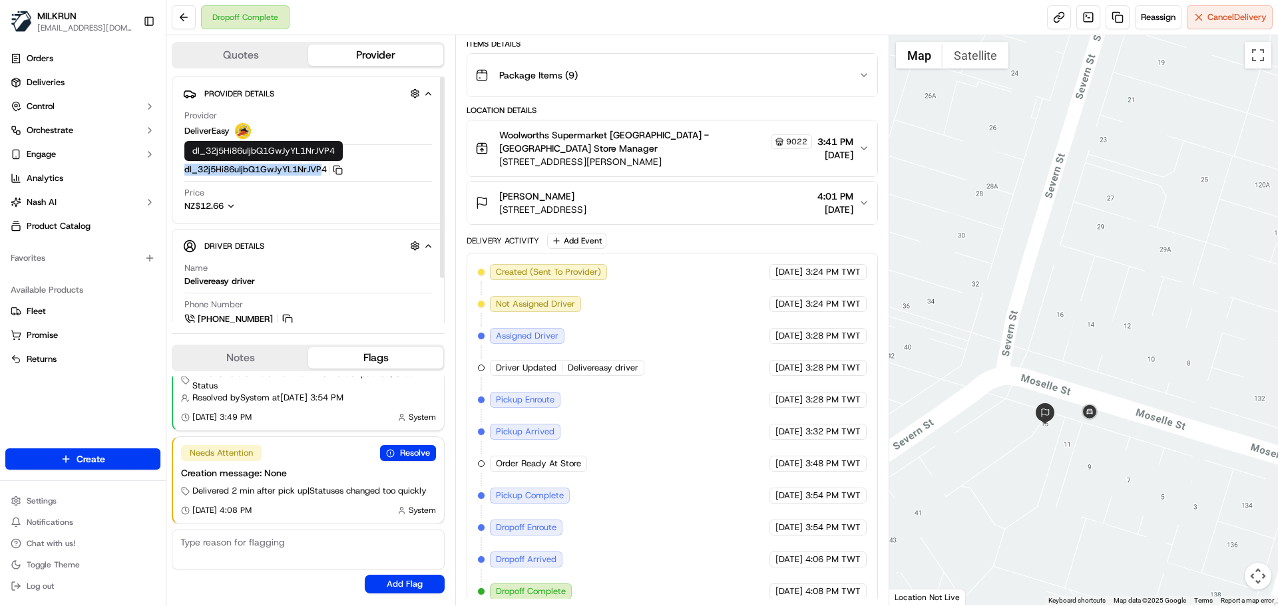
drag, startPoint x: 180, startPoint y: 170, endPoint x: 325, endPoint y: 171, distance: 145.1
click at [325, 171] on div "Provider Details Hidden ( 4 ) Provider DeliverEasy Provider Delivery ID dl_32j5…" at bounding box center [308, 150] width 273 height 147
copy button "dl_32j5Hi86uIjbQ1GwJyYL1NrJVP"
click at [176, 172] on div "Provider Details Hidden ( 4 ) Provider DeliverEasy Provider Delivery ID dl_32j5…" at bounding box center [308, 150] width 273 height 147
drag, startPoint x: 177, startPoint y: 168, endPoint x: 329, endPoint y: 174, distance: 152.5
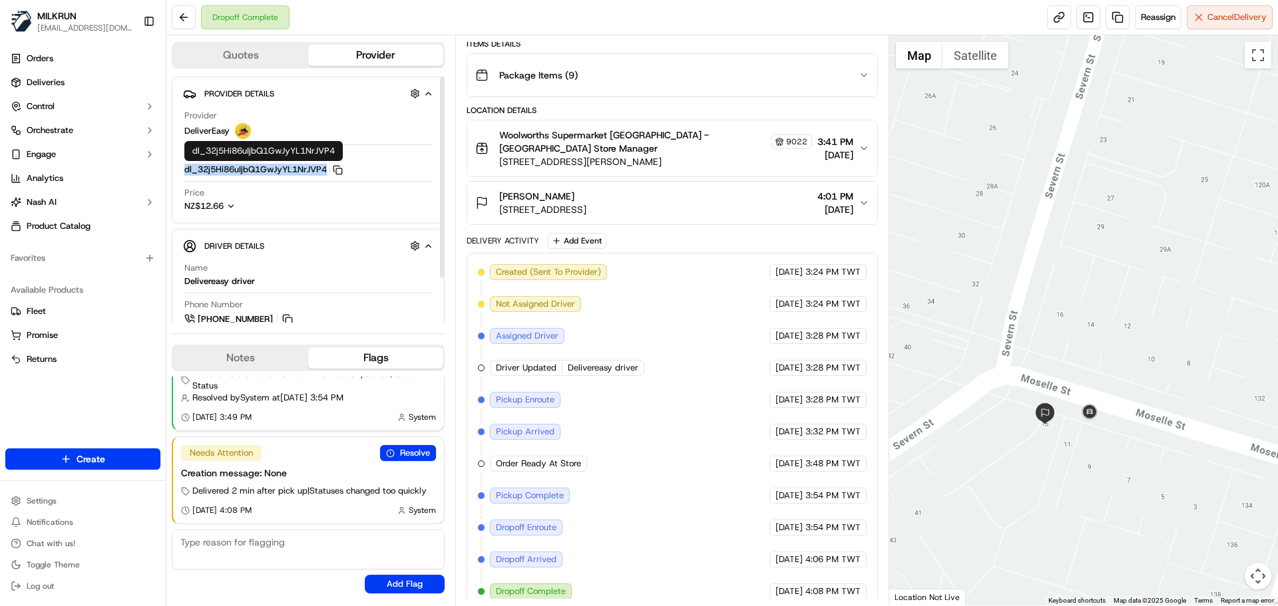
click at [329, 174] on div "Provider Details Hidden ( 4 ) Provider DeliverEasy Provider Delivery ID dl_32j5…" at bounding box center [308, 150] width 273 height 147
copy button "dl_32j5Hi86uIjbQ1GwJyYL1NrJVP4"
click at [665, 402] on div "Created (Sent To Provider) DeliverEasy 15/09/2025 3:24 PM TWT Not Assigned Driv…" at bounding box center [672, 431] width 388 height 335
drag, startPoint x: 665, startPoint y: 402, endPoint x: 682, endPoint y: 269, distance: 134.2
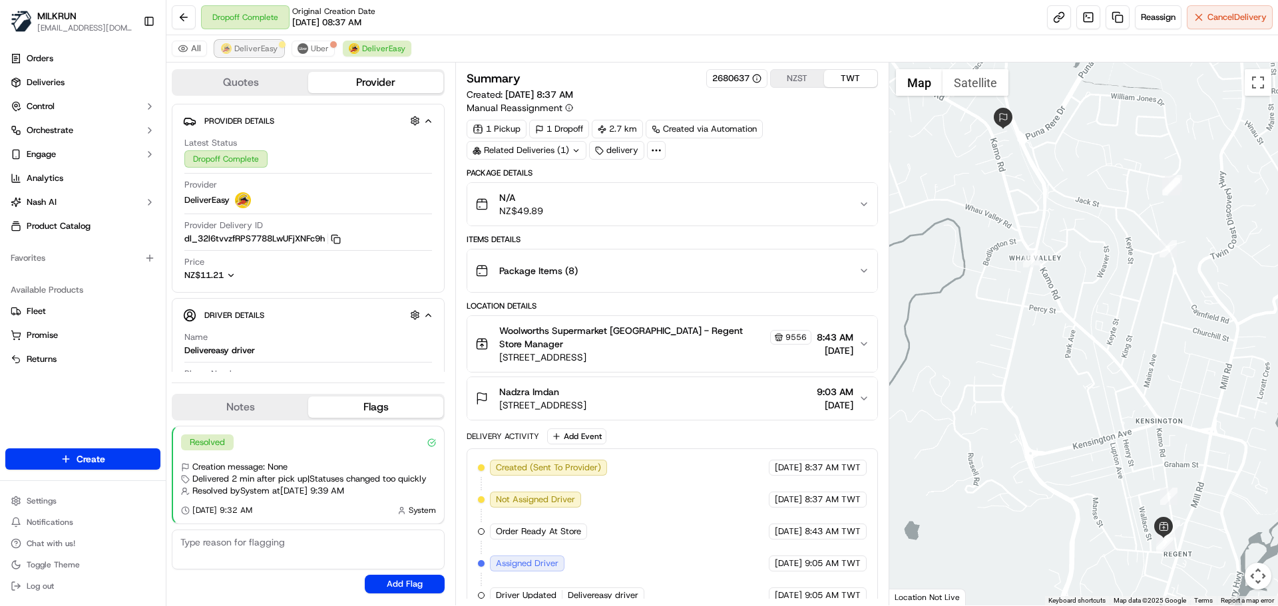
click at [262, 43] on span "DeliverEasy" at bounding box center [255, 48] width 43 height 11
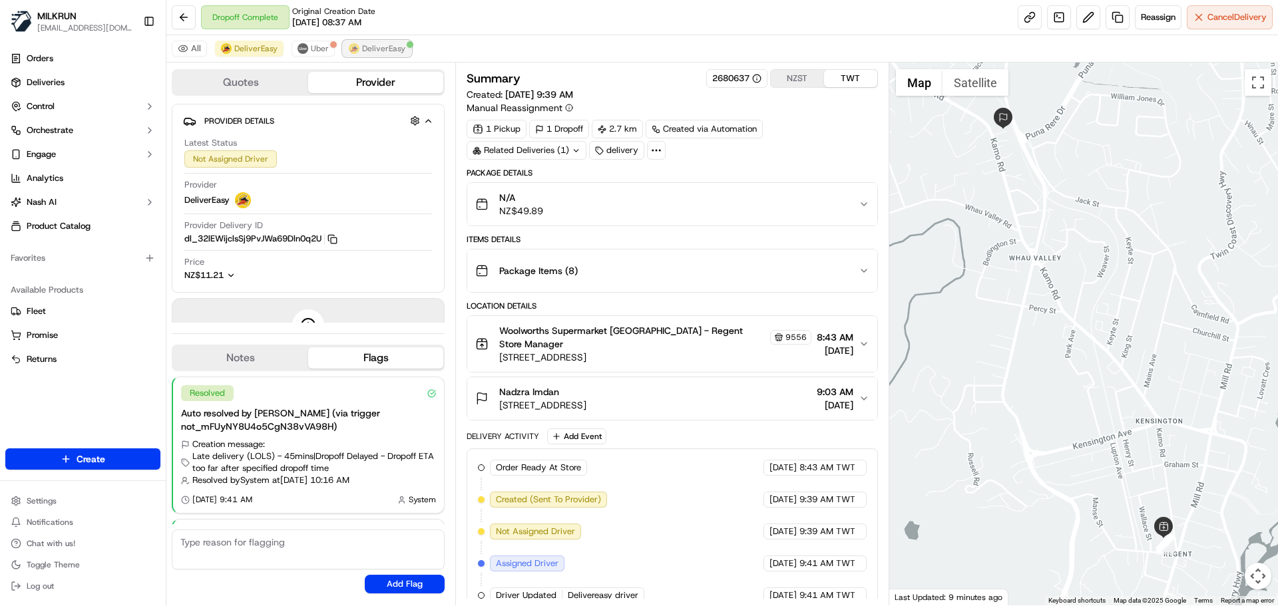
click at [355, 51] on img at bounding box center [354, 48] width 11 height 11
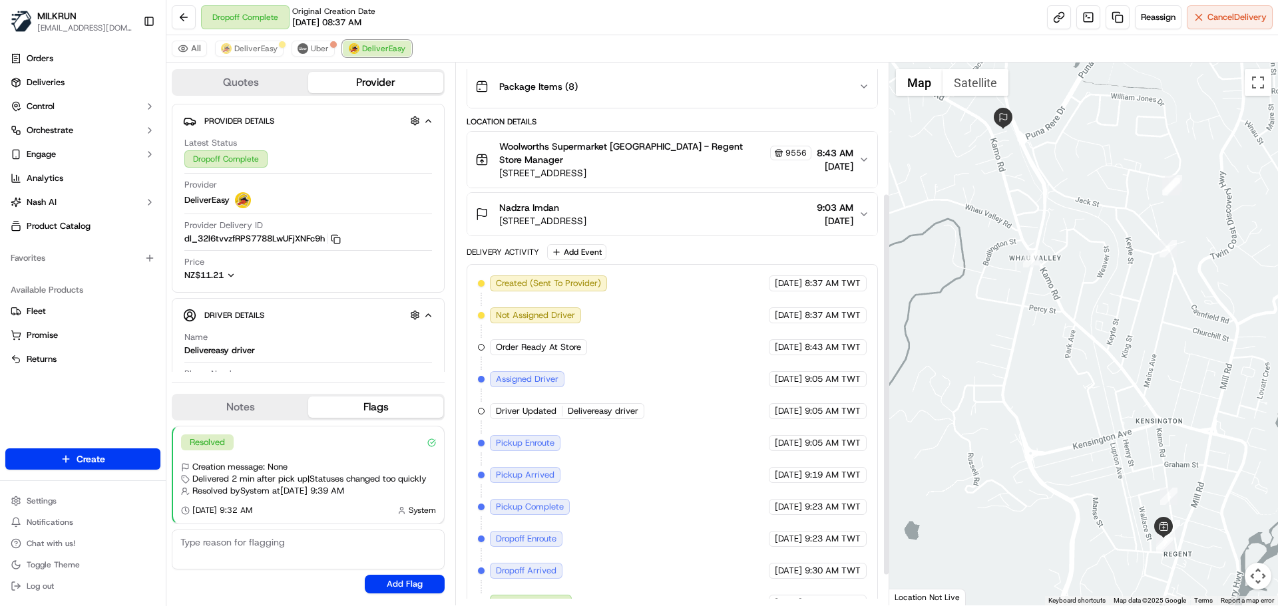
scroll to position [200, 0]
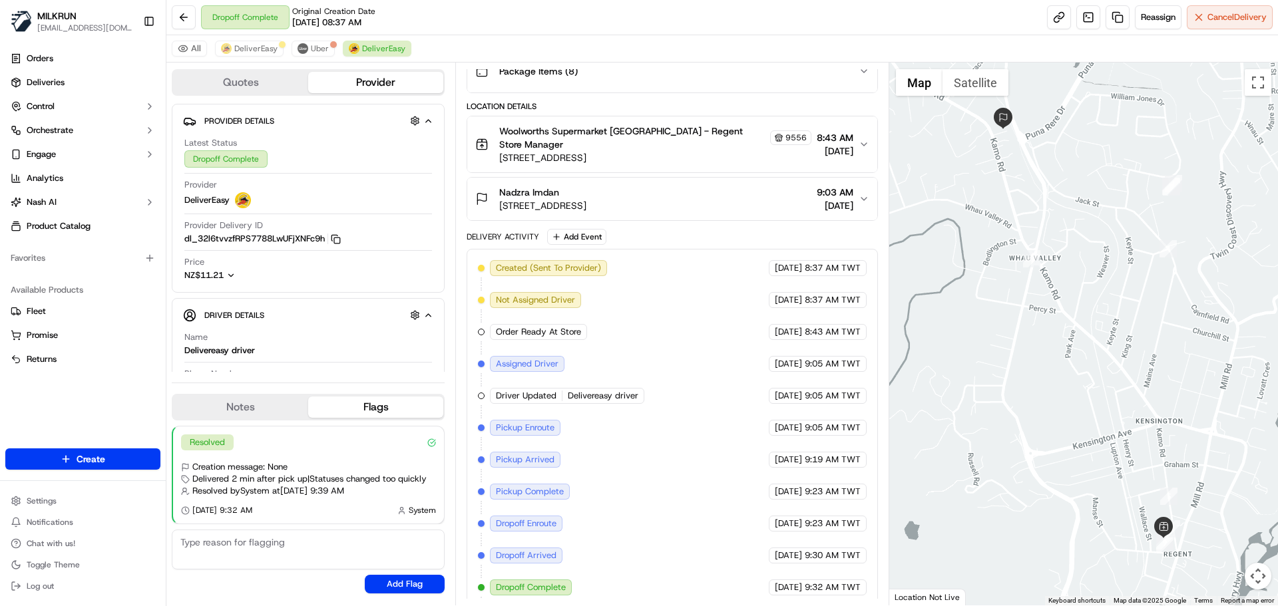
click at [785, 463] on div "Created (Sent To Provider) DeliverEasy [DATE] 8:37 AM TWT Not Assigned Driver D…" at bounding box center [672, 443] width 388 height 367
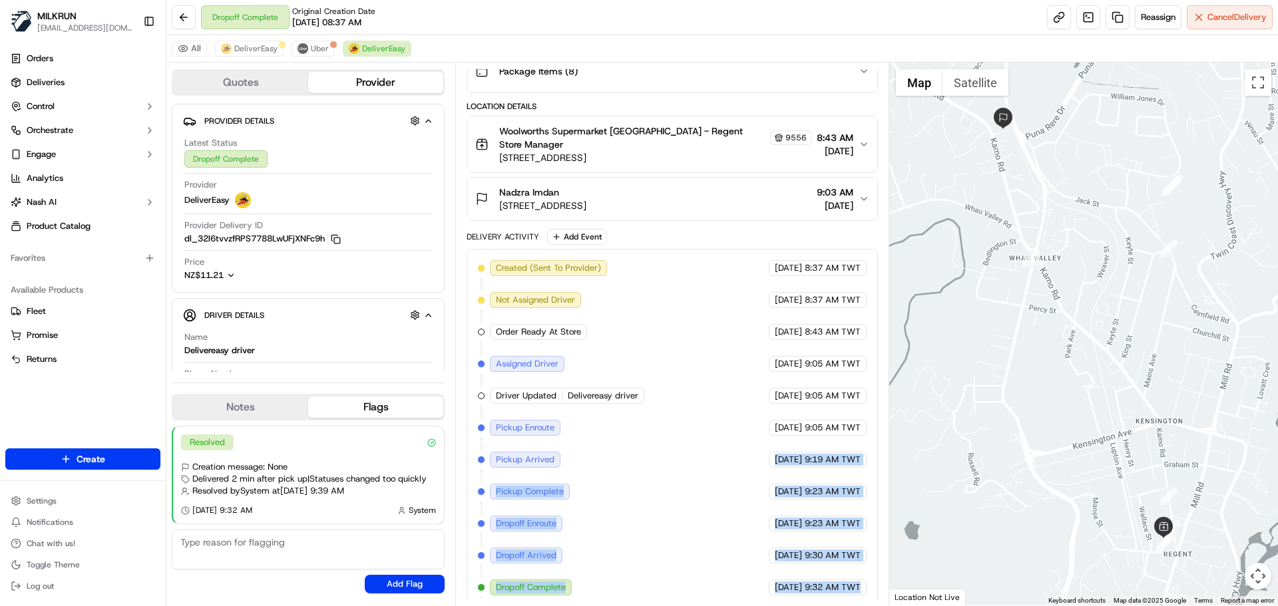
drag, startPoint x: 785, startPoint y: 463, endPoint x: 827, endPoint y: 570, distance: 115.0
click at [827, 570] on div "Created (Sent To Provider) DeliverEasy [DATE] 8:37 AM TWT Not Assigned Driver D…" at bounding box center [672, 443] width 388 height 367
click at [827, 582] on span "9:32 AM TWT" at bounding box center [832, 588] width 56 height 12
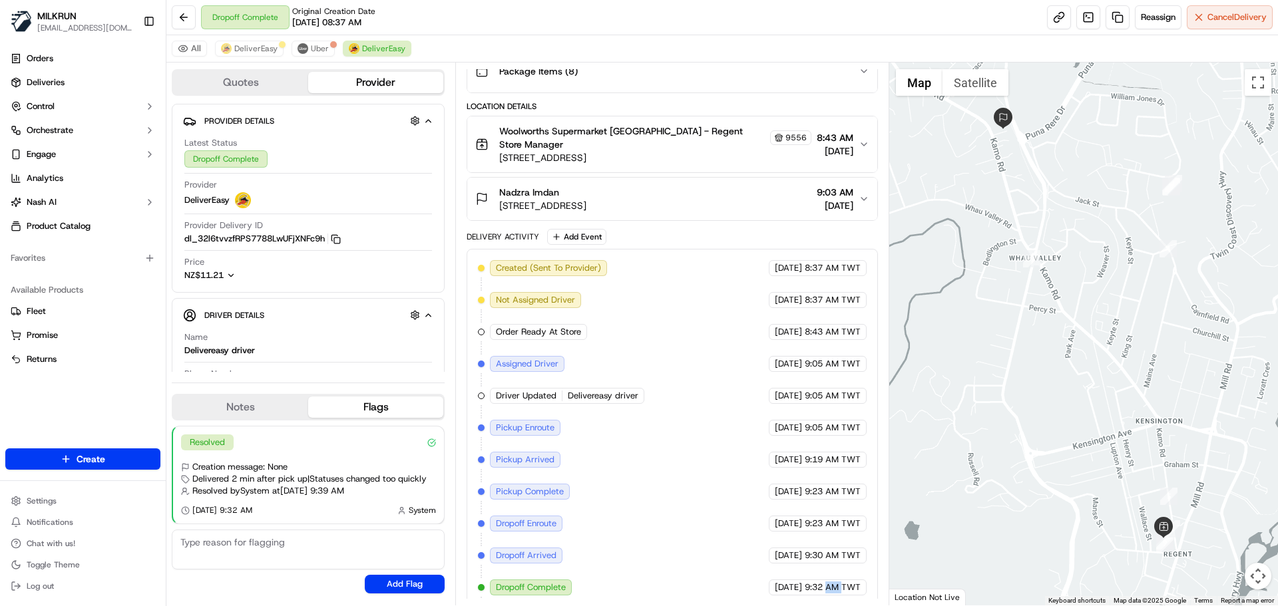
click at [827, 582] on span "9:32 AM TWT" at bounding box center [832, 588] width 56 height 12
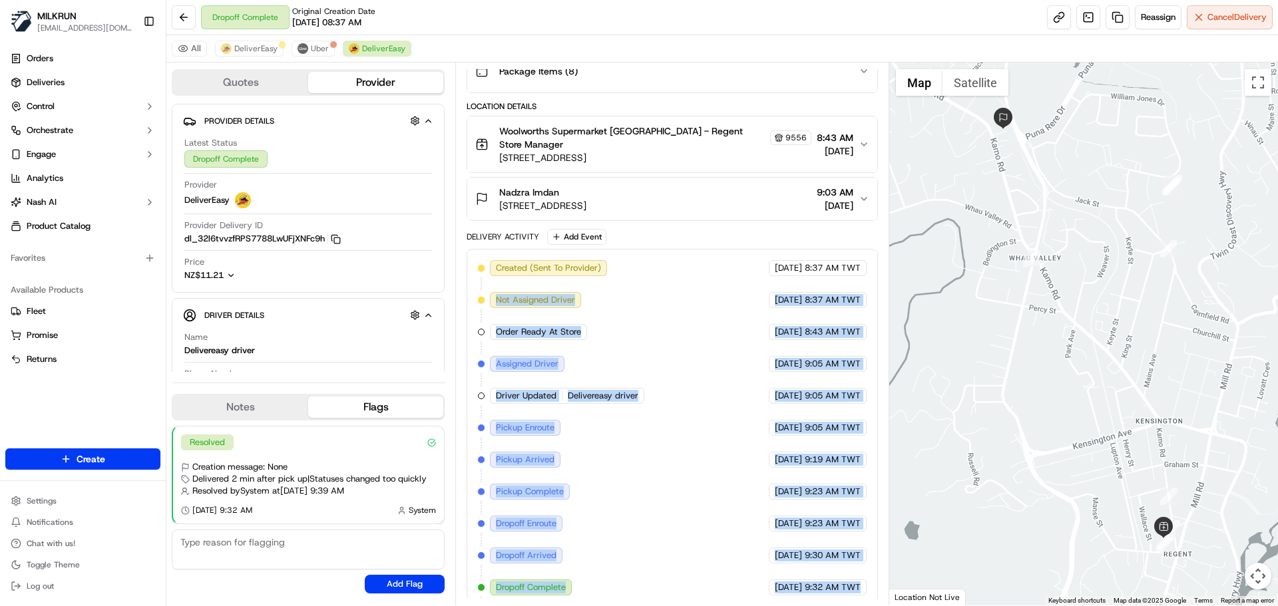
drag, startPoint x: 627, startPoint y: 394, endPoint x: 543, endPoint y: 277, distance: 144.0
click at [520, 273] on div "Created (Sent To Provider) DeliverEasy [DATE] 8:37 AM TWT Not Assigned Driver D…" at bounding box center [672, 443] width 388 height 367
click at [595, 317] on div "Created (Sent To Provider) DeliverEasy [DATE] 8:37 AM TWT Not Assigned Driver D…" at bounding box center [672, 443] width 388 height 367
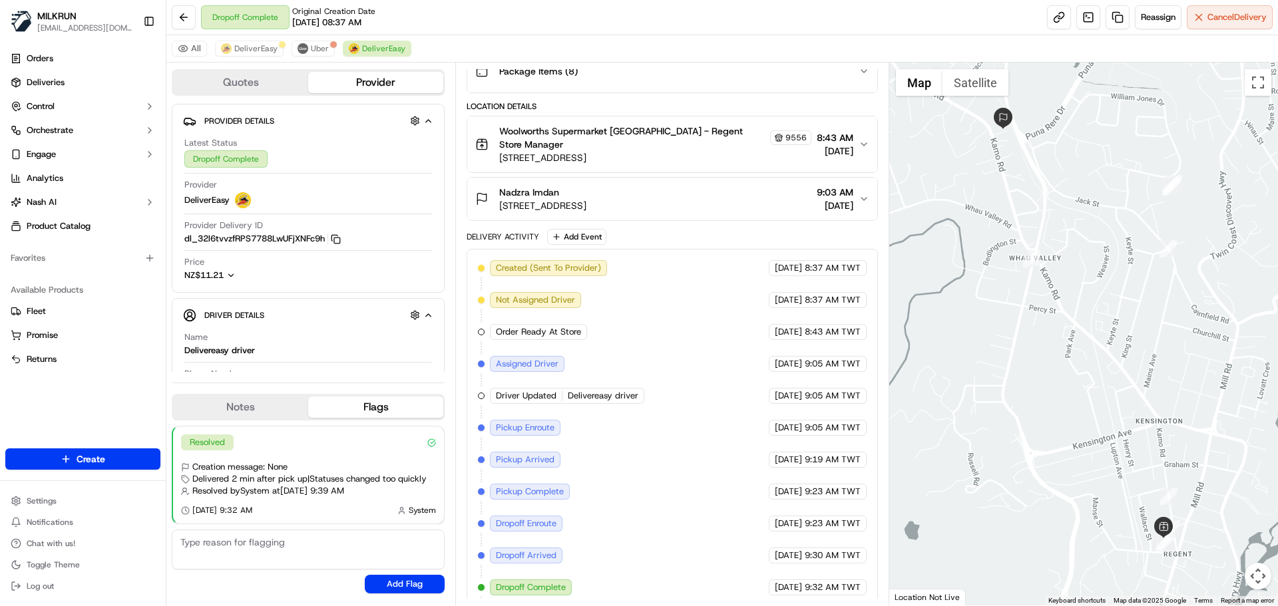
click at [595, 317] on div "Created (Sent To Provider) DeliverEasy [DATE] 8:37 AM TWT Not Assigned Driver D…" at bounding box center [672, 443] width 388 height 367
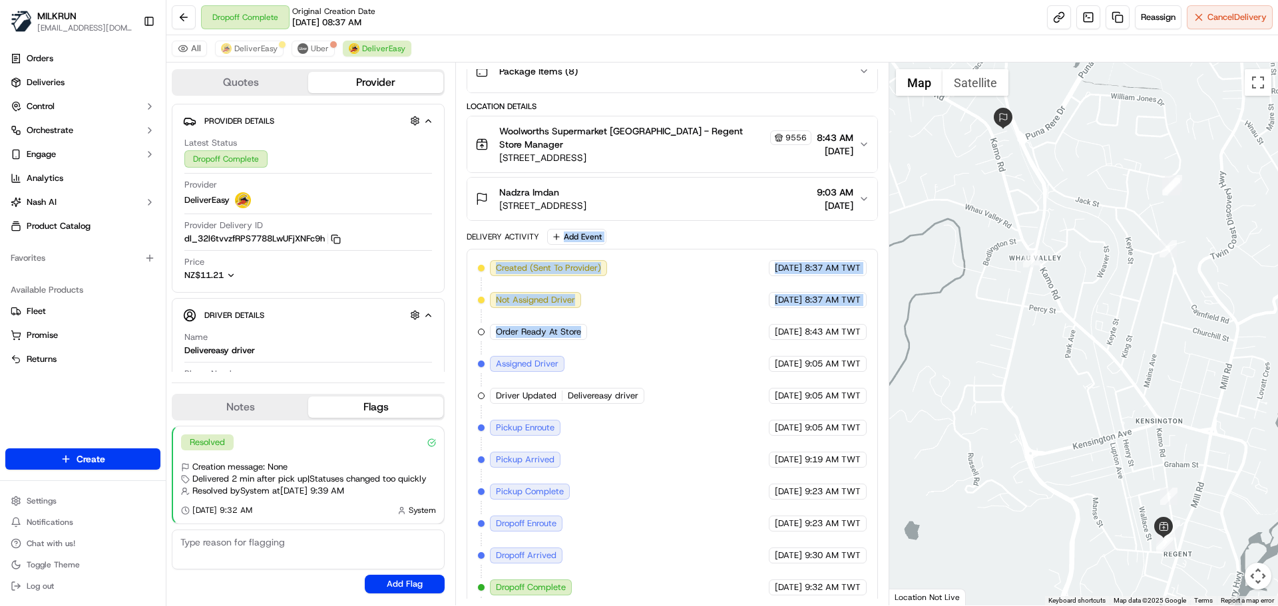
drag, startPoint x: 595, startPoint y: 317, endPoint x: 576, endPoint y: 214, distance: 104.8
click at [576, 214] on div "Package Details N/A NZ$49.89 Items Details Package Items ( 8 ) Location Details…" at bounding box center [671, 303] width 411 height 671
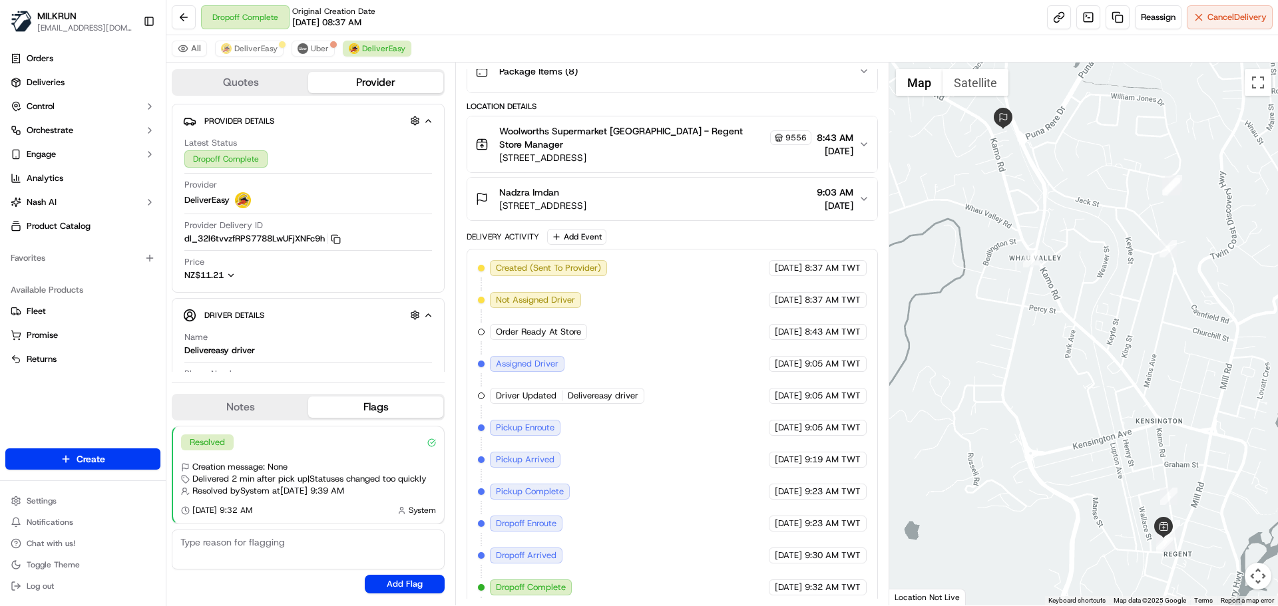
click at [511, 232] on div "Delivery Activity" at bounding box center [502, 237] width 73 height 11
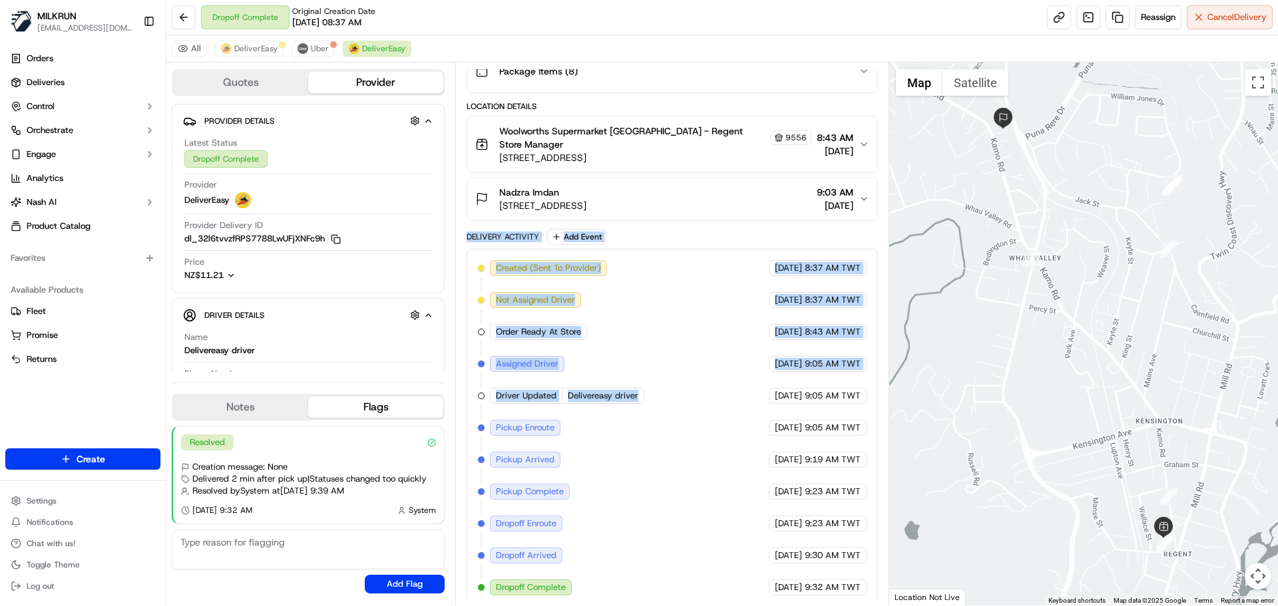
drag, startPoint x: 511, startPoint y: 229, endPoint x: 646, endPoint y: 421, distance: 235.0
click at [645, 418] on div "Delivery Activity Add Event Created (Sent To Provider) DeliverEasy [DATE] 8:37 …" at bounding box center [671, 434] width 411 height 410
click at [646, 421] on div "Created (Sent To Provider) DeliverEasy [DATE] 8:37 AM TWT Not Assigned Driver D…" at bounding box center [672, 443] width 388 height 367
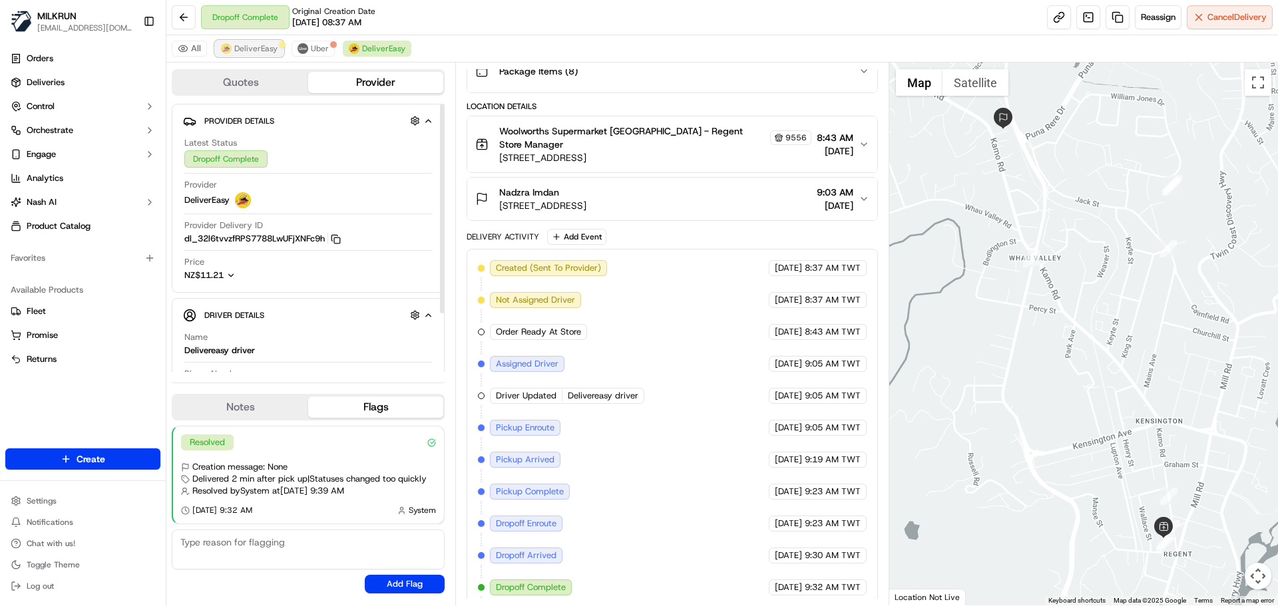
click at [264, 50] on span "DeliverEasy" at bounding box center [255, 48] width 43 height 11
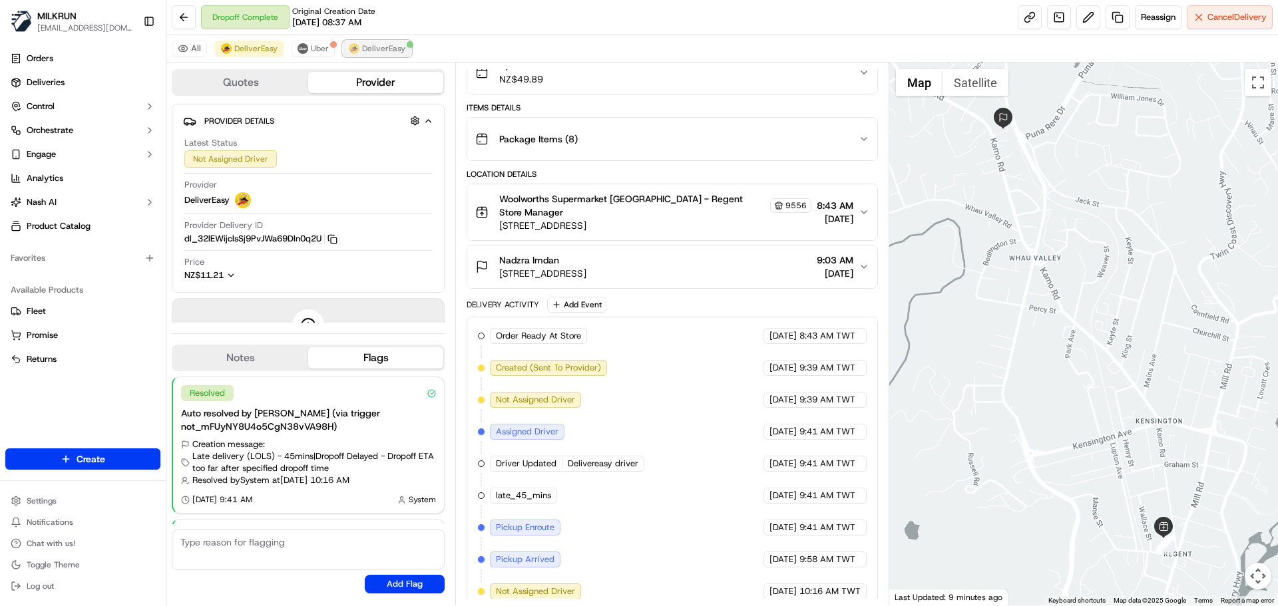
click at [370, 45] on span "DeliverEasy" at bounding box center [383, 48] width 43 height 11
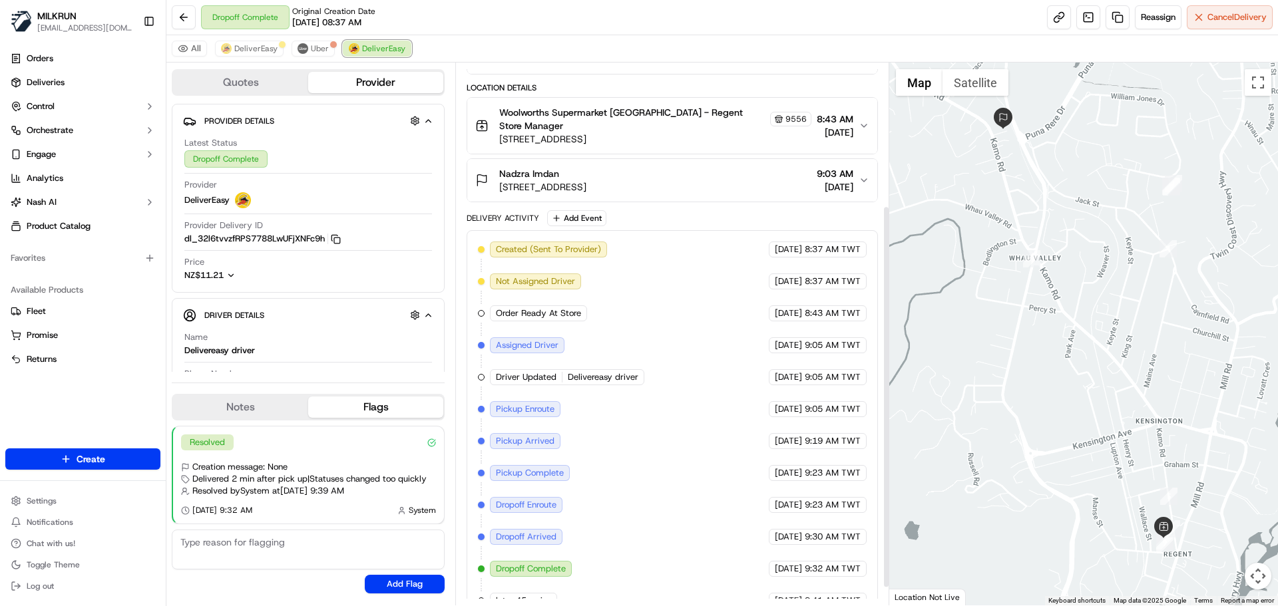
scroll to position [228, 0]
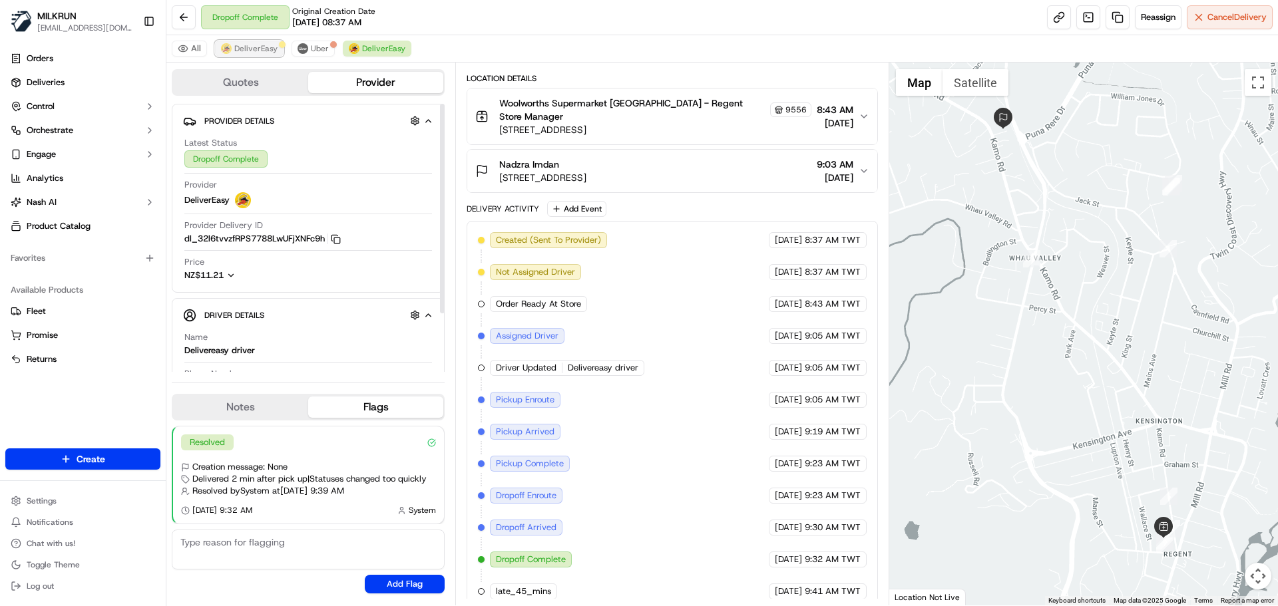
click at [246, 43] on button "DeliverEasy" at bounding box center [249, 49] width 69 height 16
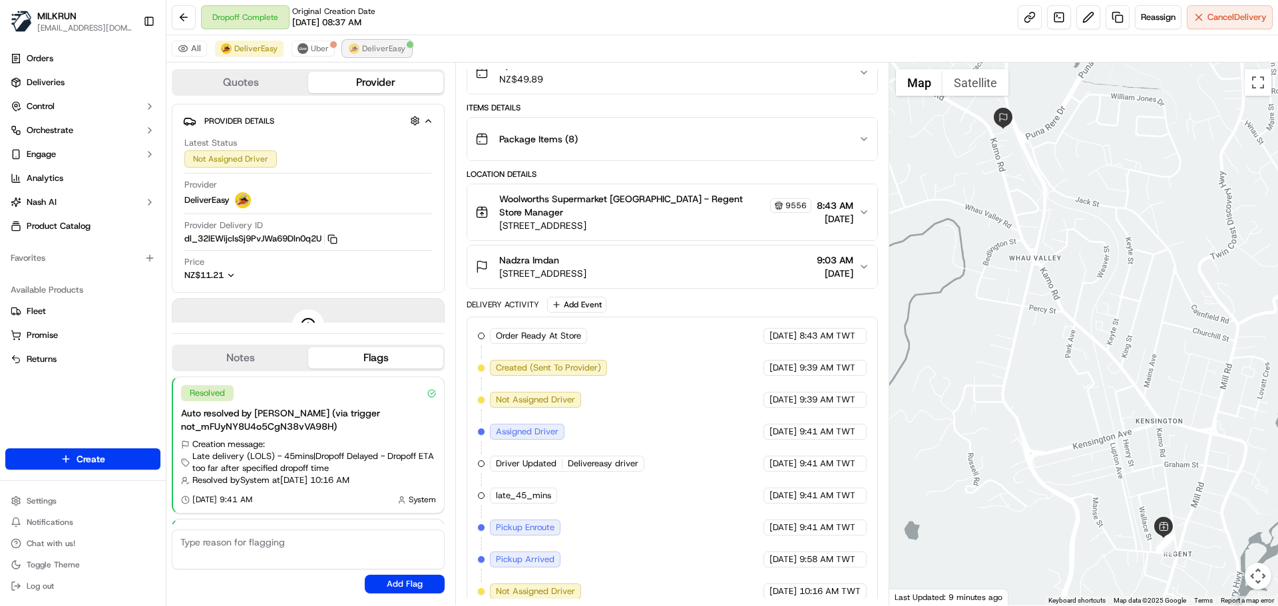
click at [367, 45] on span "DeliverEasy" at bounding box center [383, 48] width 43 height 11
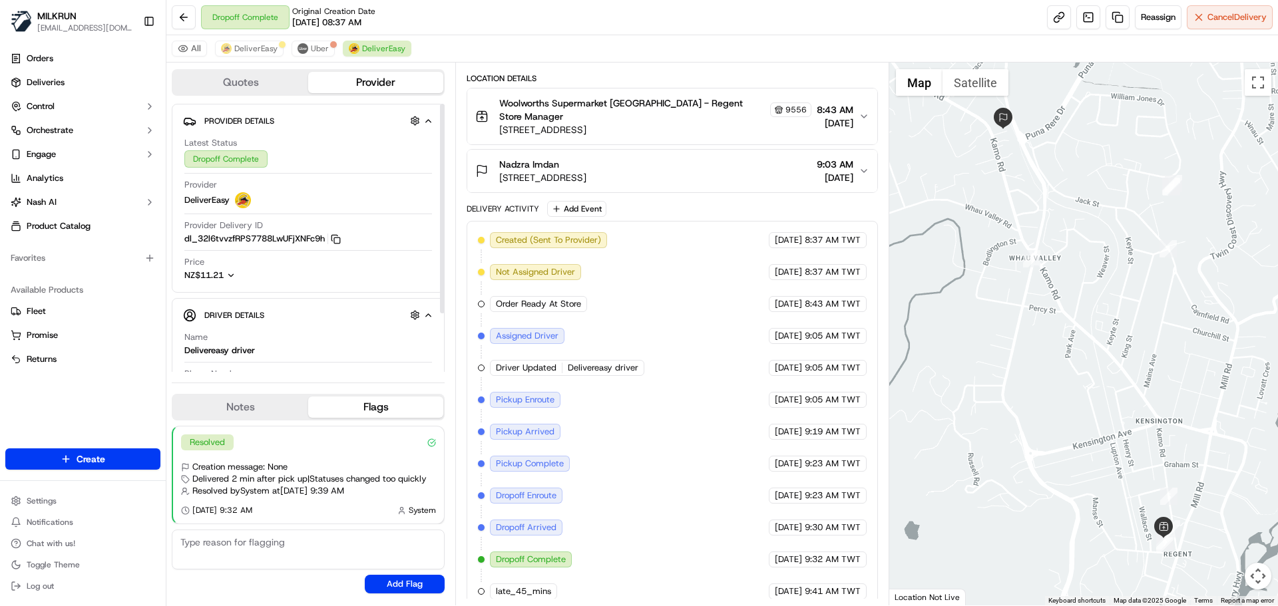
click at [180, 242] on div "Provider Details Hidden ( 4 ) Latest Status Dropoff Complete Provider DeliverEa…" at bounding box center [308, 198] width 273 height 189
drag, startPoint x: 180, startPoint y: 242, endPoint x: 204, endPoint y: 242, distance: 24.0
click at [204, 242] on div "Provider Details Hidden ( 4 ) Latest Status Dropoff Complete Provider DeliverEa…" at bounding box center [308, 198] width 273 height 189
click at [725, 411] on div "Created (Sent To Provider) DeliverEasy [DATE] 8:37 AM TWT Not Assigned Driver D…" at bounding box center [672, 415] width 388 height 367
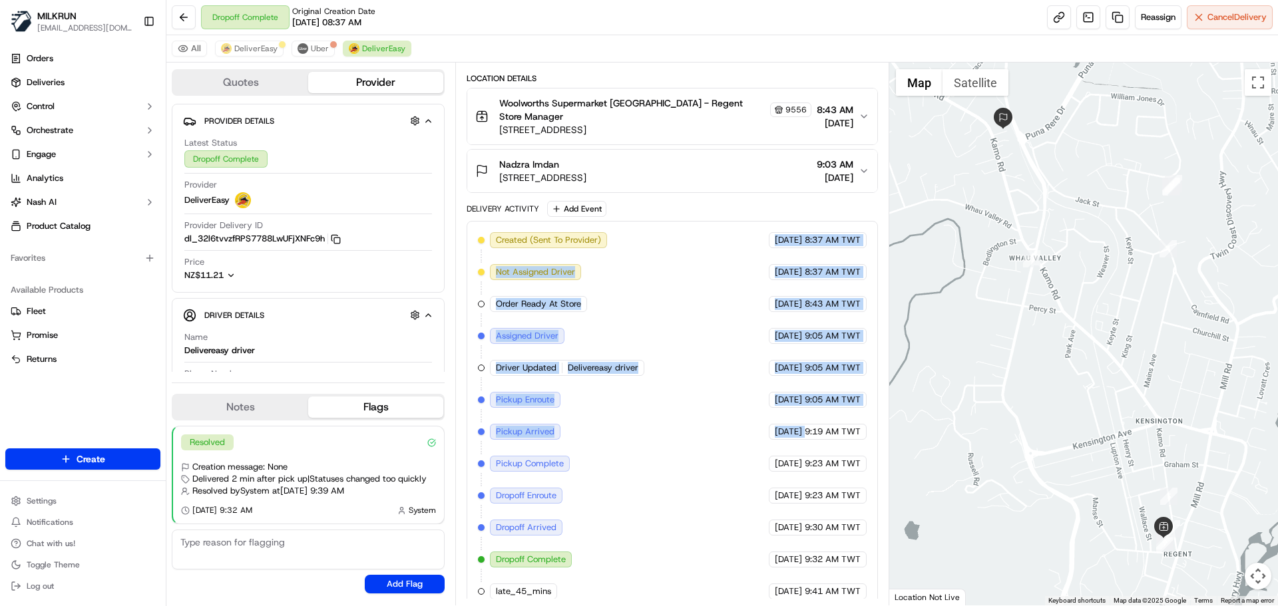
drag, startPoint x: 725, startPoint y: 411, endPoint x: 697, endPoint y: 226, distance: 186.5
click at [697, 232] on div "Created (Sent To Provider) DeliverEasy [DATE] 8:37 AM TWT Not Assigned Driver D…" at bounding box center [672, 415] width 388 height 367
click at [693, 372] on div "Created (Sent To Provider) DeliverEasy [DATE] 8:37 AM TWT Not Assigned Driver D…" at bounding box center [672, 415] width 388 height 367
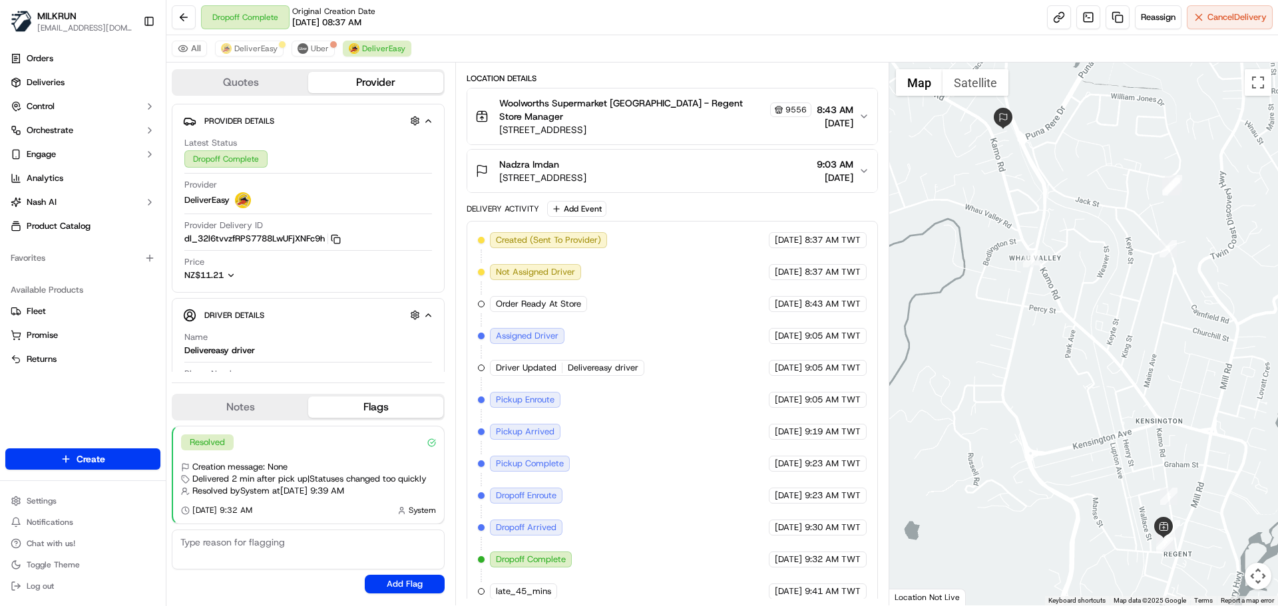
click at [699, 446] on div "Created (Sent To Provider) DeliverEasy [DATE] 8:37 AM TWT Not Assigned Driver D…" at bounding box center [672, 415] width 388 height 367
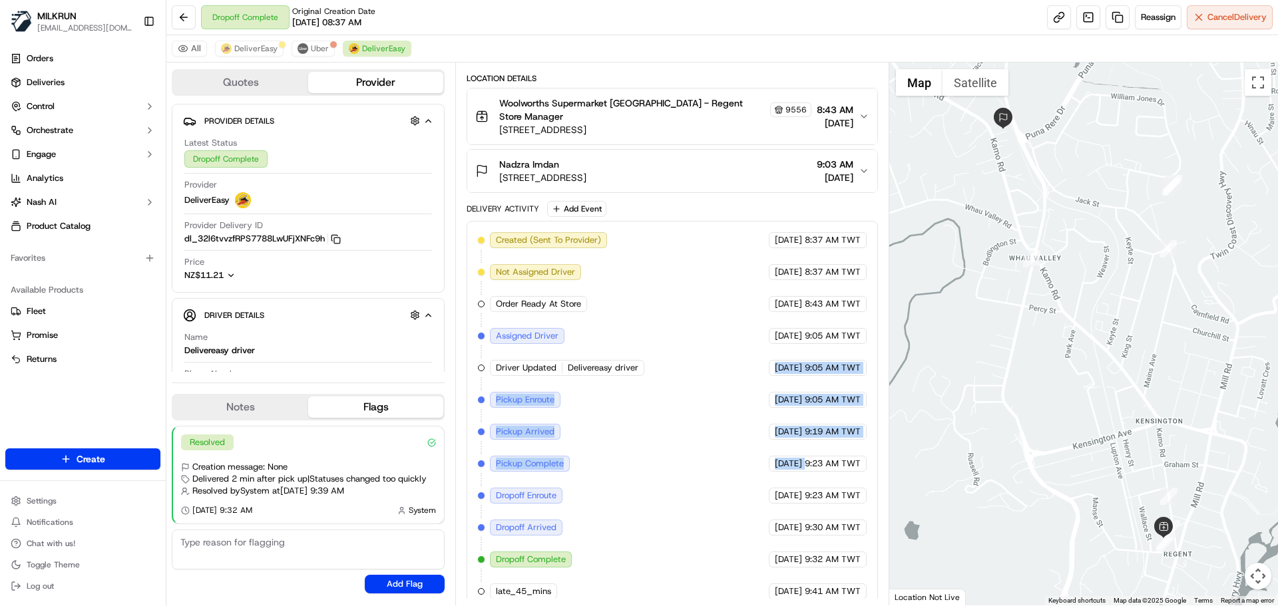
drag, startPoint x: 699, startPoint y: 446, endPoint x: 715, endPoint y: 295, distance: 151.9
click at [715, 296] on div "Created (Sent To Provider) DeliverEasy [DATE] 8:37 AM TWT Not Assigned Driver D…" at bounding box center [672, 415] width 388 height 367
click at [775, 458] on span "[DATE]" at bounding box center [788, 464] width 27 height 12
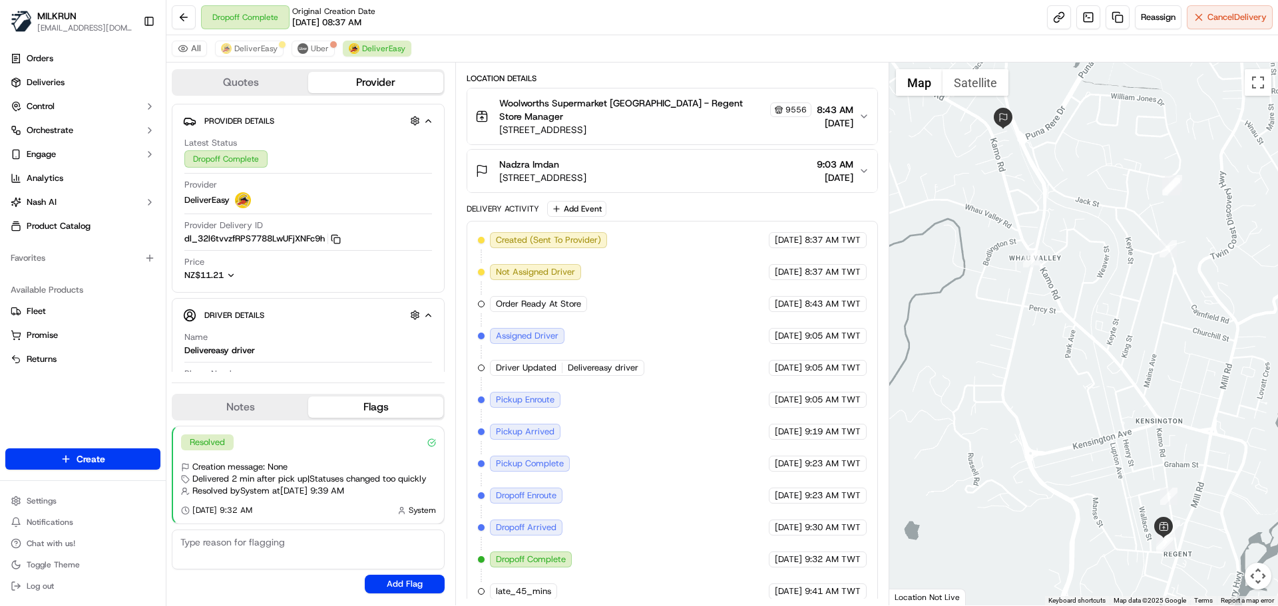
click at [586, 158] on div "Nadzra Imdan" at bounding box center [542, 164] width 87 height 13
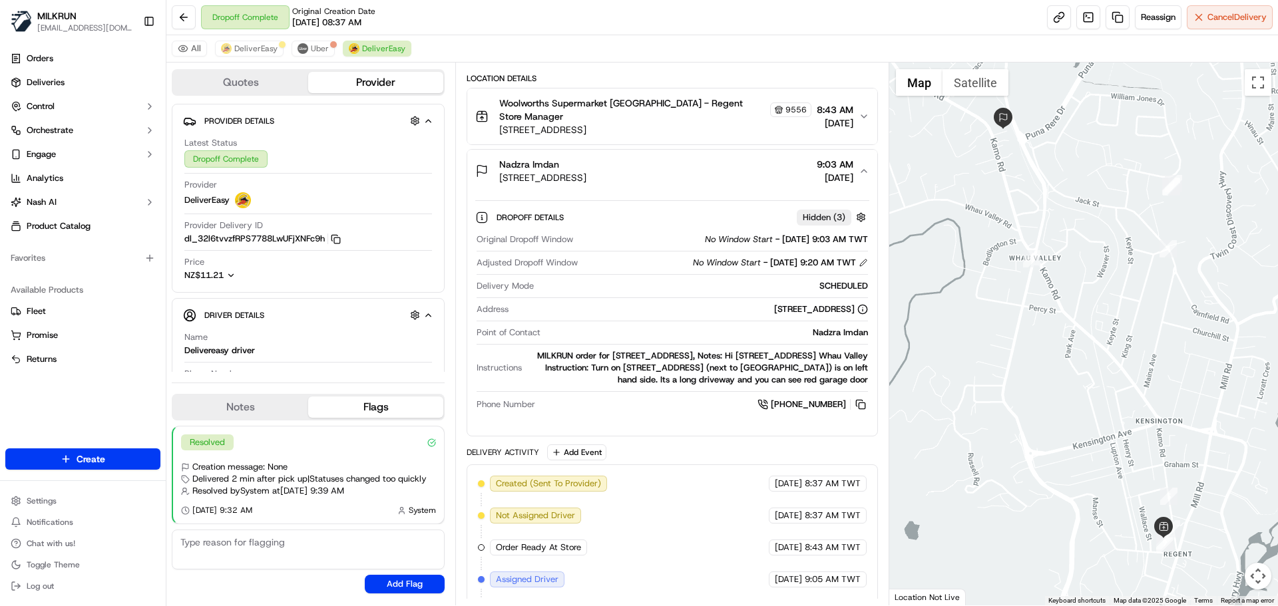
copy span "Nadzra Imdan"
drag, startPoint x: 494, startPoint y: 147, endPoint x: 571, endPoint y: 151, distance: 77.3
click at [571, 158] on div "Nadzra Imdan [STREET_ADDRESS]" at bounding box center [530, 171] width 111 height 27
click at [583, 171] on span "[STREET_ADDRESS]" at bounding box center [542, 177] width 87 height 13
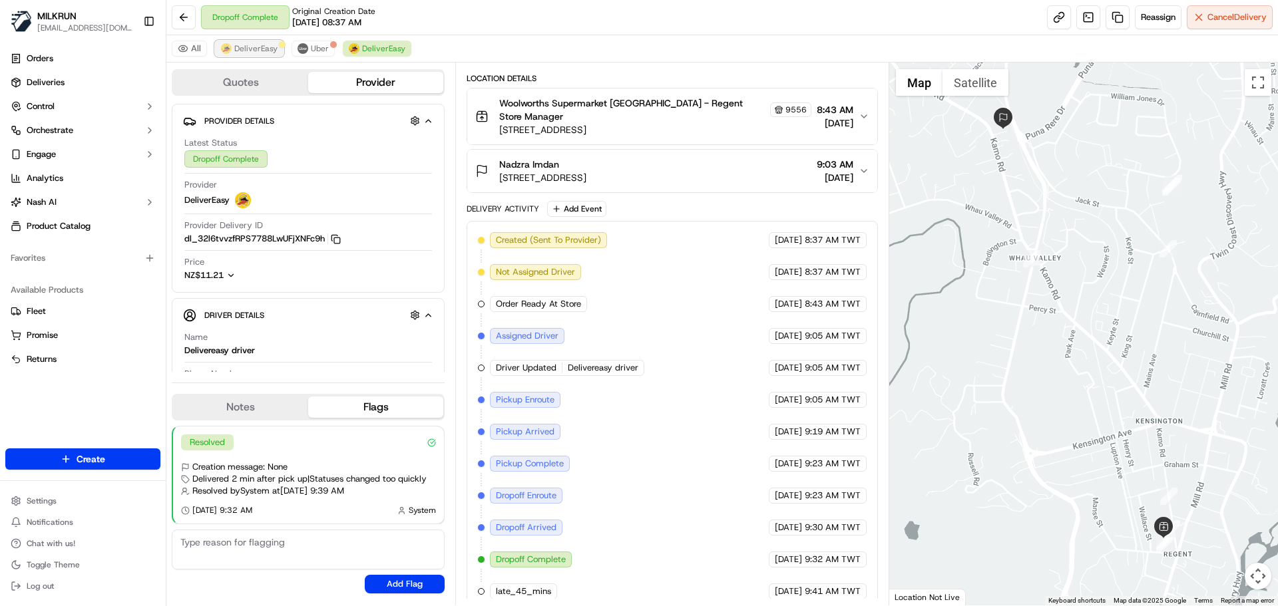
click at [255, 46] on span "DeliverEasy" at bounding box center [255, 48] width 43 height 11
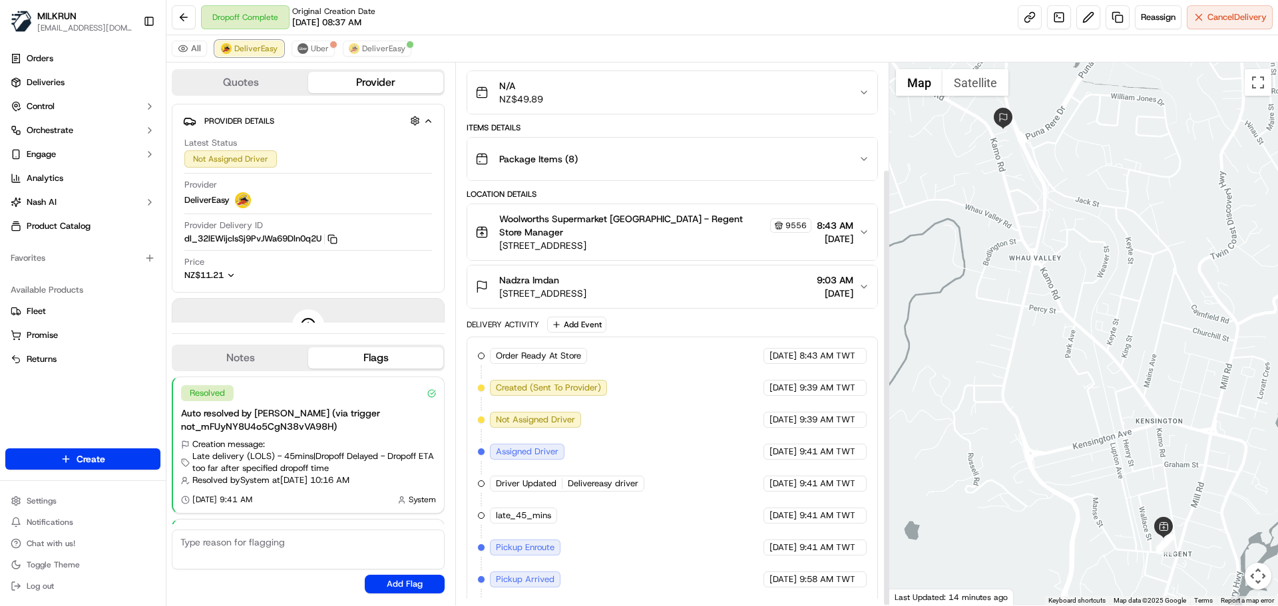
scroll to position [132, 0]
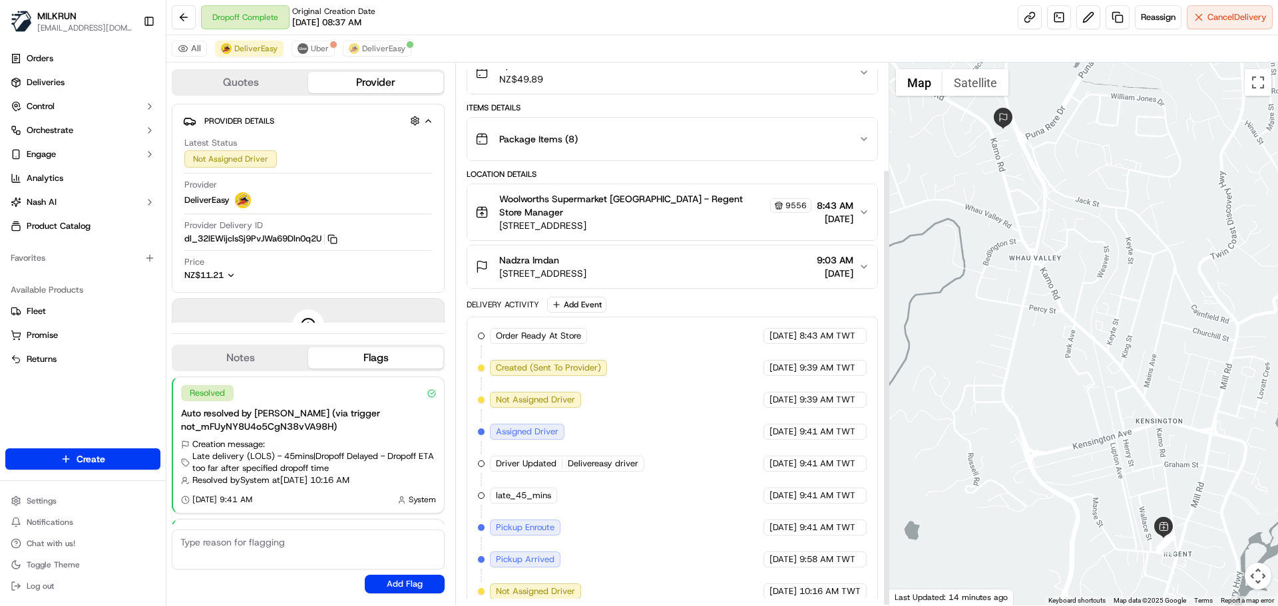
click at [595, 470] on div "Order Ready At Store MILKRUN [DATE] 8:43 AM TWT Created (Sent To Provider) Deli…" at bounding box center [672, 463] width 388 height 271
drag, startPoint x: 595, startPoint y: 470, endPoint x: 627, endPoint y: 405, distance: 72.3
click at [612, 399] on div "Order Ready At Store MILKRUN [DATE] 8:43 AM TWT Created (Sent To Provider) Deli…" at bounding box center [672, 463] width 388 height 271
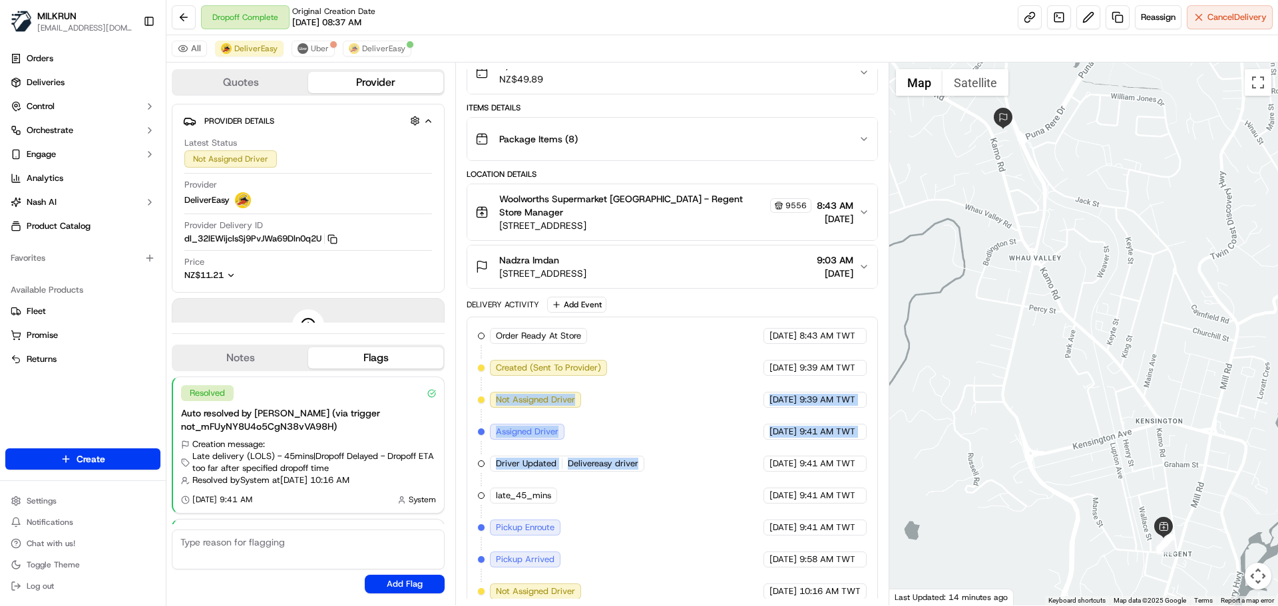
click at [650, 428] on div "Order Ready At Store MILKRUN [DATE] 8:43 AM TWT Created (Sent To Provider) Deli…" at bounding box center [672, 463] width 388 height 271
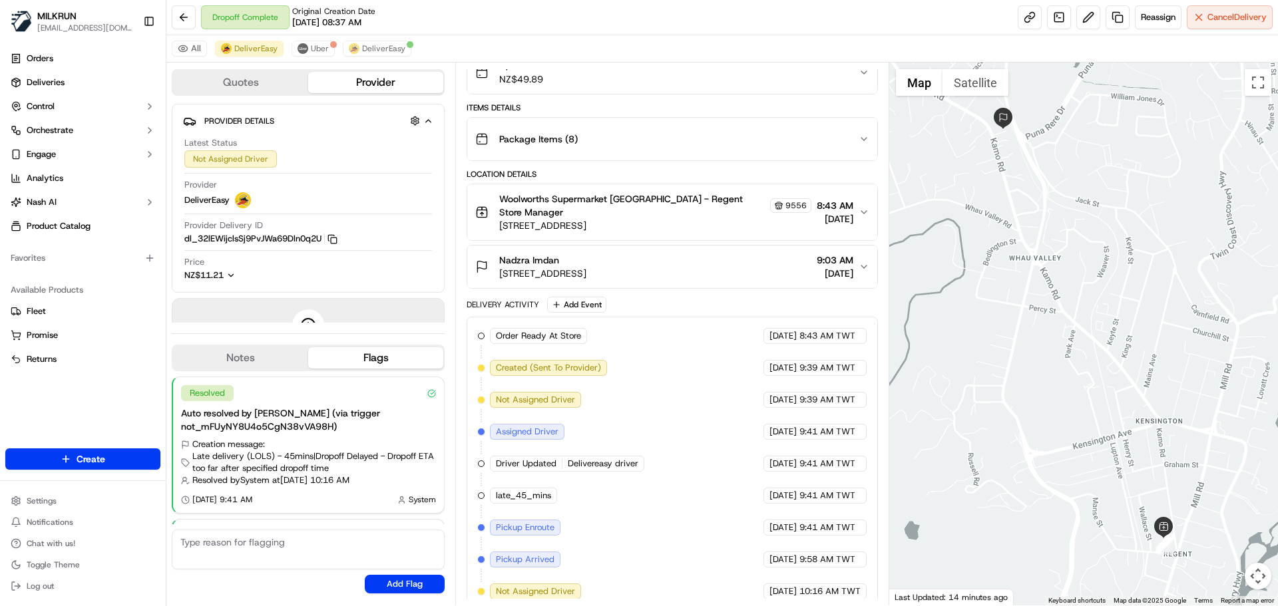
click at [650, 428] on div "Order Ready At Store MILKRUN [DATE] 8:43 AM TWT Created (Sent To Provider) Deli…" at bounding box center [672, 463] width 388 height 271
drag, startPoint x: 650, startPoint y: 428, endPoint x: 808, endPoint y: 541, distance: 194.1
click at [804, 538] on div "Order Ready At Store MILKRUN [DATE] 8:43 AM TWT Created (Sent To Provider) Deli…" at bounding box center [672, 463] width 388 height 271
click at [833, 568] on div "Order Ready At Store MILKRUN [DATE] 8:43 AM TWT Created (Sent To Provider) Deli…" at bounding box center [672, 463] width 388 height 271
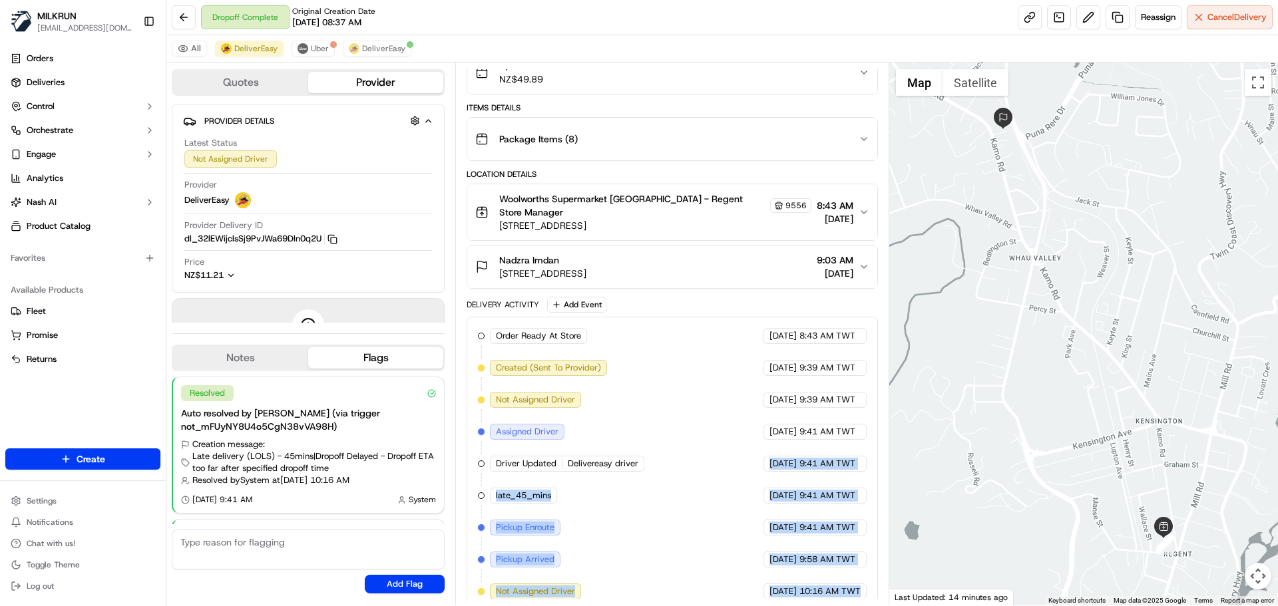
drag, startPoint x: 833, startPoint y: 568, endPoint x: 744, endPoint y: 409, distance: 181.7
click at [744, 409] on div "Order Ready At Store MILKRUN [DATE] 8:43 AM TWT Created (Sent To Provider) Deli…" at bounding box center [672, 463] width 388 height 271
click at [738, 461] on div "Order Ready At Store MILKRUN [DATE] 8:43 AM TWT Created (Sent To Provider) Deli…" at bounding box center [672, 463] width 388 height 271
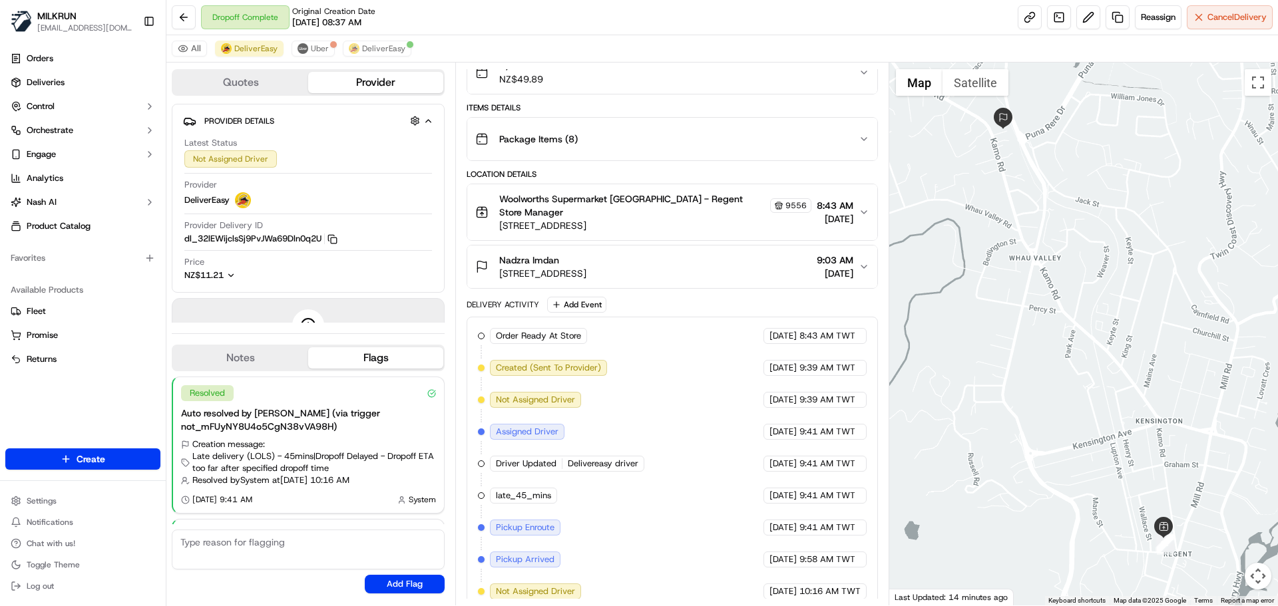
click at [675, 385] on div "Order Ready At Store MILKRUN [DATE] 8:43 AM TWT Created (Sent To Provider) Deli…" at bounding box center [672, 463] width 388 height 271
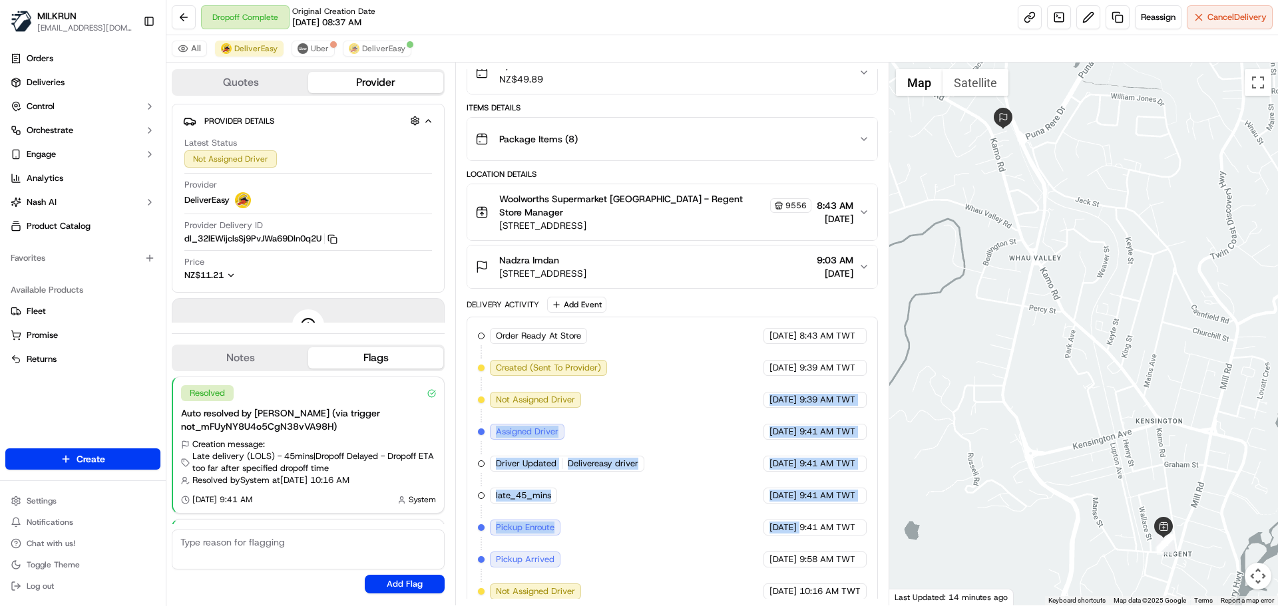
drag, startPoint x: 675, startPoint y: 385, endPoint x: 802, endPoint y: 540, distance: 201.4
click at [801, 536] on div "Order Ready At Store MILKRUN [DATE] 8:43 AM TWT Created (Sent To Provider) Deli…" at bounding box center [672, 463] width 388 height 271
click at [802, 552] on div "[DATE] 9:58 AM TWT" at bounding box center [814, 560] width 103 height 16
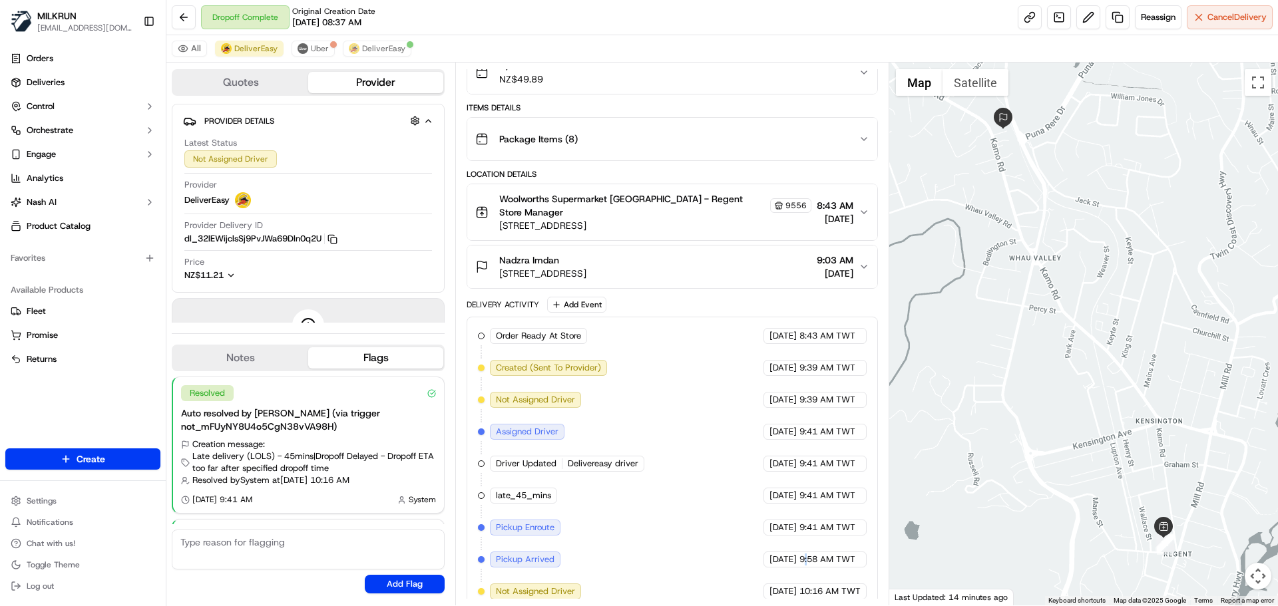
click at [802, 552] on div "[DATE] 9:58 AM TWT" at bounding box center [814, 560] width 103 height 16
drag, startPoint x: 802, startPoint y: 541, endPoint x: 824, endPoint y: 556, distance: 26.4
click at [816, 553] on div "[DATE] 9:58 AM TWT" at bounding box center [814, 560] width 103 height 16
click at [830, 558] on div "Order Ready At Store MILKRUN [DATE] 8:43 AM TWT Created (Sent To Provider) Deli…" at bounding box center [672, 463] width 388 height 271
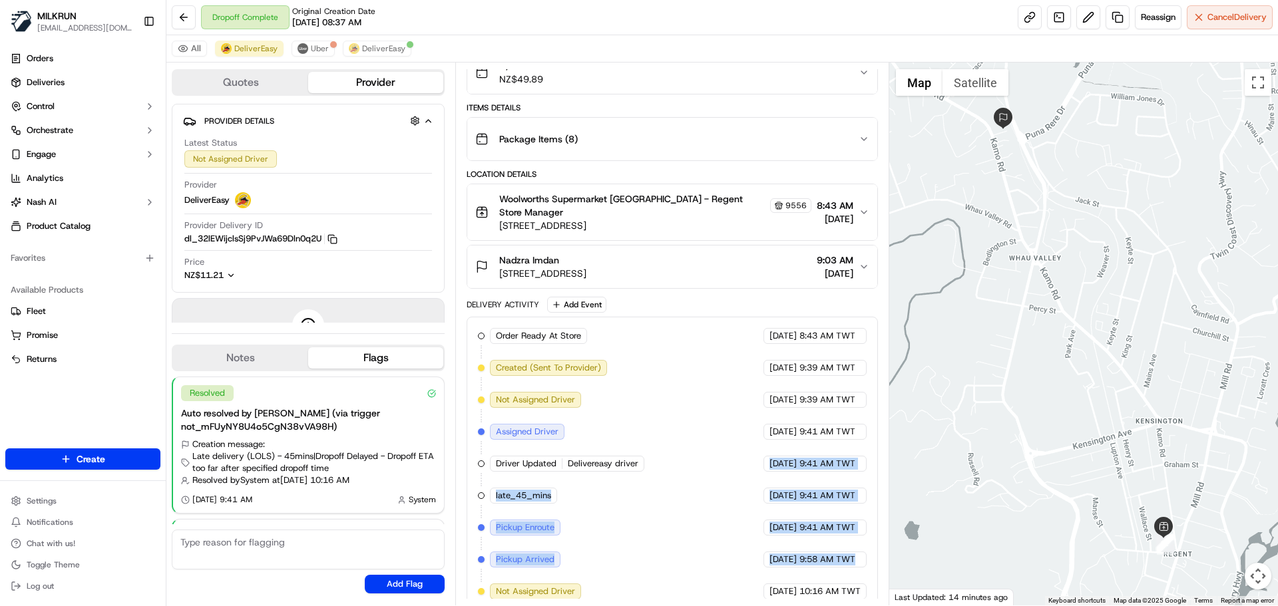
drag, startPoint x: 830, startPoint y: 558, endPoint x: 725, endPoint y: 387, distance: 199.8
click at [725, 387] on div "Order Ready At Store MILKRUN [DATE] 8:43 AM TWT Created (Sent To Provider) Deli…" at bounding box center [672, 463] width 388 height 271
click at [734, 508] on div "Order Ready At Store MILKRUN [DATE] 8:43 AM TWT Created (Sent To Provider) Deli…" at bounding box center [672, 463] width 388 height 271
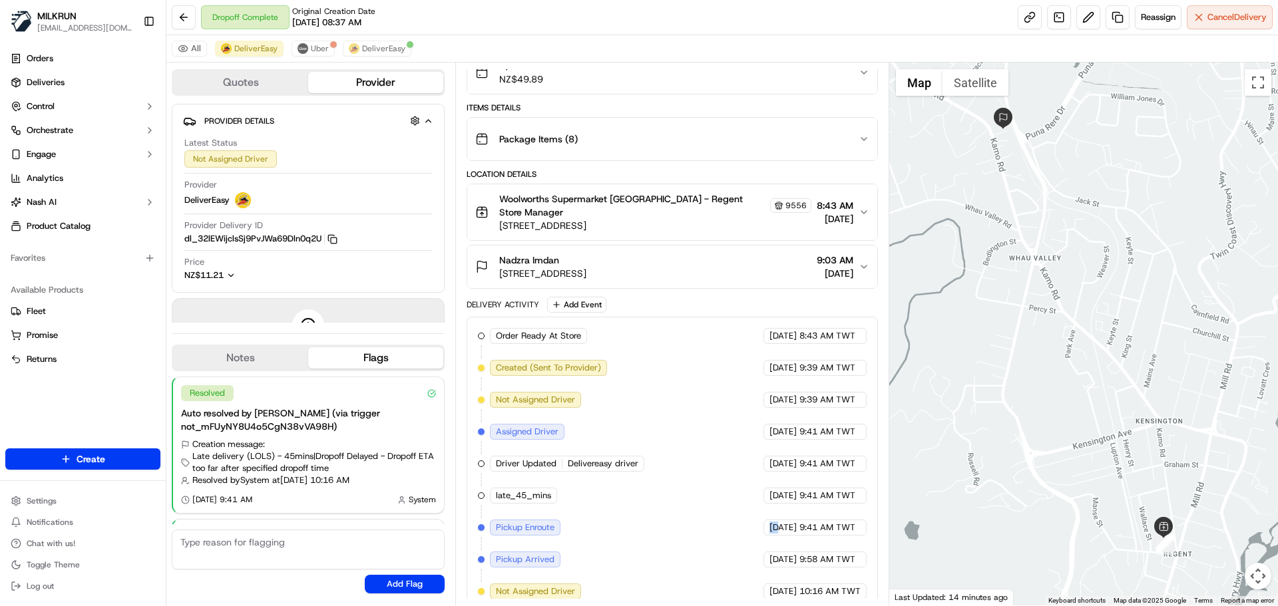
click at [734, 508] on div "Order Ready At Store MILKRUN [DATE] 8:43 AM TWT Created (Sent To Provider) Deli…" at bounding box center [672, 463] width 388 height 271
drag, startPoint x: 734, startPoint y: 508, endPoint x: 821, endPoint y: 542, distance: 93.5
click at [821, 542] on div "Order Ready At Store MILKRUN [DATE] 8:43 AM TWT Created (Sent To Provider) Deli…" at bounding box center [672, 463] width 388 height 271
click at [821, 554] on span "9:58 AM TWT" at bounding box center [827, 560] width 56 height 12
click at [1226, 17] on span "Cancel Delivery" at bounding box center [1236, 17] width 59 height 12
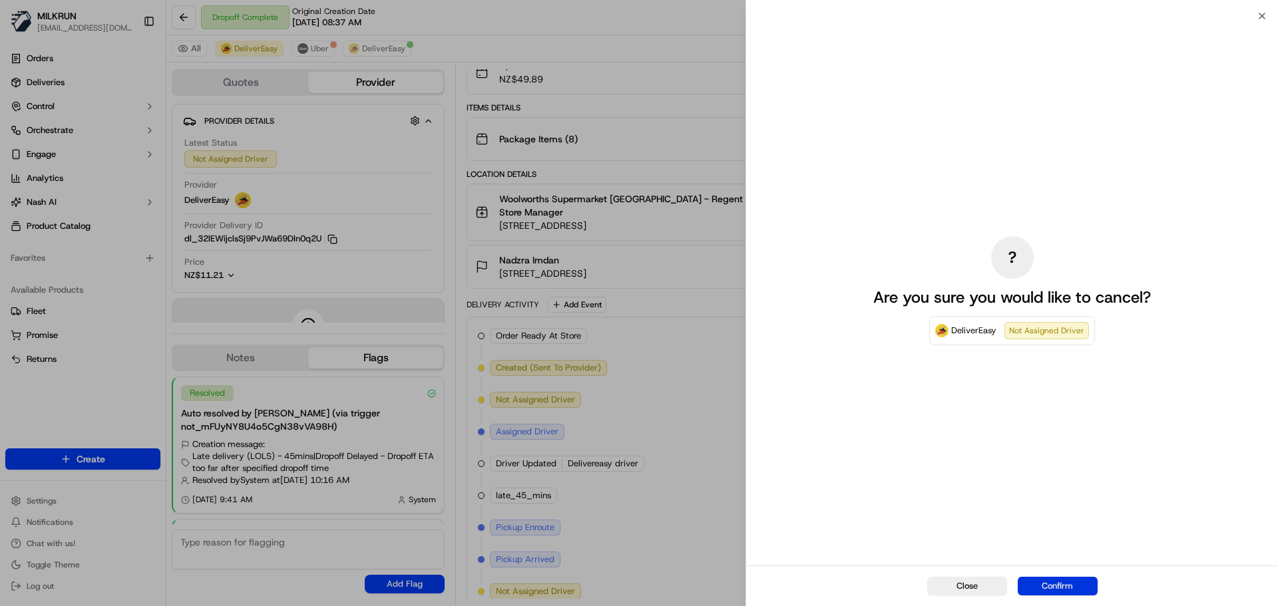
click at [1050, 590] on button "Confirm" at bounding box center [1057, 586] width 80 height 19
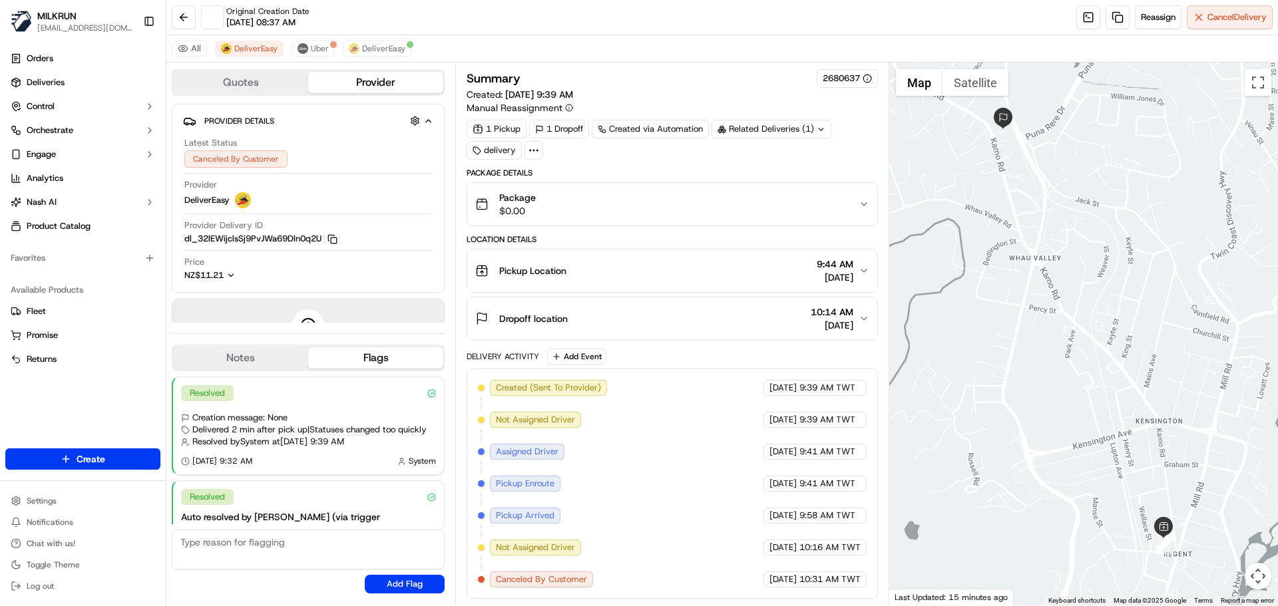
scroll to position [0, 0]
